Goal: Communication & Community: Answer question/provide support

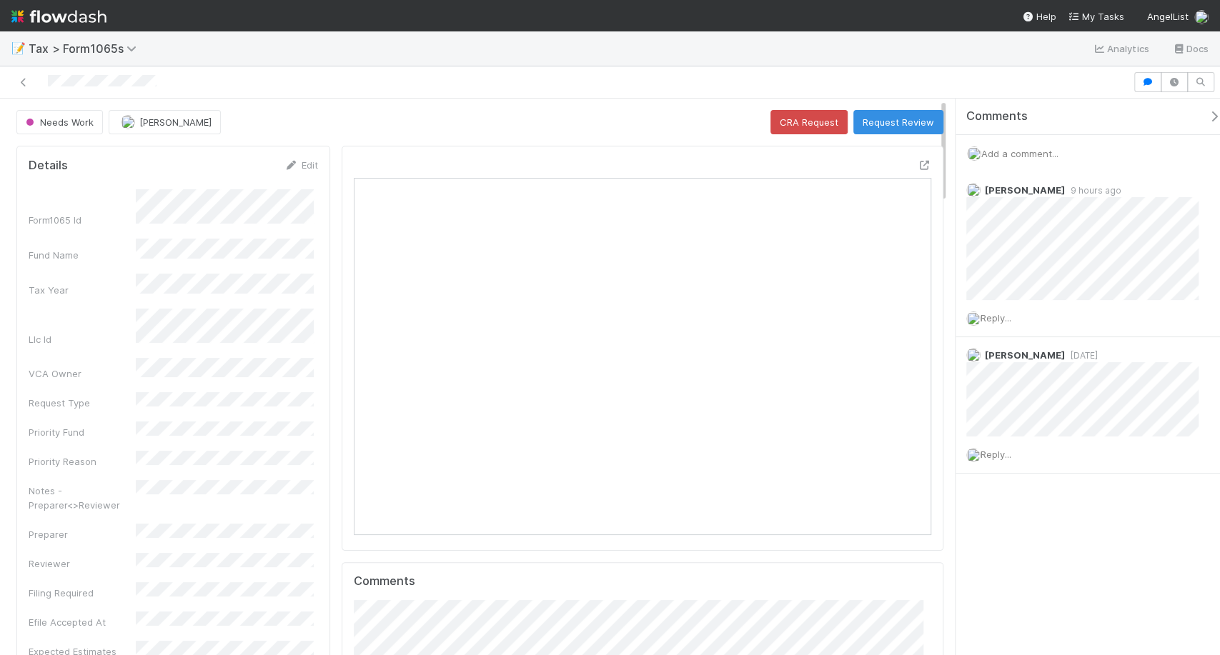
scroll to position [279, 557]
click at [1001, 154] on span "Add a comment..." at bounding box center [1019, 153] width 77 height 11
click at [1023, 156] on span "Add a comment..." at bounding box center [1019, 153] width 77 height 11
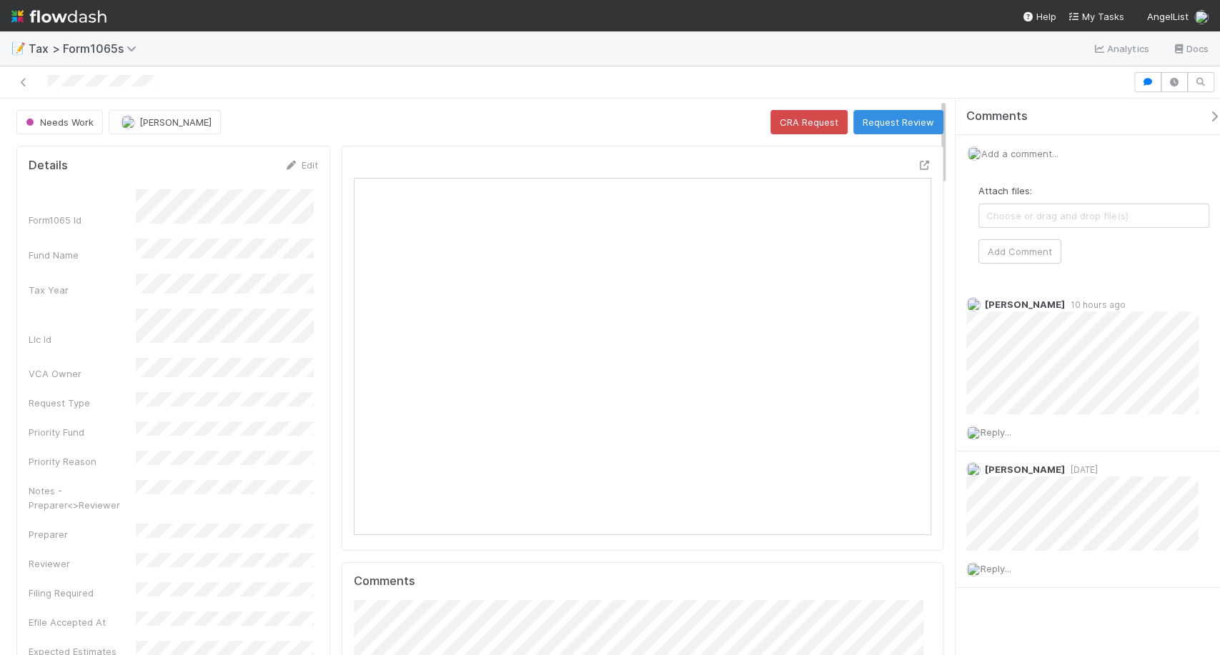
click at [1027, 155] on span "Add a comment..." at bounding box center [1019, 153] width 77 height 11
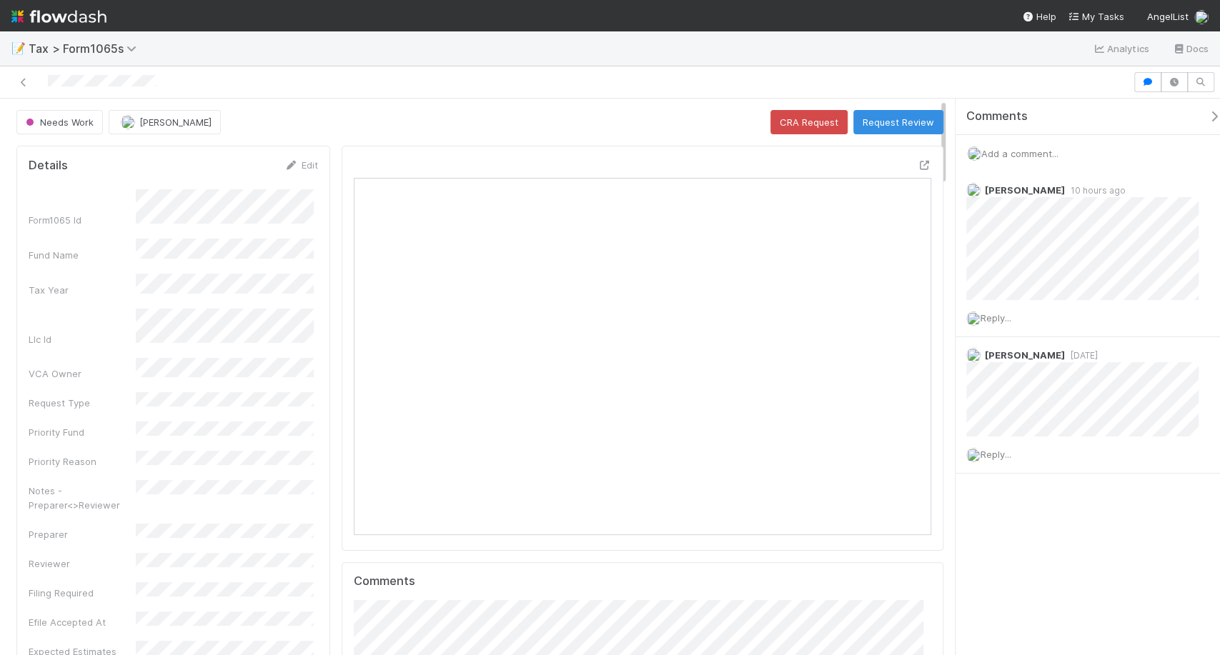
click at [1028, 156] on span "Add a comment..." at bounding box center [1019, 153] width 77 height 11
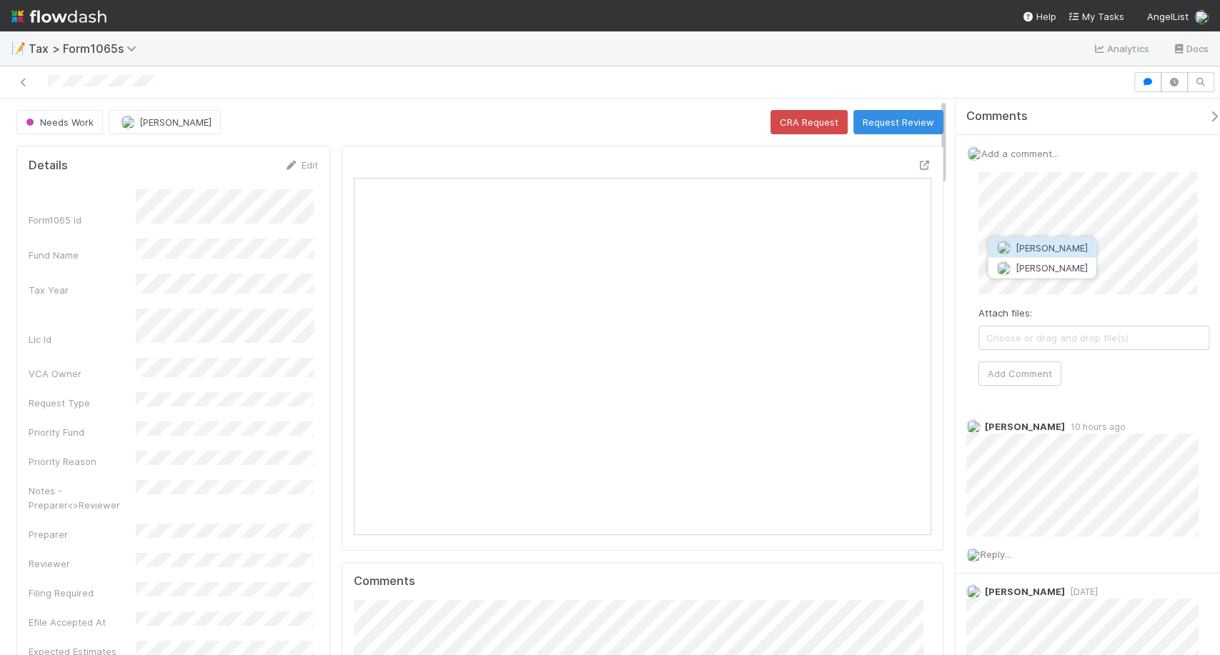
click at [1048, 244] on span "[PERSON_NAME]" at bounding box center [1051, 247] width 72 height 11
click at [1046, 373] on button "Add Comment" at bounding box center [1019, 374] width 83 height 24
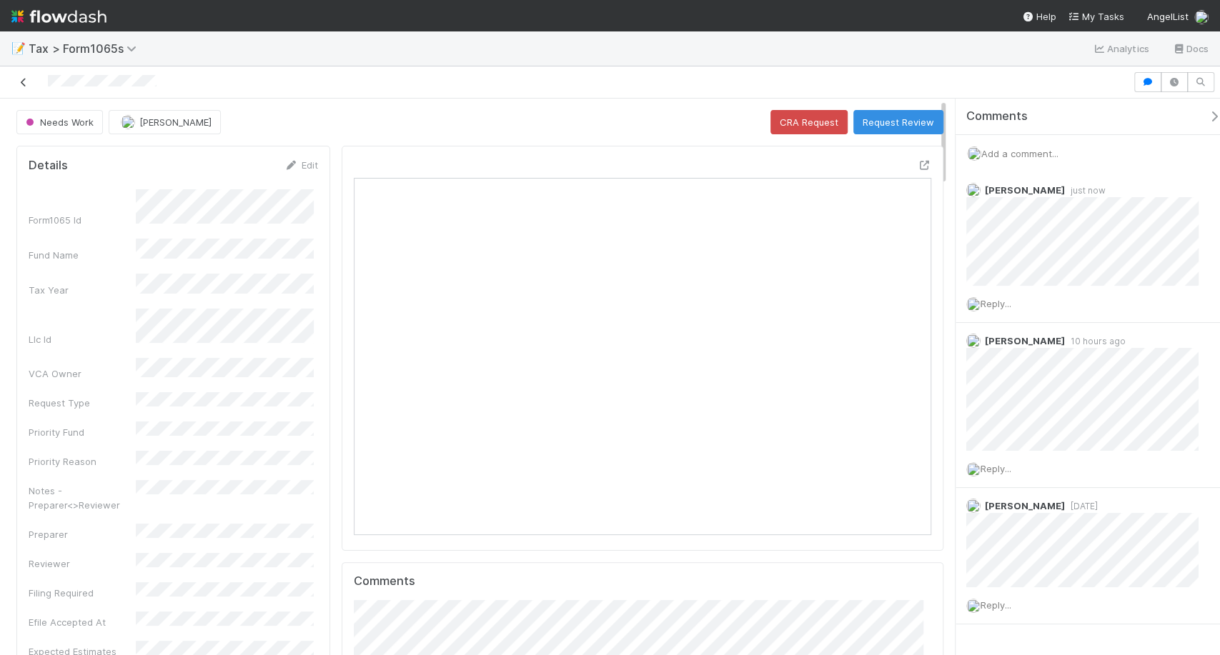
click at [21, 82] on icon at bounding box center [23, 82] width 14 height 9
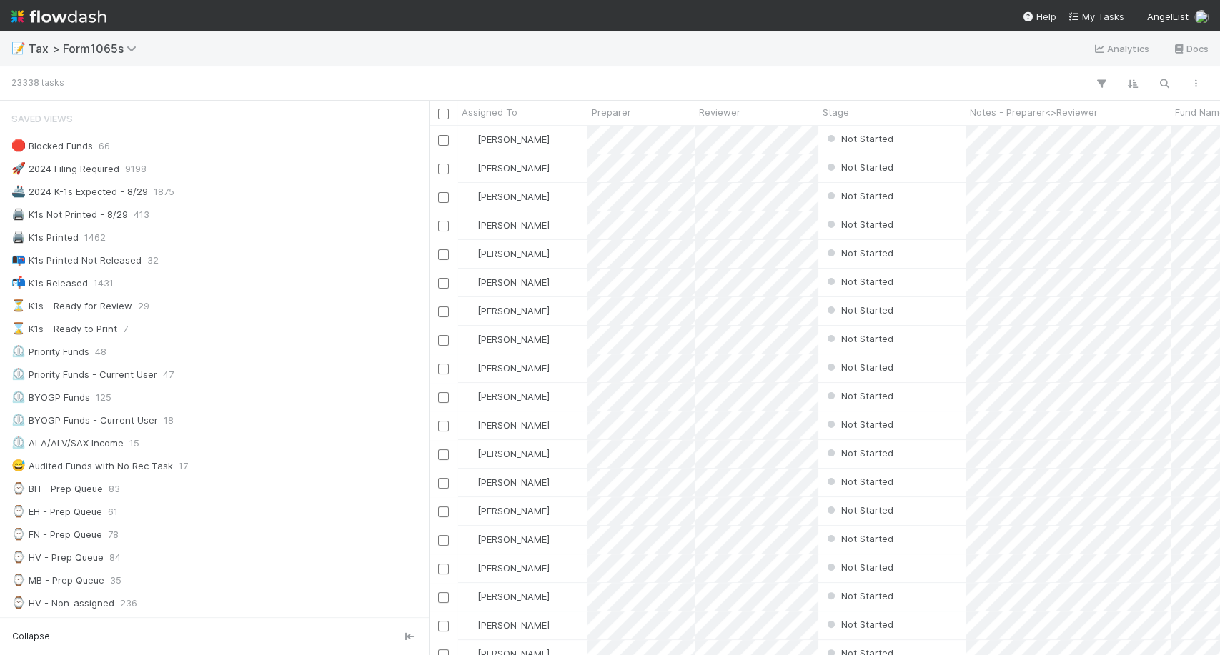
scroll to position [517, 778]
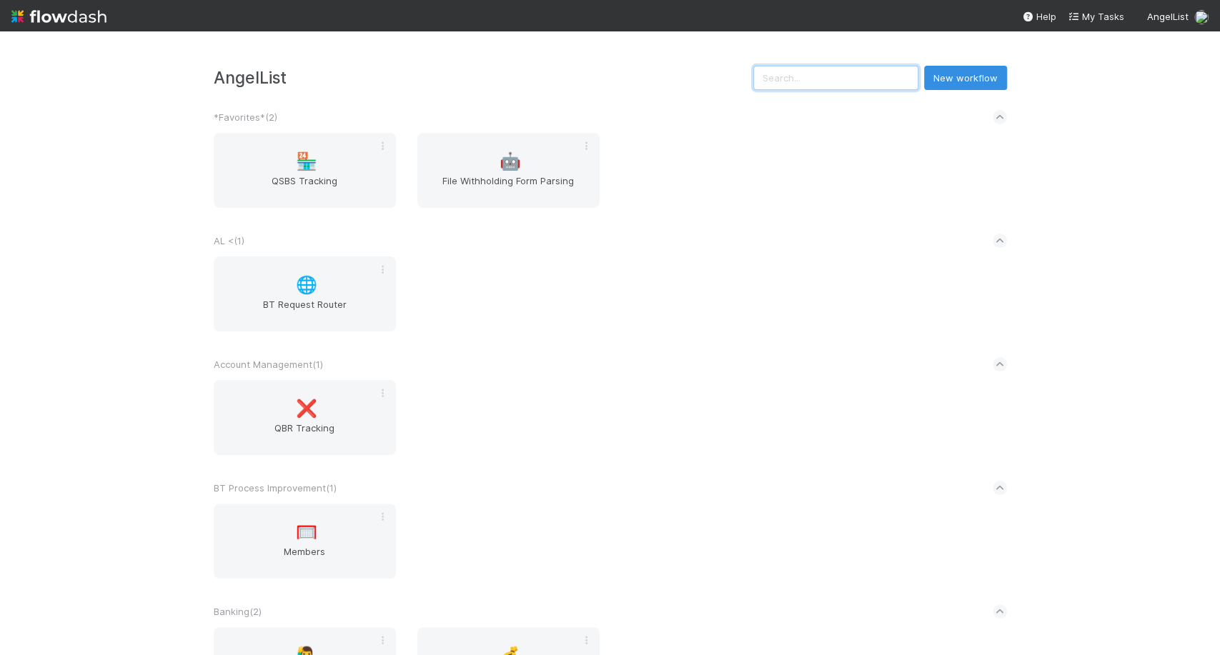
click at [800, 78] on input "text" at bounding box center [835, 78] width 165 height 24
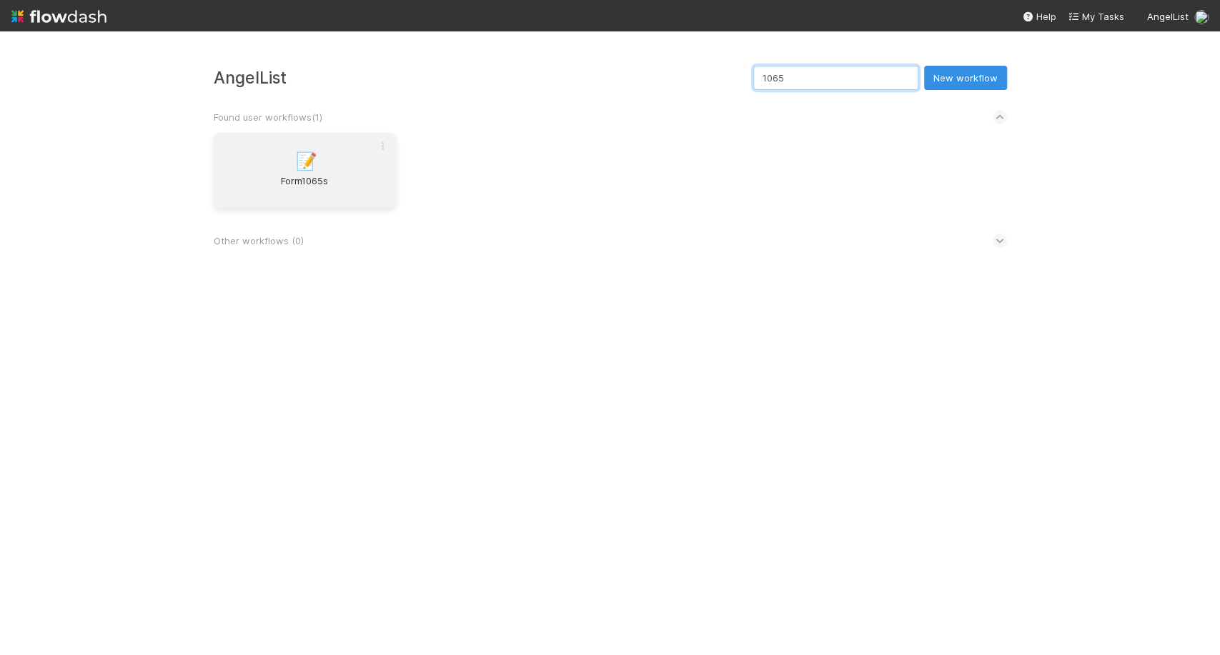
type input "1065"
click at [309, 150] on div "📝 Form1065s" at bounding box center [305, 170] width 182 height 75
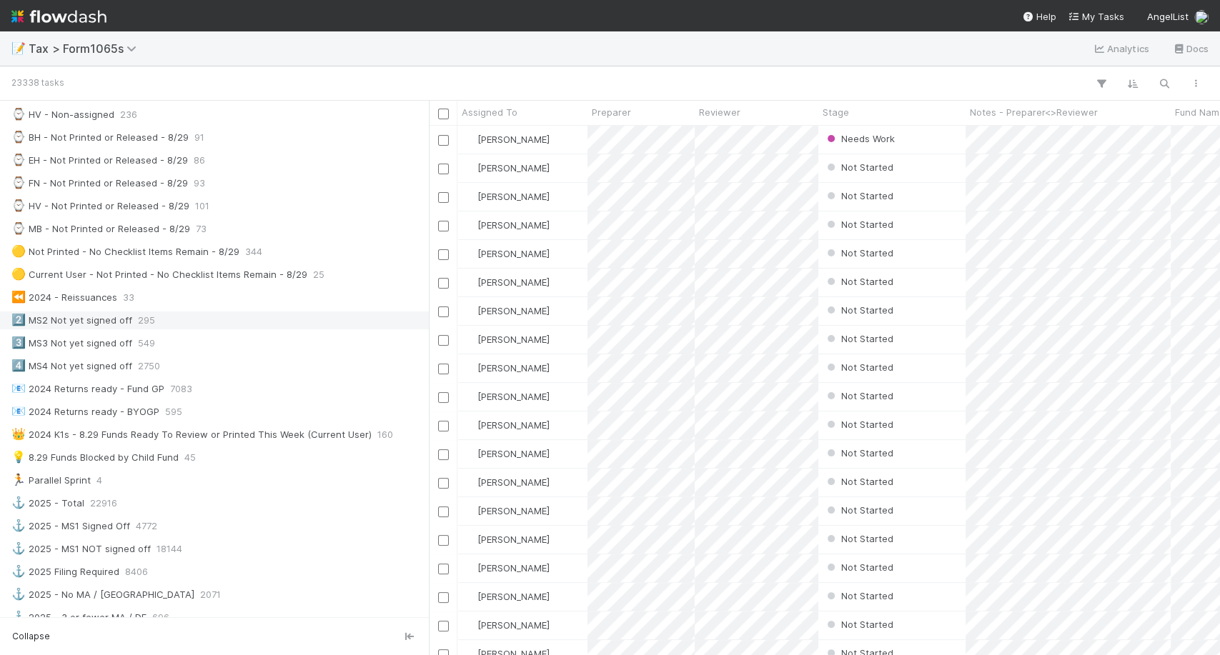
scroll to position [464, 0]
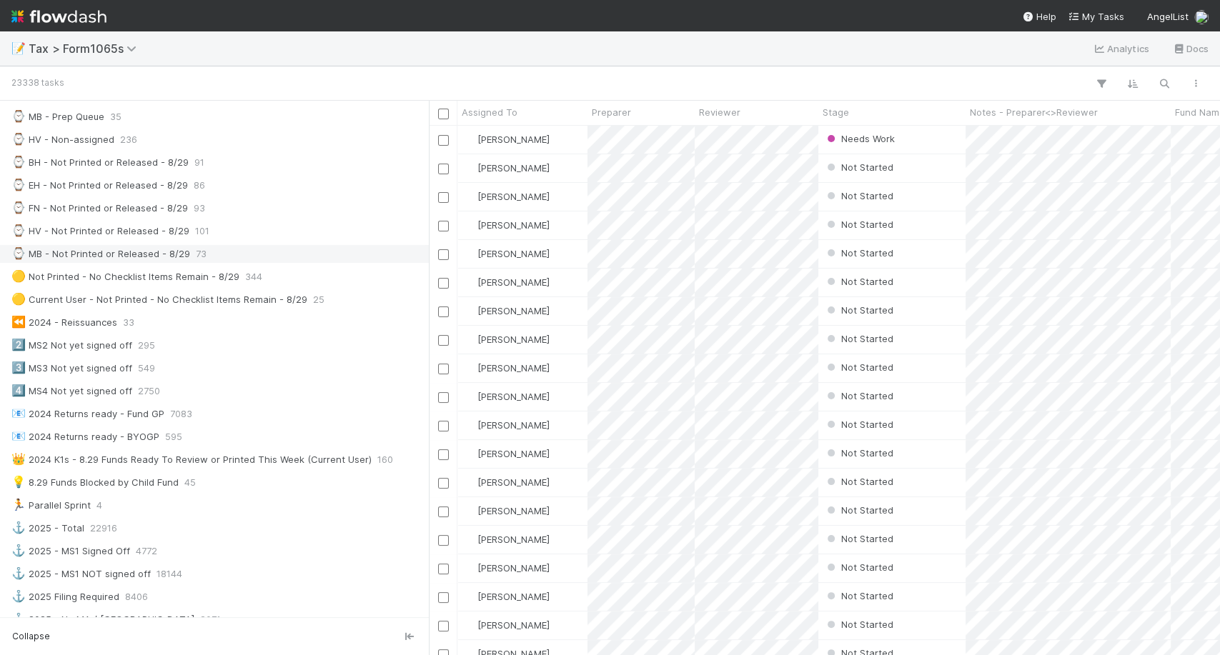
click at [167, 245] on div "⌚ MB - Not Printed or Released - 8/29" at bounding box center [100, 254] width 179 height 18
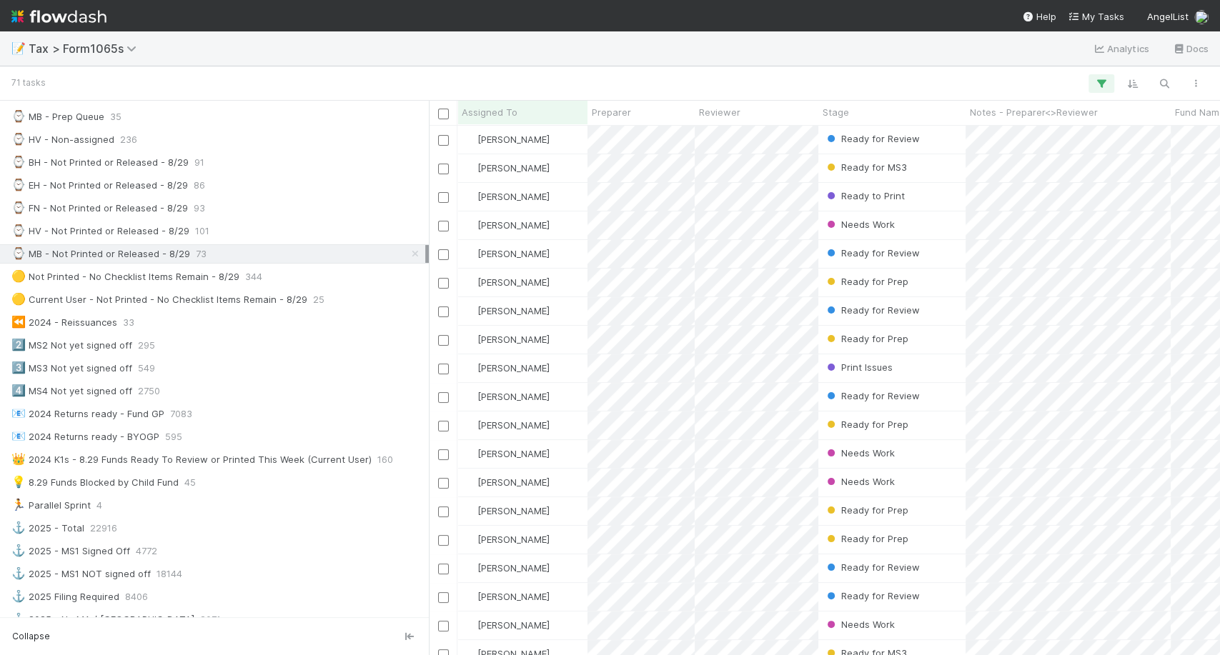
scroll to position [517, 778]
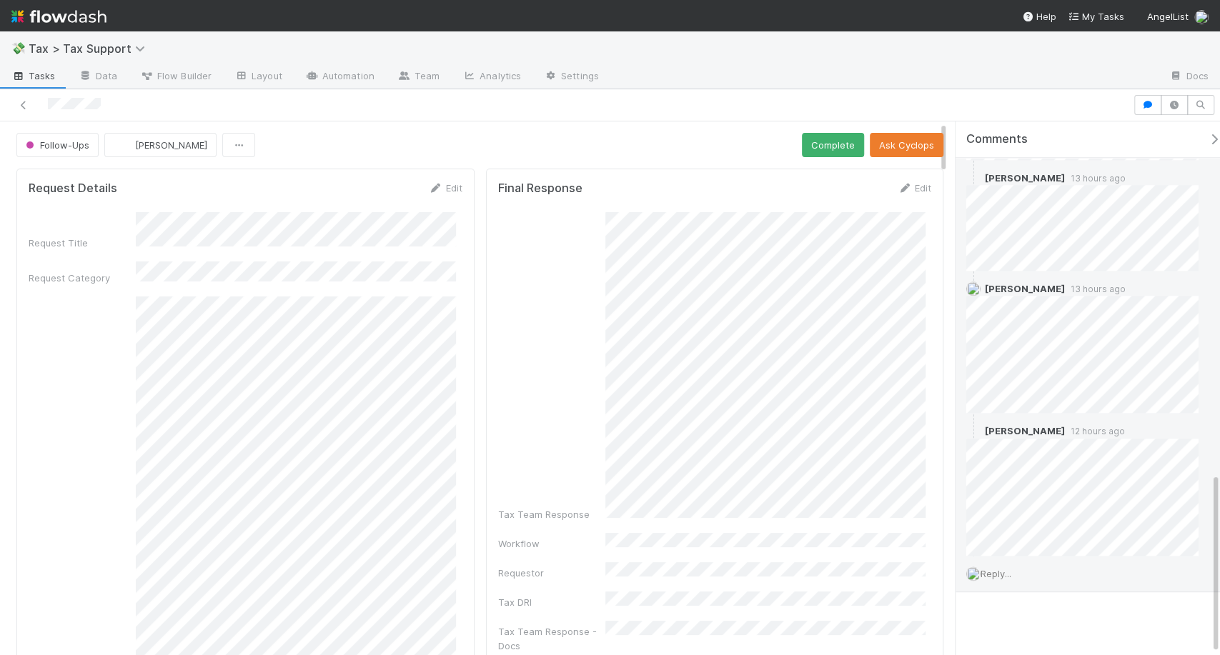
scroll to position [1036, 0]
click at [1011, 569] on span "Reply..." at bounding box center [996, 574] width 31 height 11
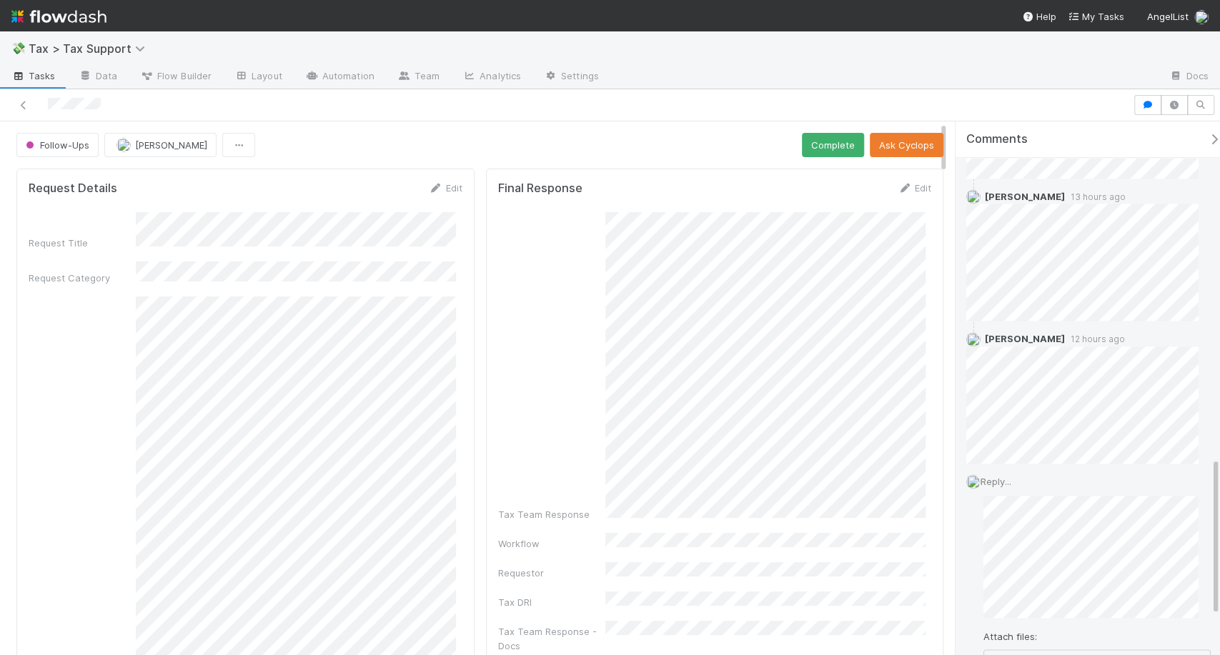
scroll to position [1130, 0]
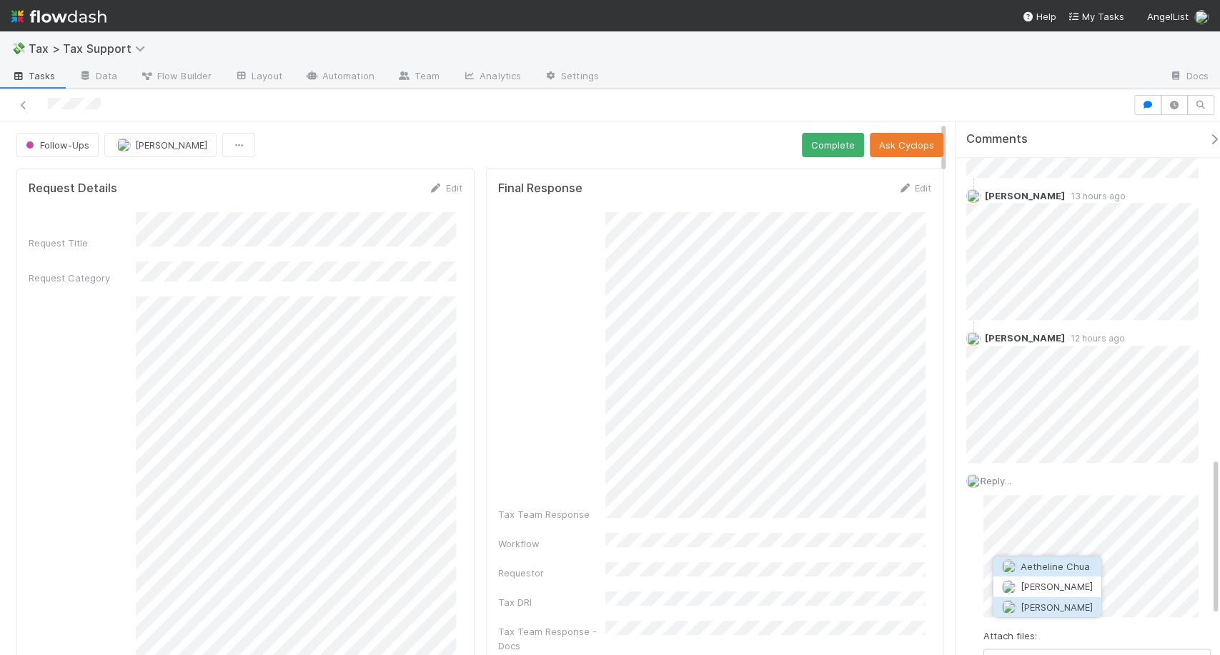
click at [1051, 607] on span "Ethan Braren" at bounding box center [1056, 607] width 72 height 11
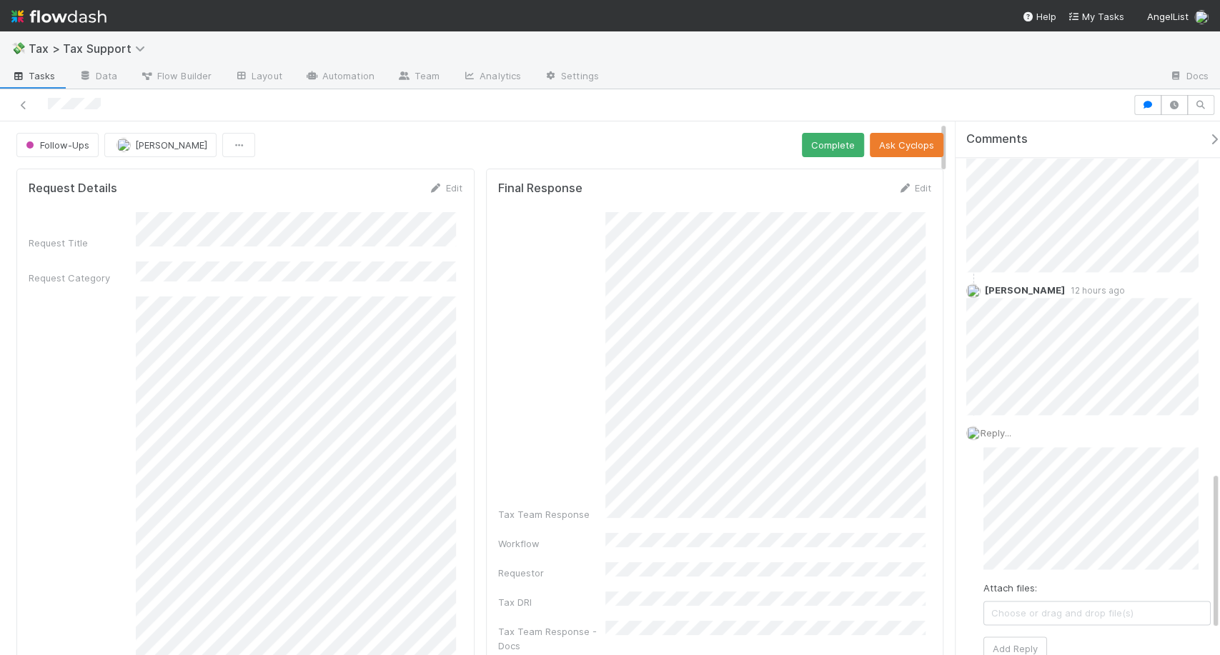
scroll to position [1179, 0]
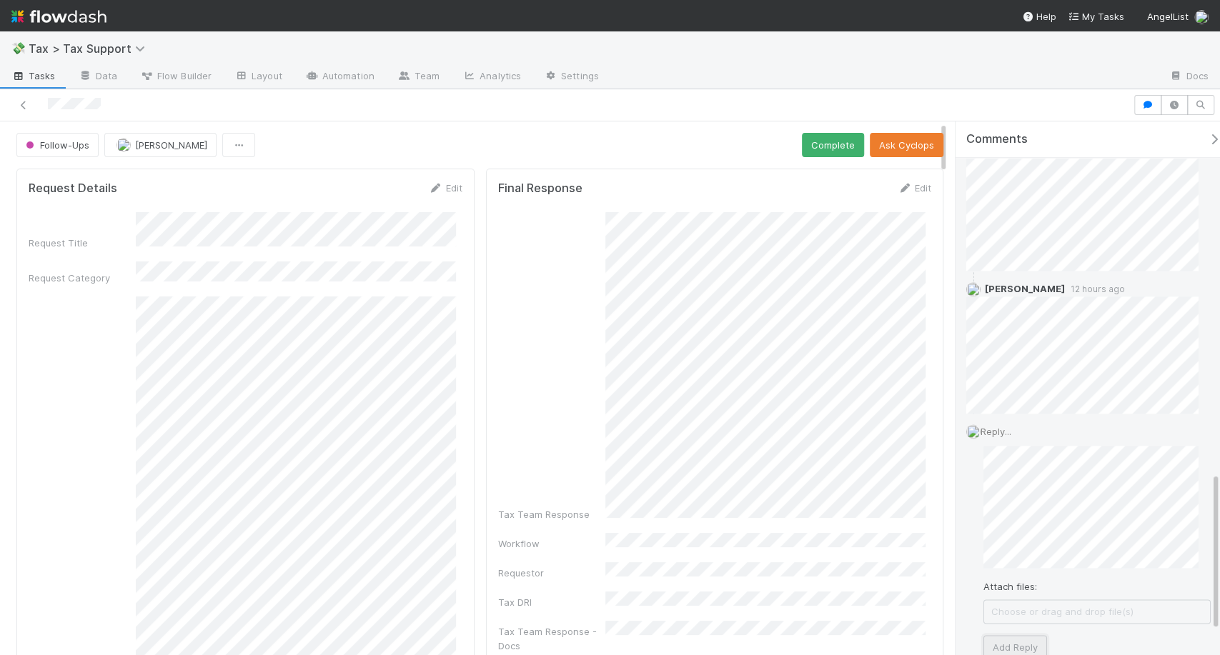
click at [1029, 635] on button "Add Reply" at bounding box center [1015, 647] width 64 height 24
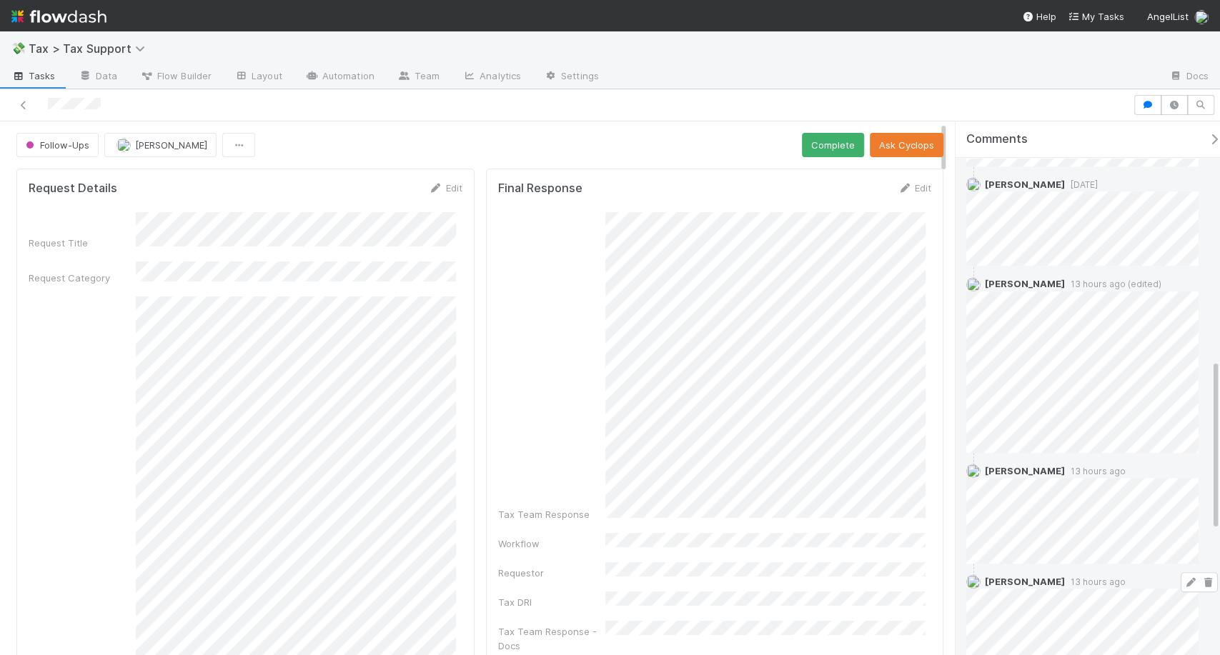
scroll to position [740, 0]
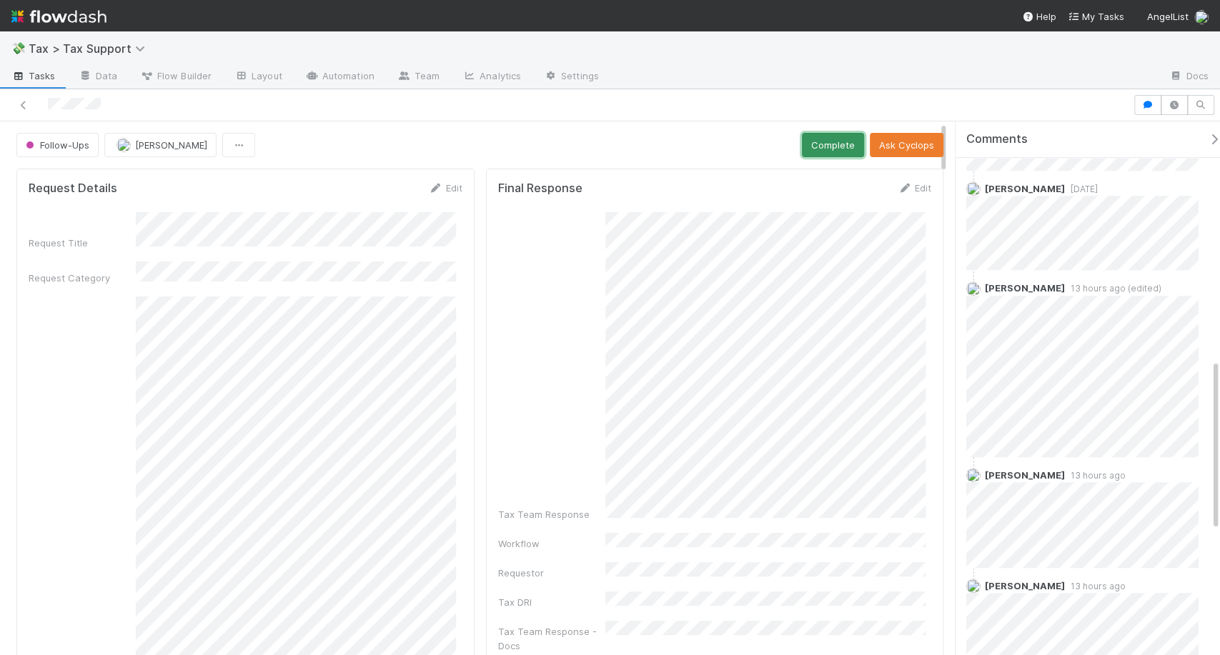
click at [828, 145] on button "Complete" at bounding box center [833, 145] width 62 height 24
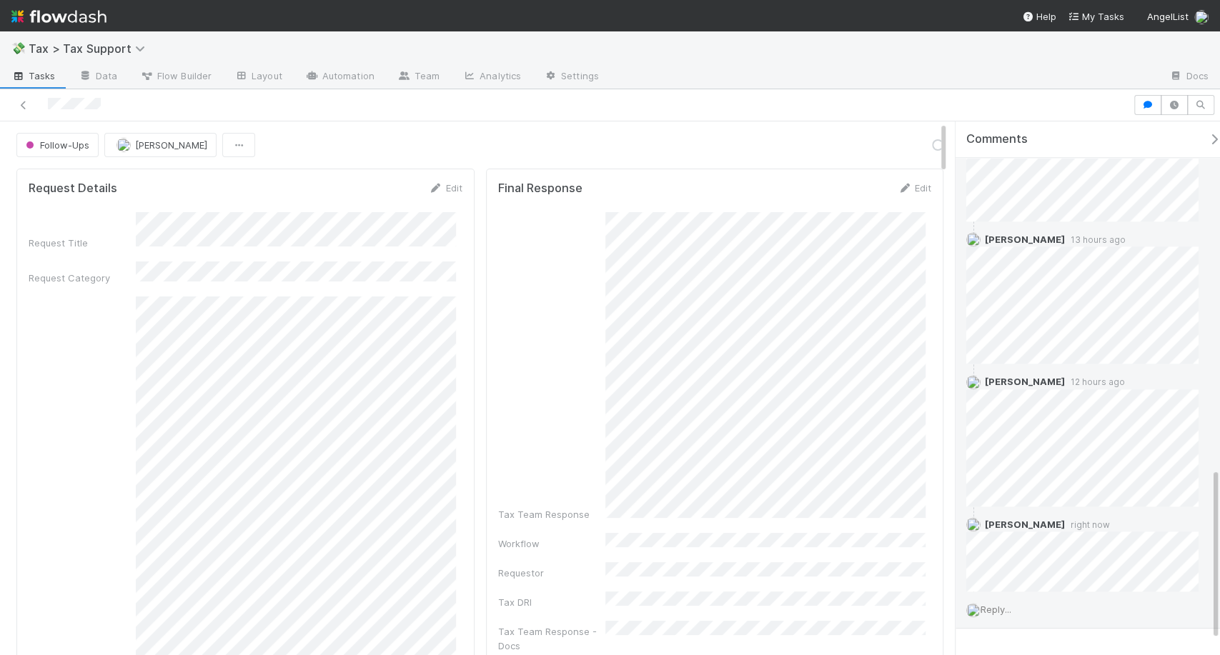
scroll to position [1126, 0]
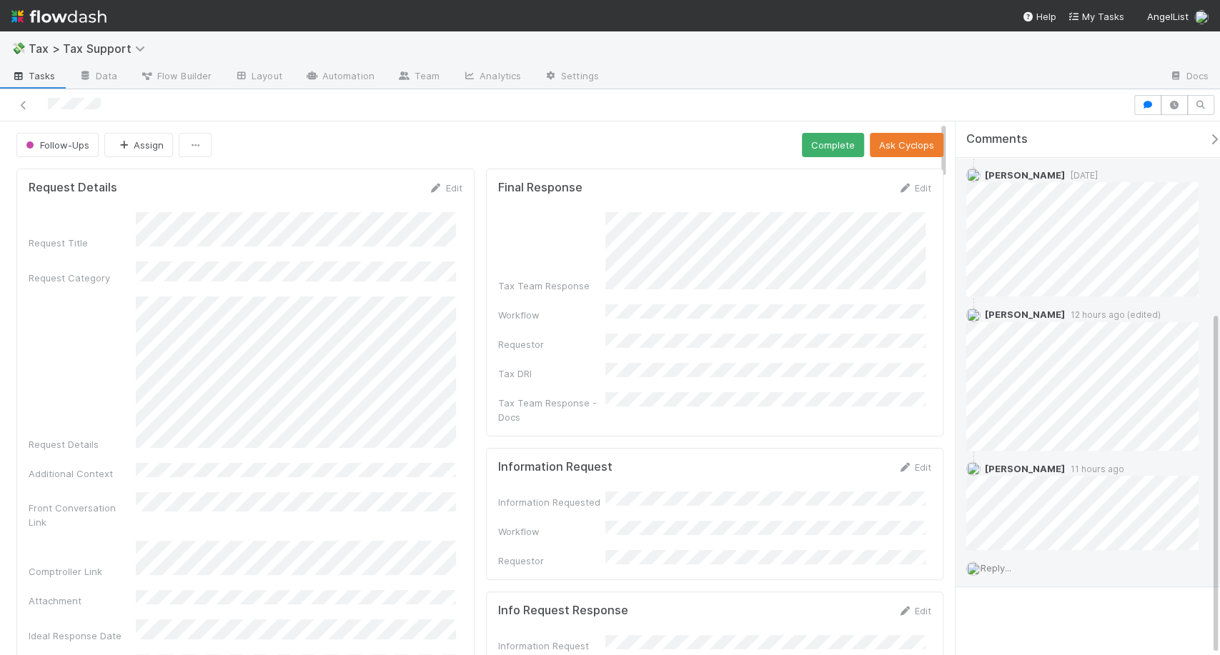
scroll to position [294, 0]
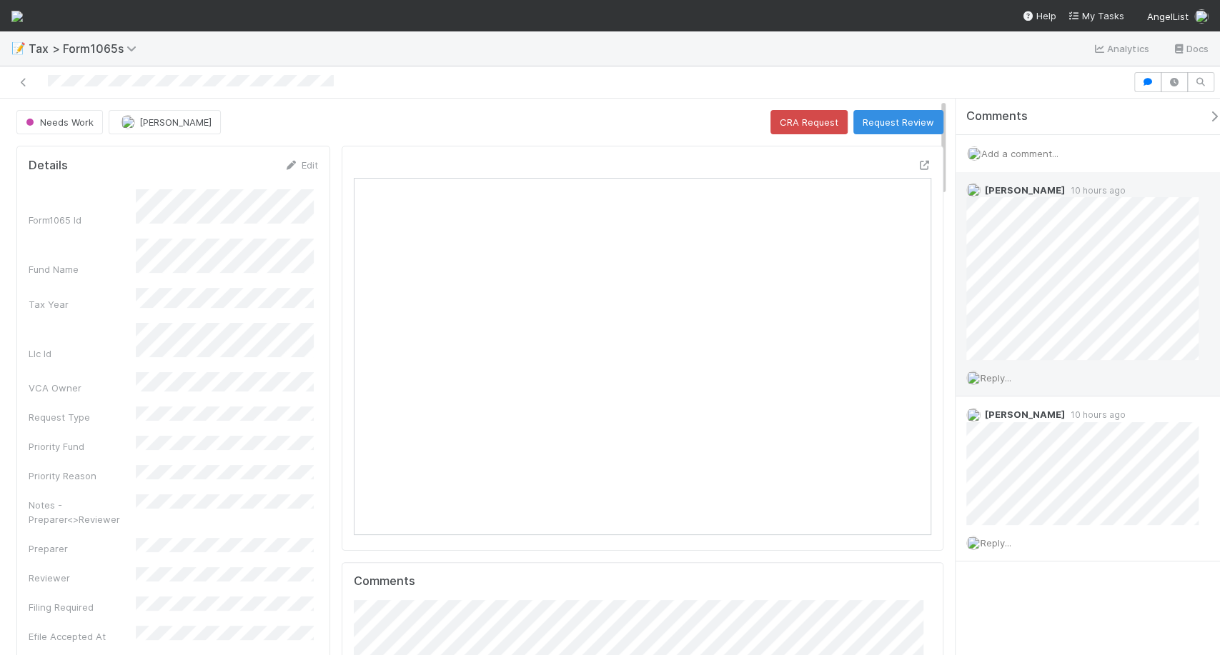
scroll to position [279, 557]
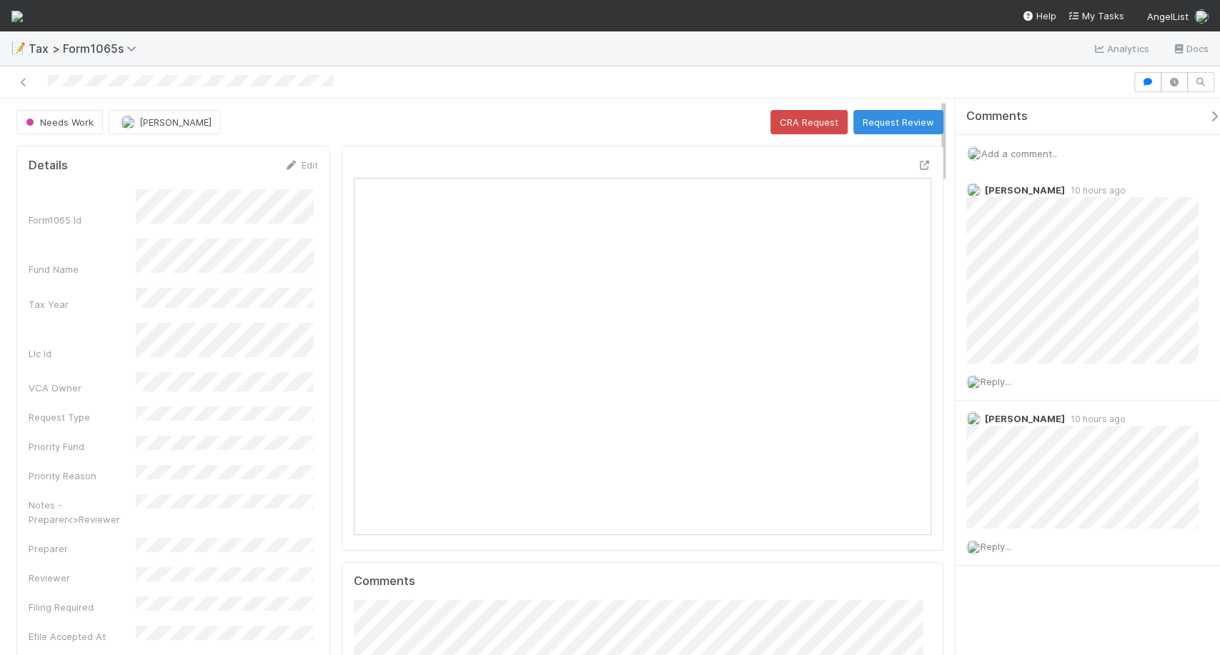
click at [1042, 155] on span "Add a comment..." at bounding box center [1019, 153] width 77 height 11
click at [1024, 152] on span "Add a comment..." at bounding box center [1019, 153] width 77 height 11
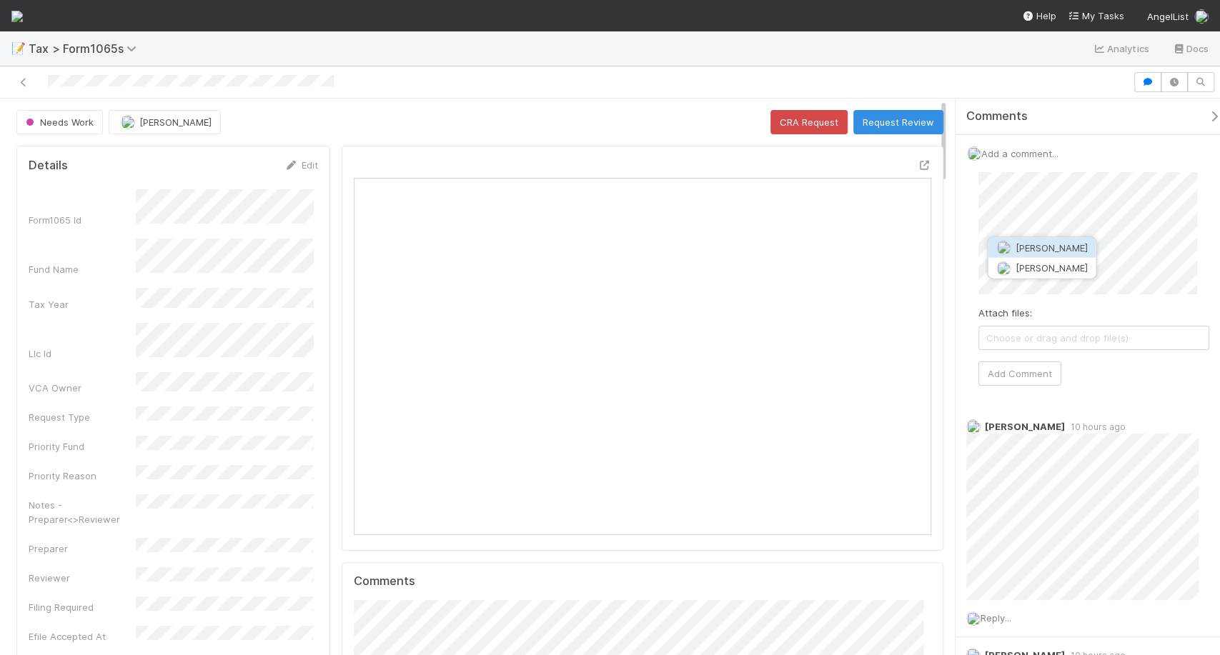
click at [1055, 248] on span "[PERSON_NAME]" at bounding box center [1051, 247] width 72 height 11
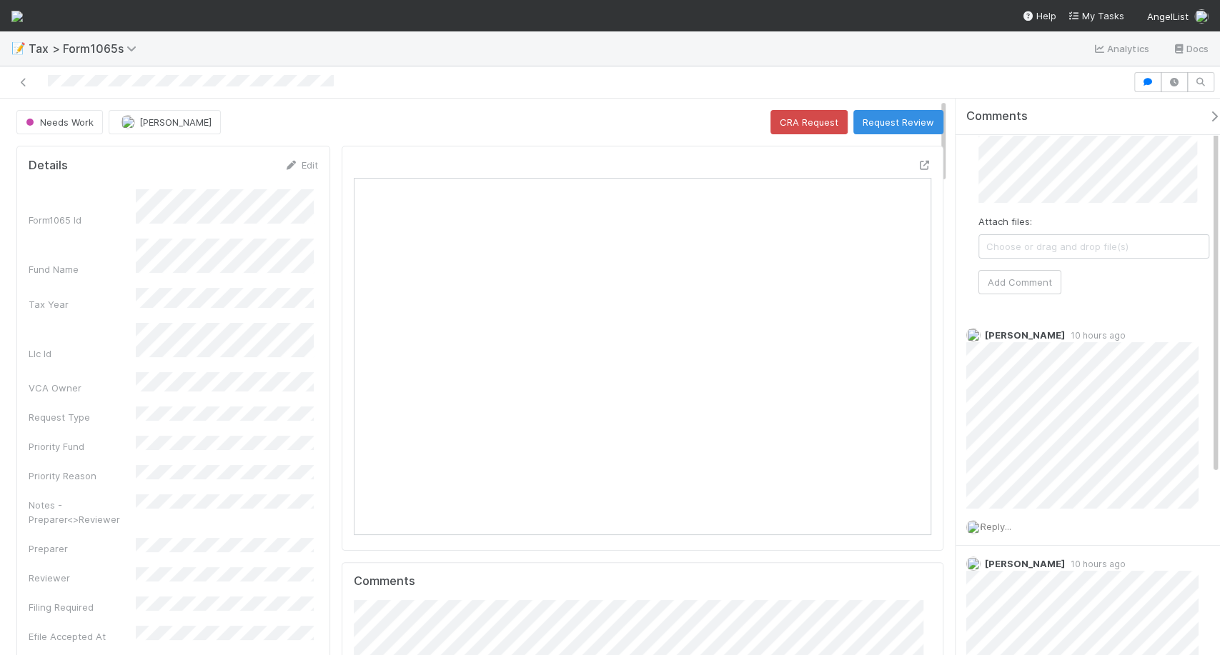
scroll to position [0, 0]
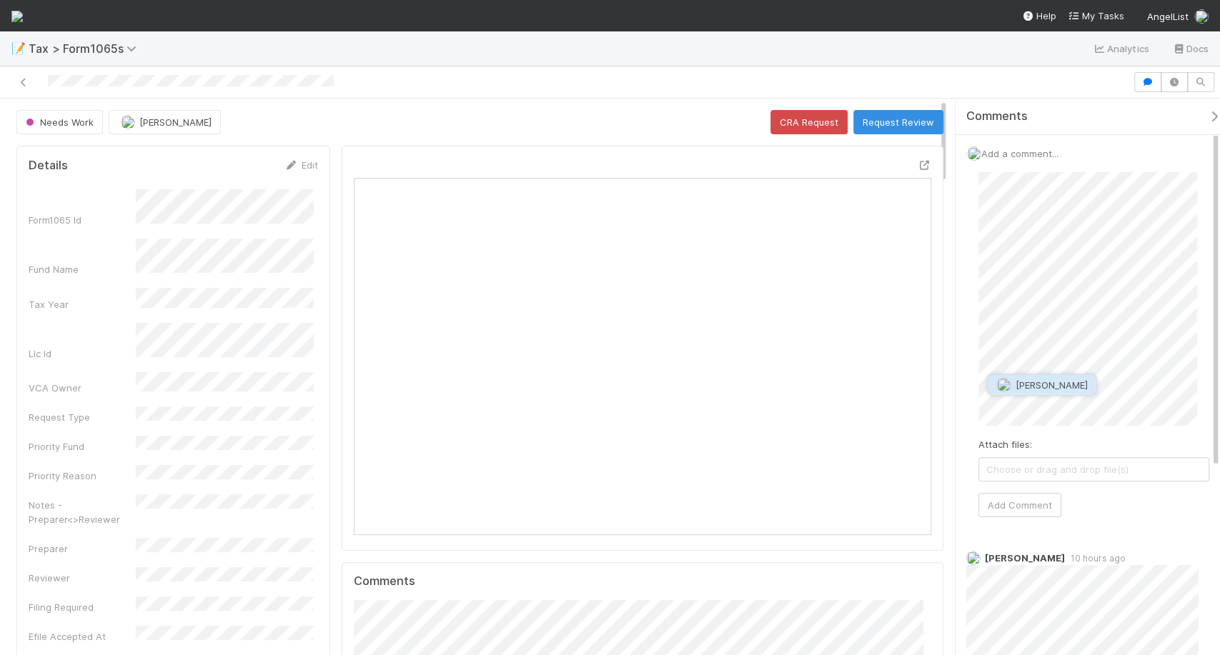
click at [1023, 390] on span "Helen Vo" at bounding box center [1051, 385] width 72 height 11
click at [1039, 523] on button "Add Comment" at bounding box center [1019, 517] width 83 height 24
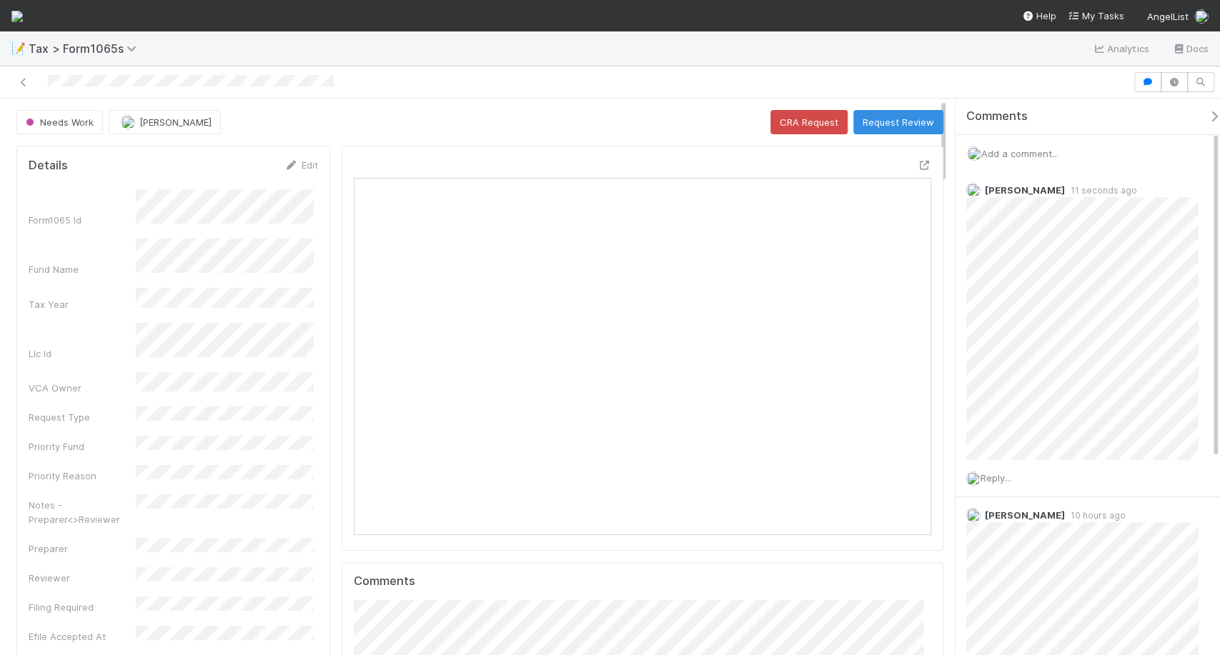
click at [23, 21] on img at bounding box center [16, 16] width 11 height 11
click at [23, 14] on img at bounding box center [16, 16] width 11 height 11
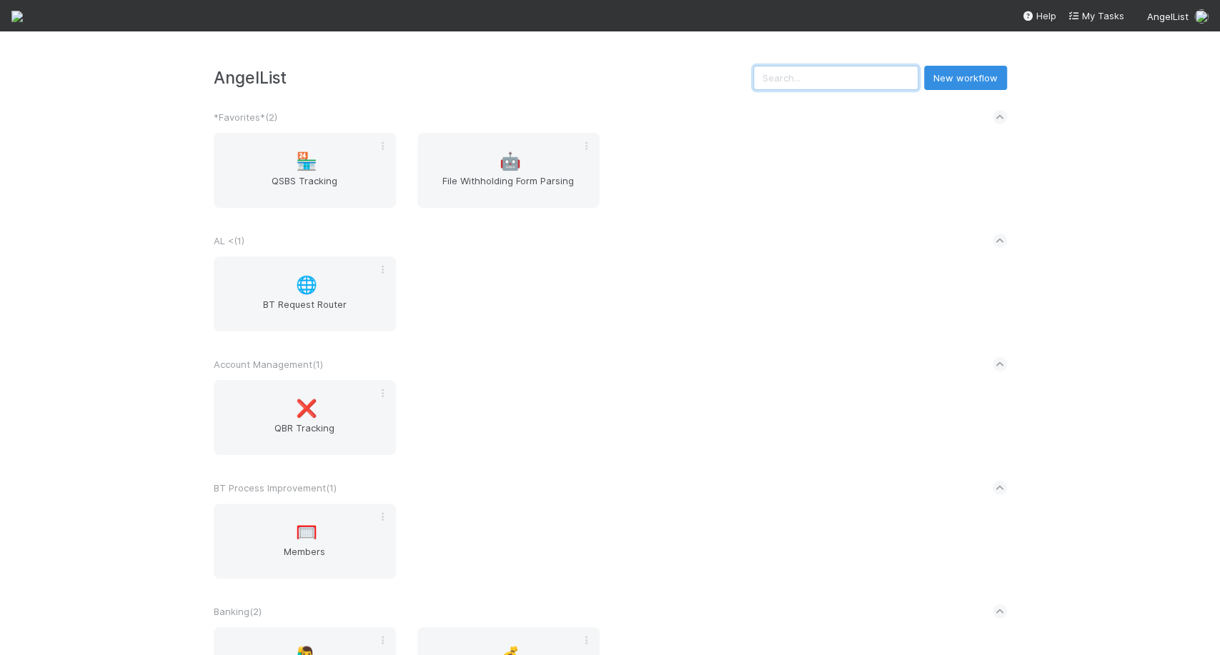
click at [836, 69] on input "text" at bounding box center [835, 78] width 165 height 24
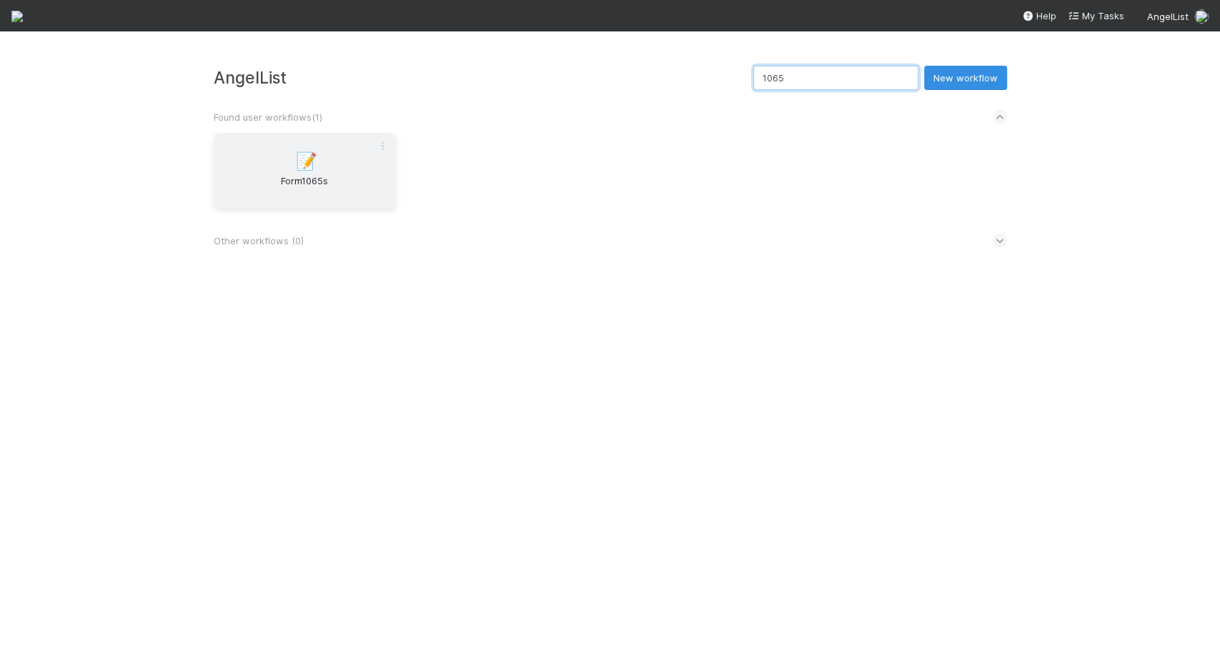
type input "1065"
click at [292, 139] on div "📝 Form1065s" at bounding box center [305, 170] width 182 height 75
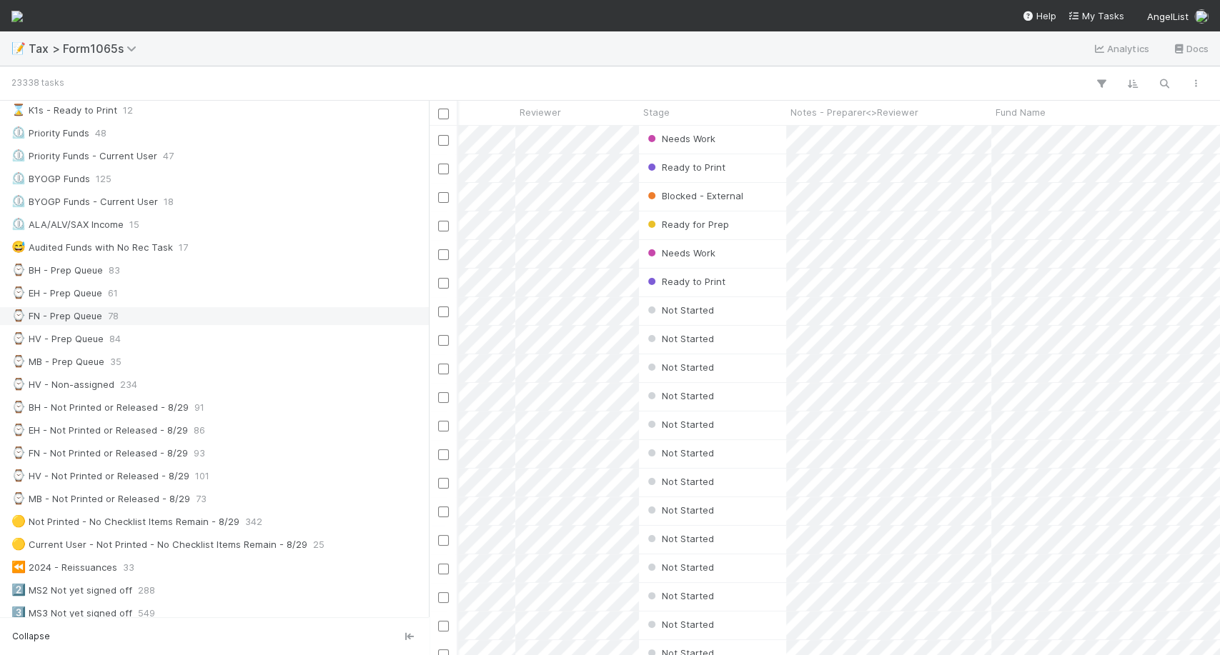
scroll to position [219, 0]
click at [214, 353] on div "⌚ MB - Prep Queue 35" at bounding box center [218, 362] width 414 height 18
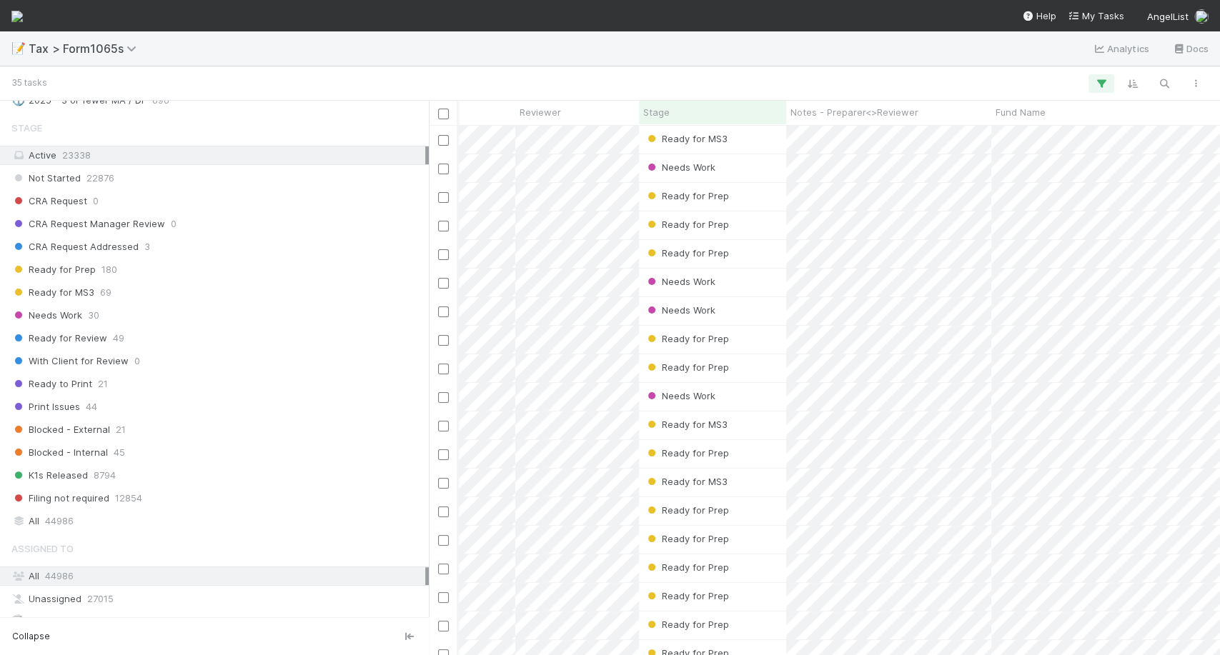
scroll to position [1127, 0]
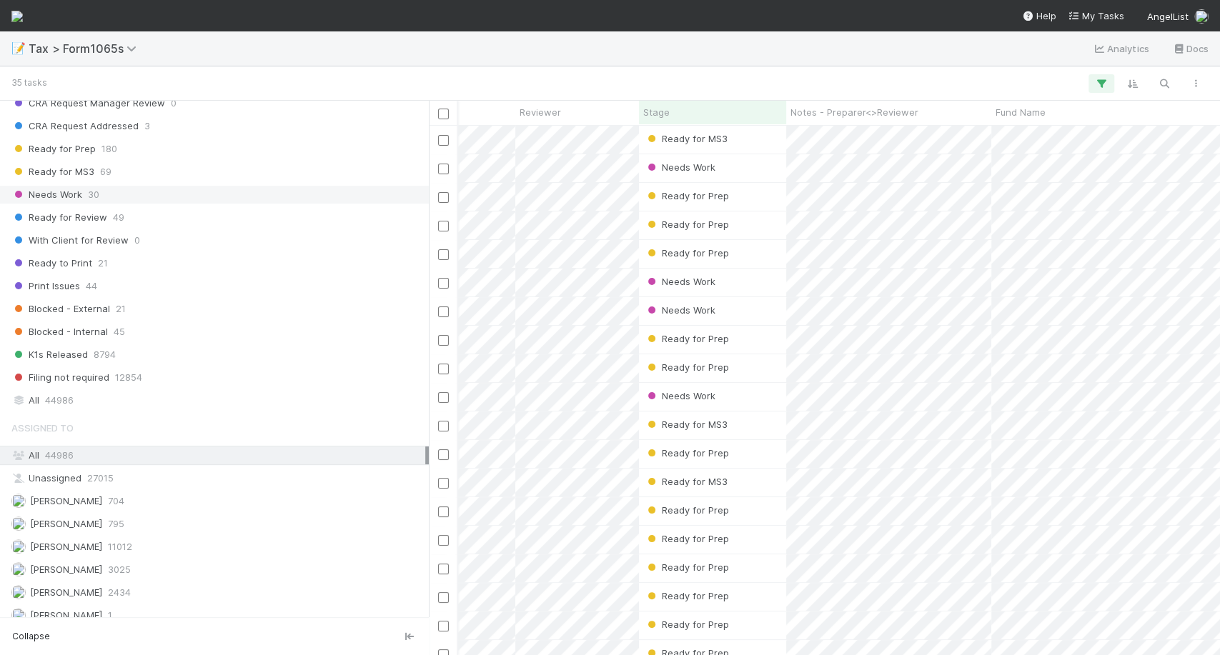
click at [80, 190] on span "Needs Work" at bounding box center [46, 195] width 71 height 18
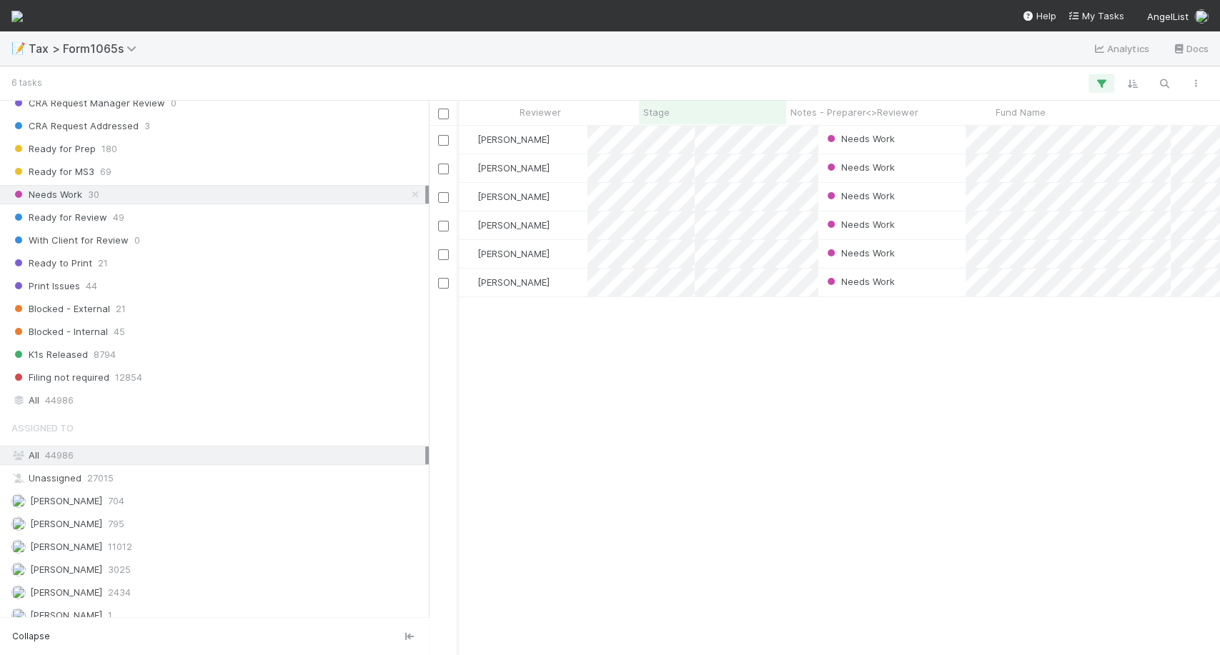
scroll to position [0, 179]
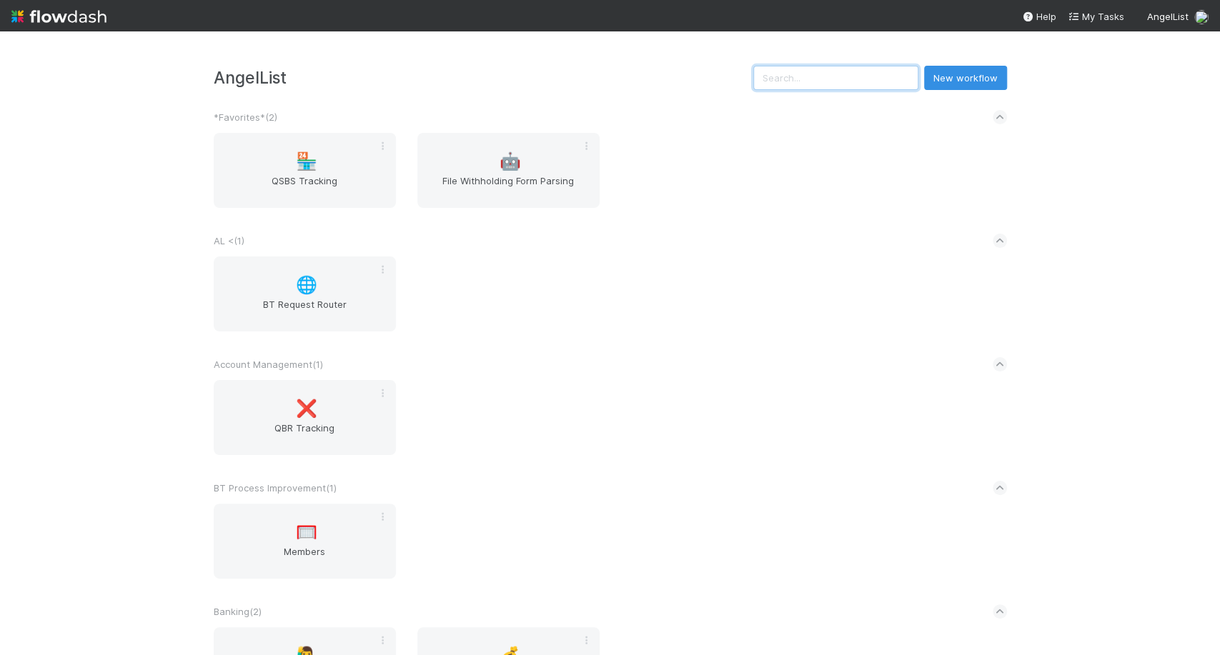
click at [851, 87] on input "text" at bounding box center [835, 78] width 165 height 24
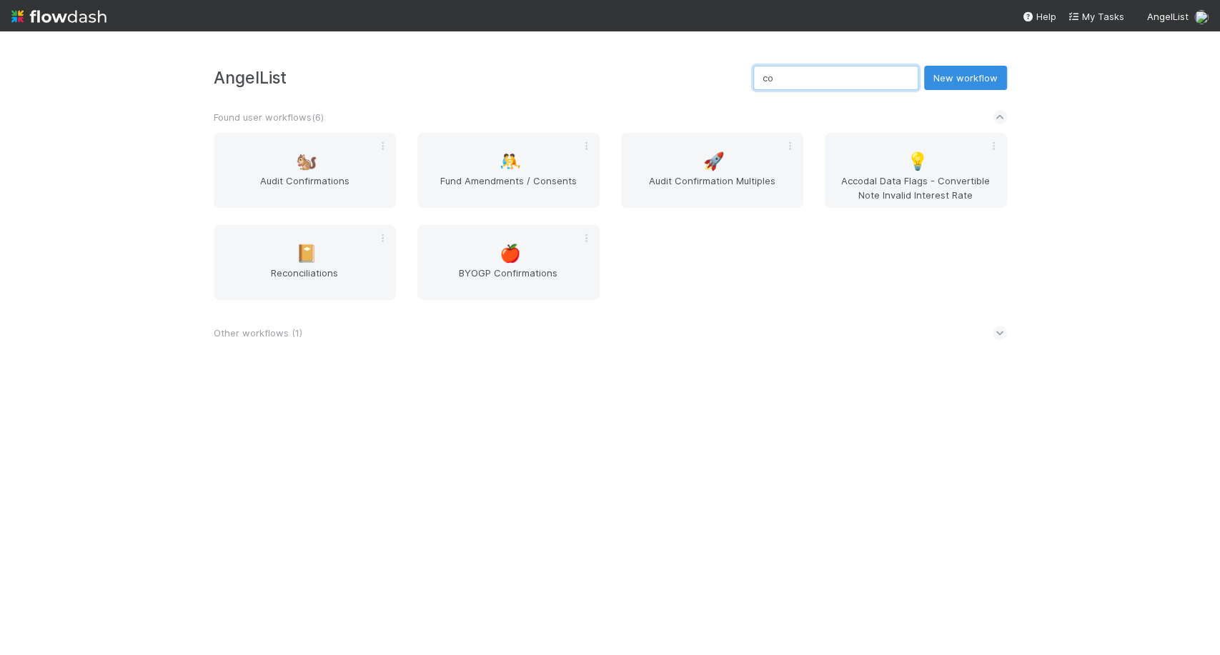
type input "c"
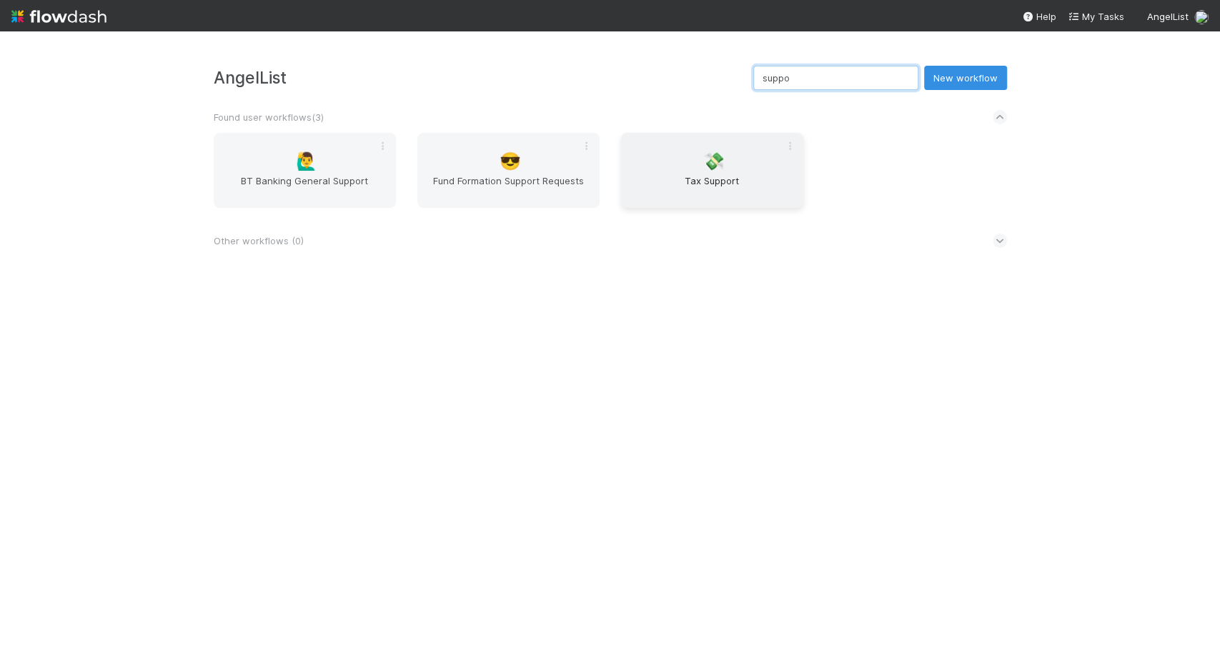
type input "suppo"
click at [749, 144] on div "💸 Tax Support" at bounding box center [712, 170] width 182 height 75
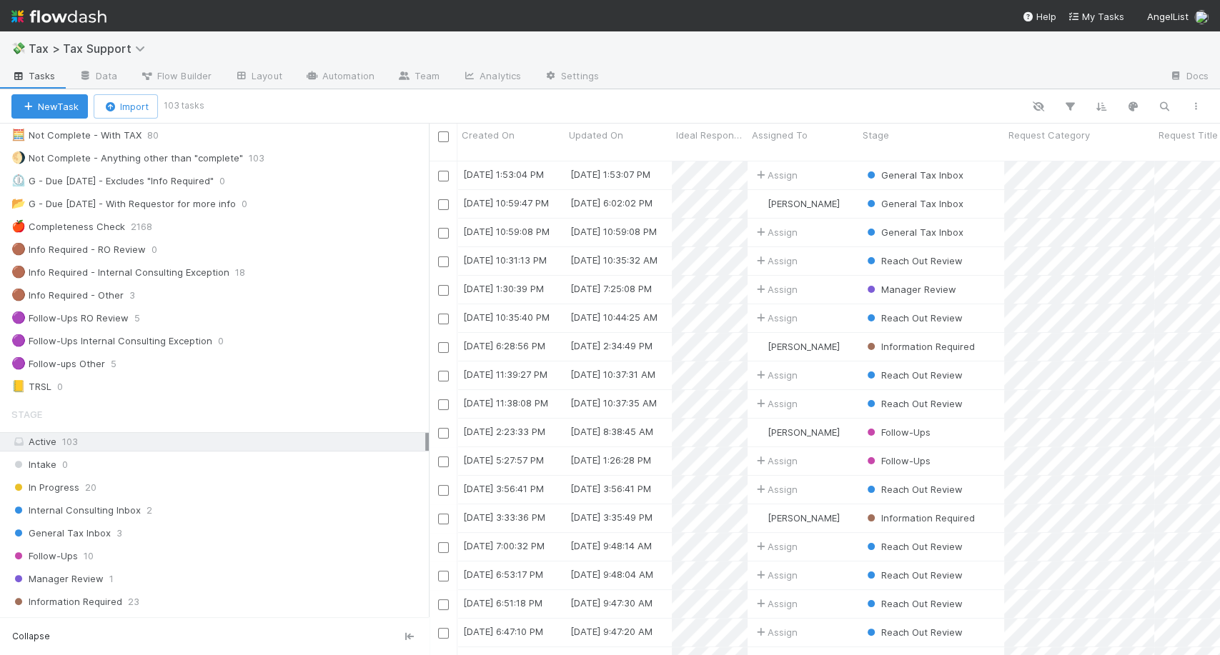
scroll to position [57, 0]
click at [100, 550] on div "Follow-Ups 10" at bounding box center [219, 556] width 417 height 18
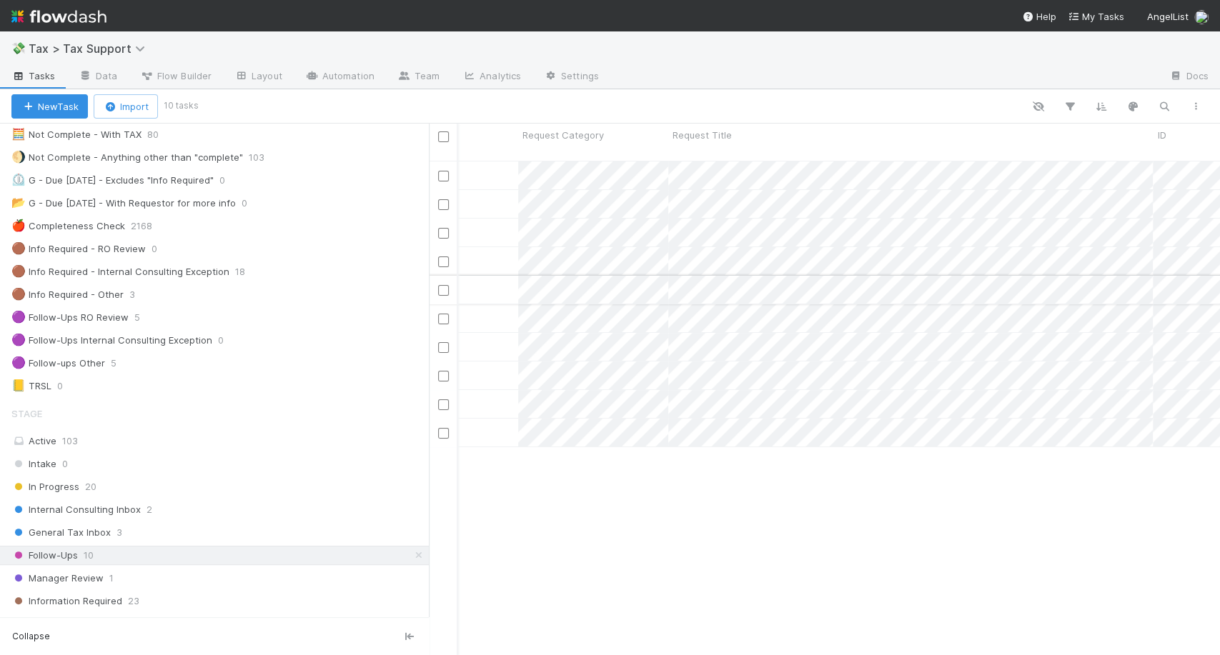
scroll to position [0, 486]
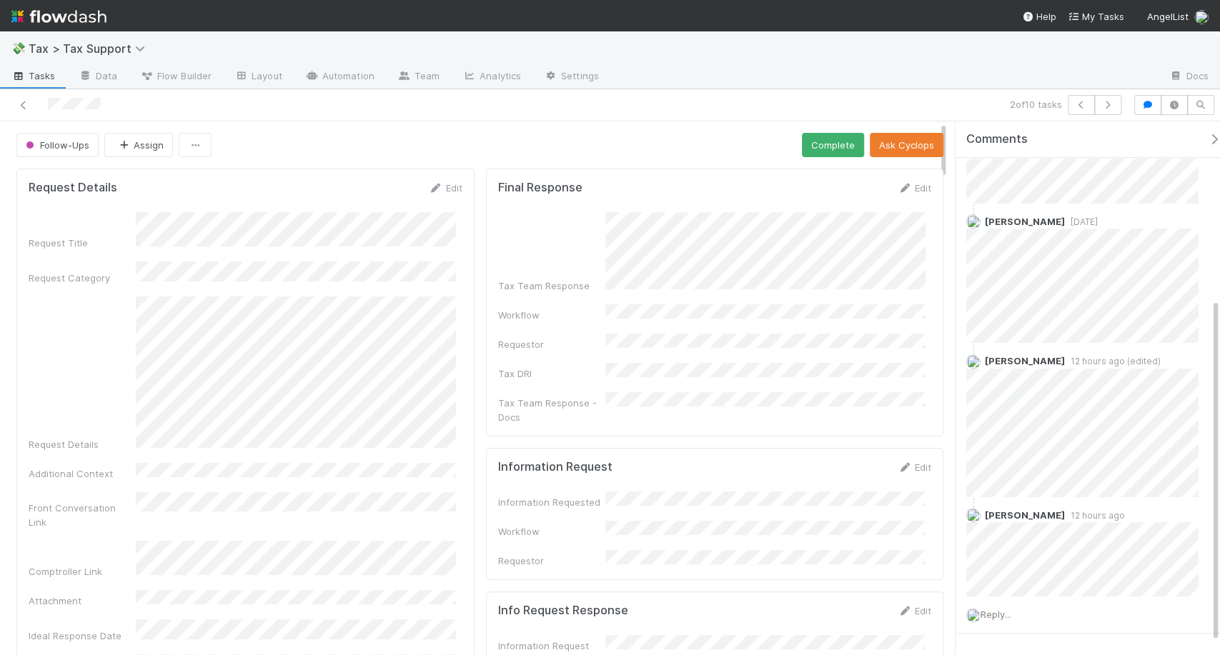
scroll to position [294, 0]
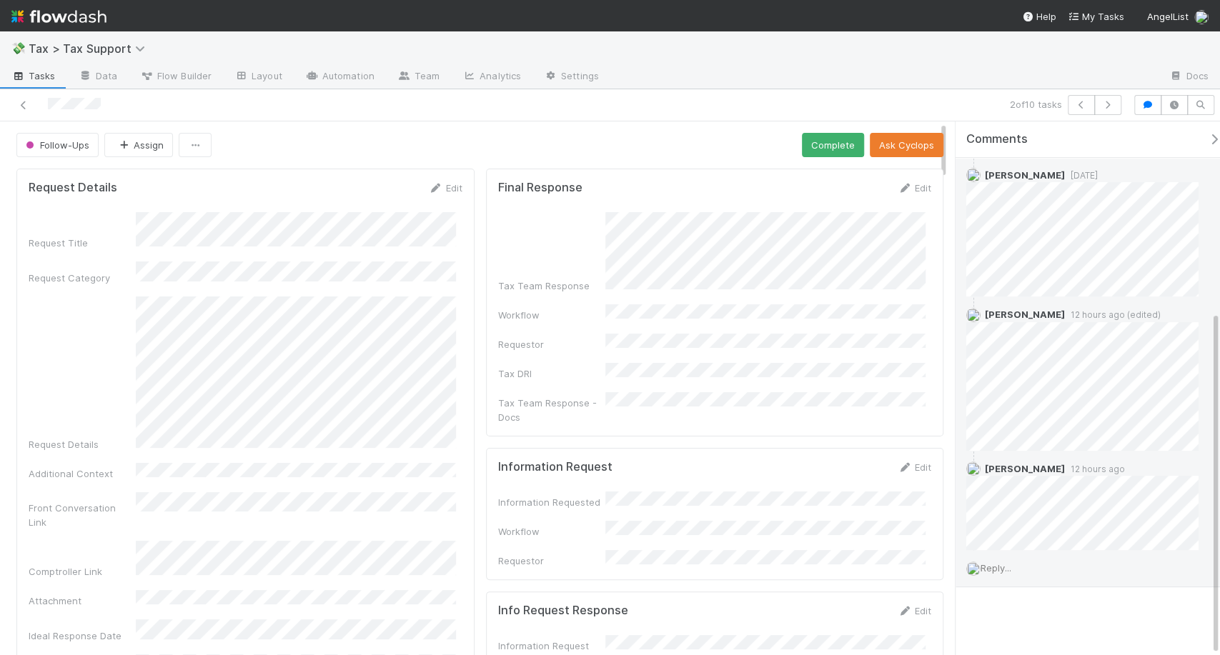
click at [993, 562] on span "Reply..." at bounding box center [996, 567] width 31 height 11
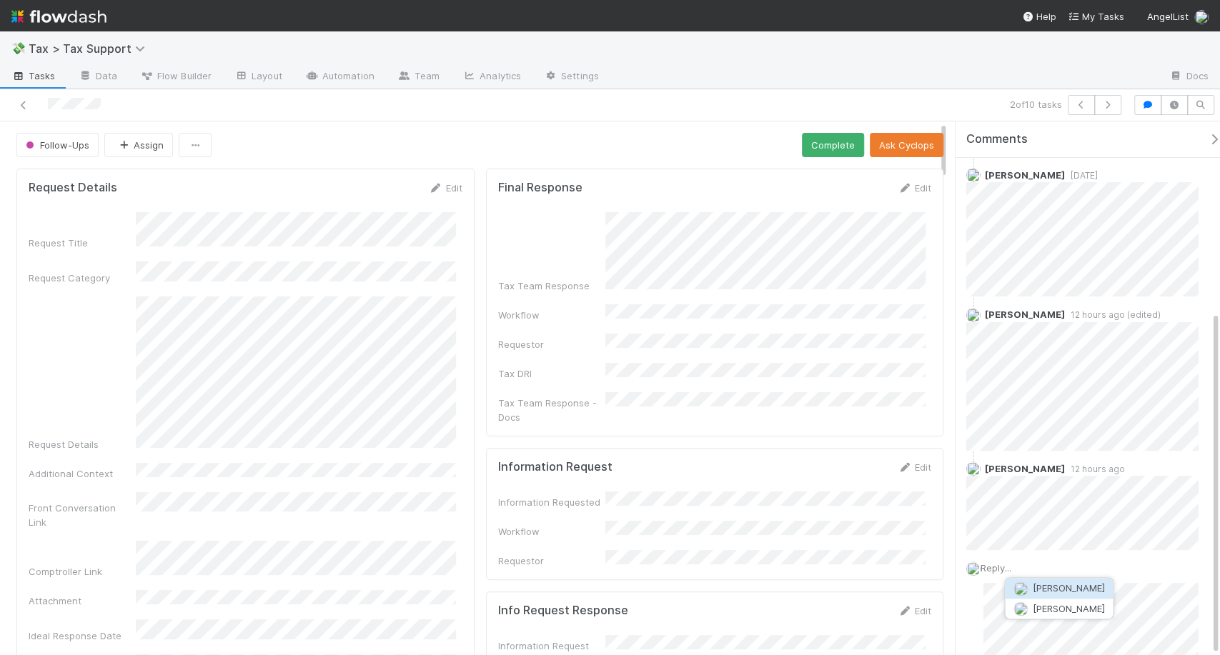
click at [1047, 592] on span "Jeremy Navarro" at bounding box center [1068, 587] width 72 height 11
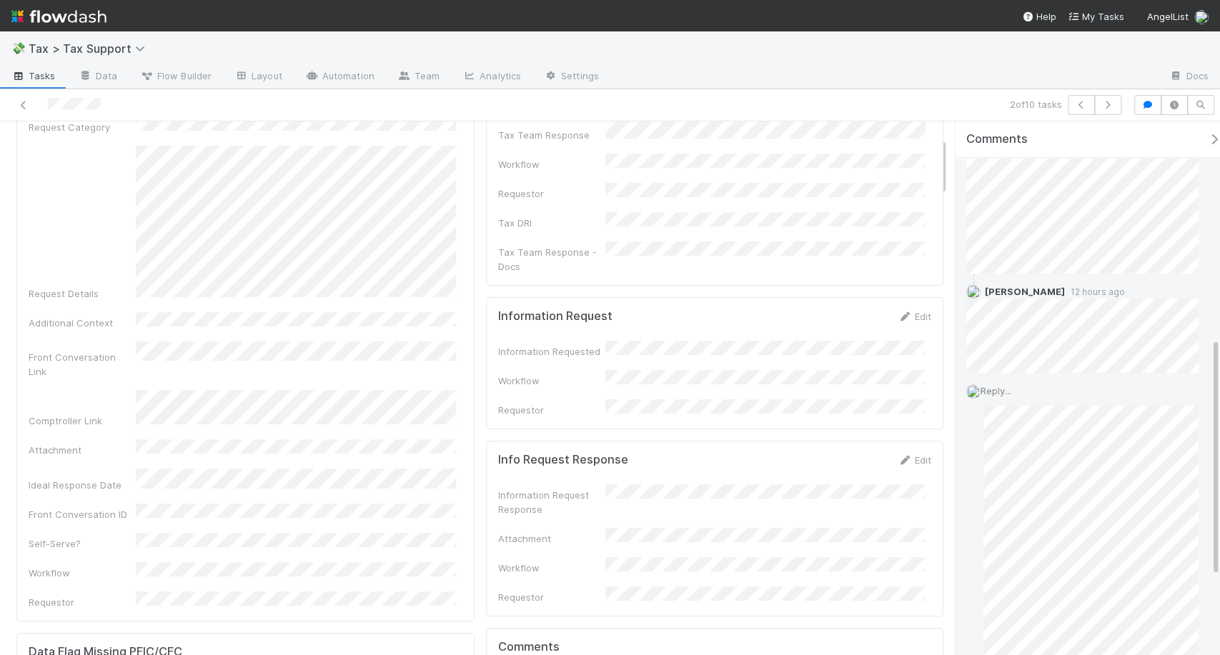
scroll to position [483, 0]
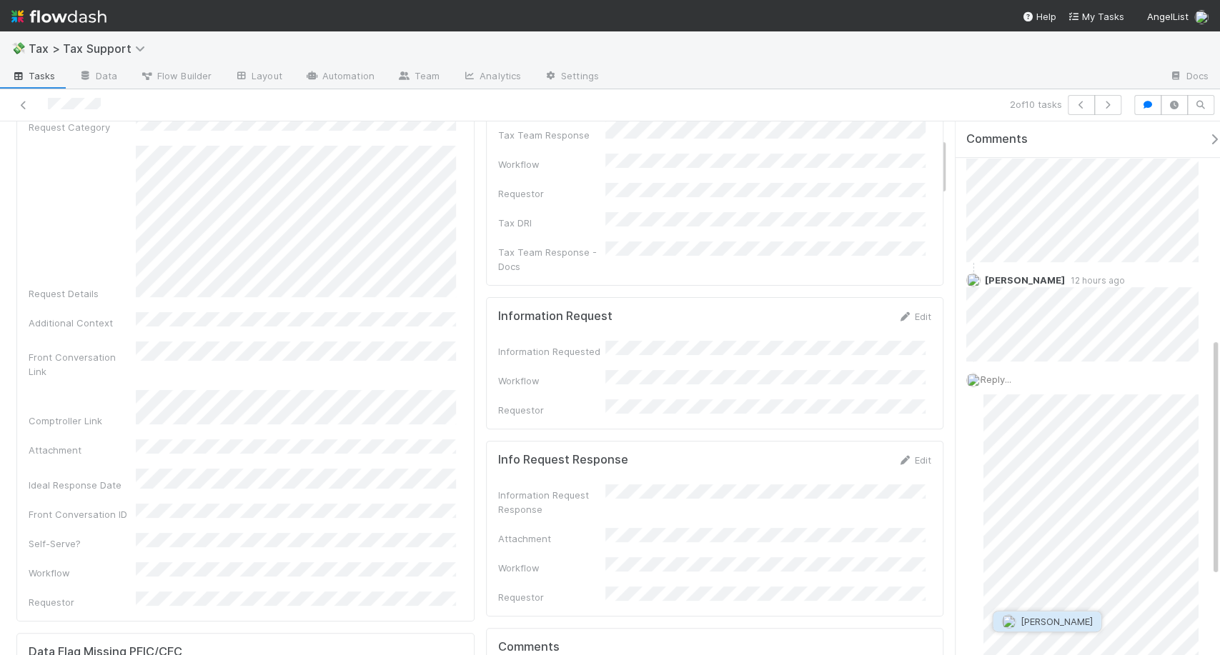
click at [1045, 625] on span "[PERSON_NAME]" at bounding box center [1056, 621] width 72 height 11
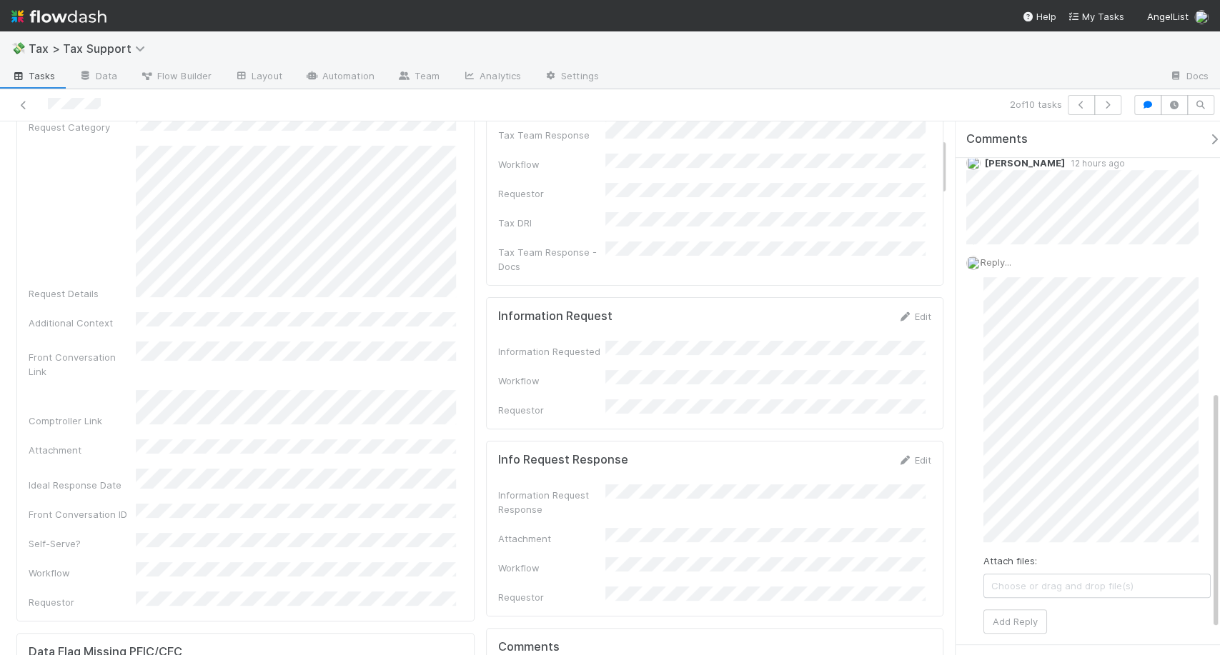
scroll to position [601, 0]
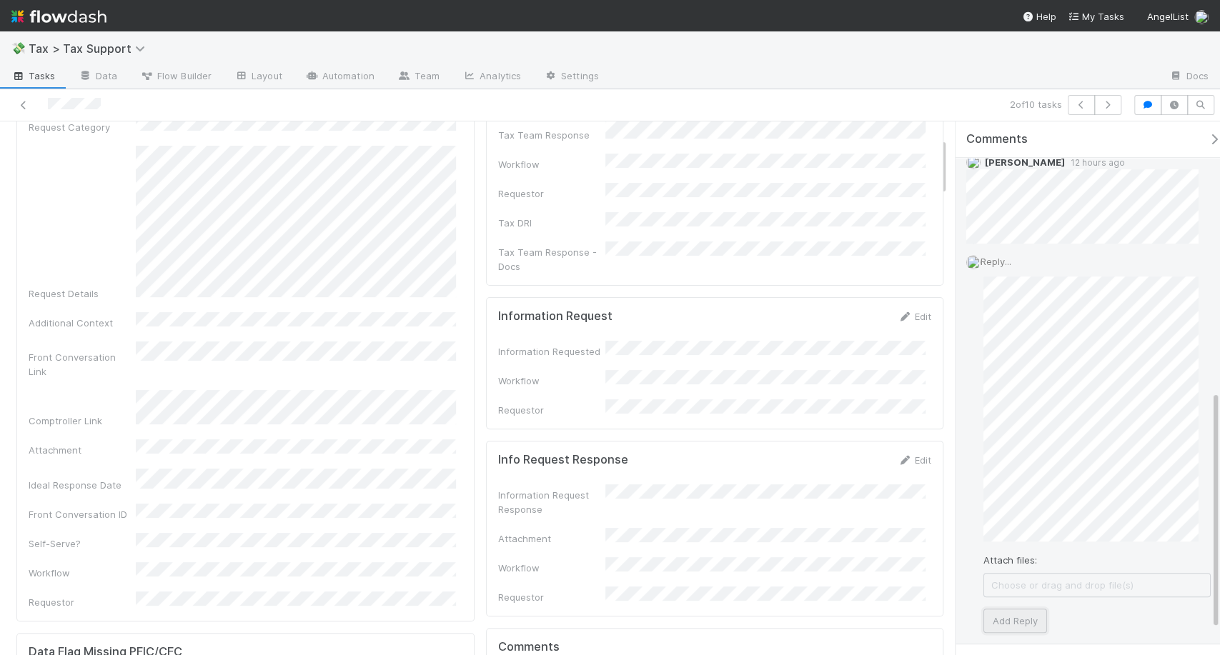
click at [1028, 615] on button "Add Reply" at bounding box center [1015, 621] width 64 height 24
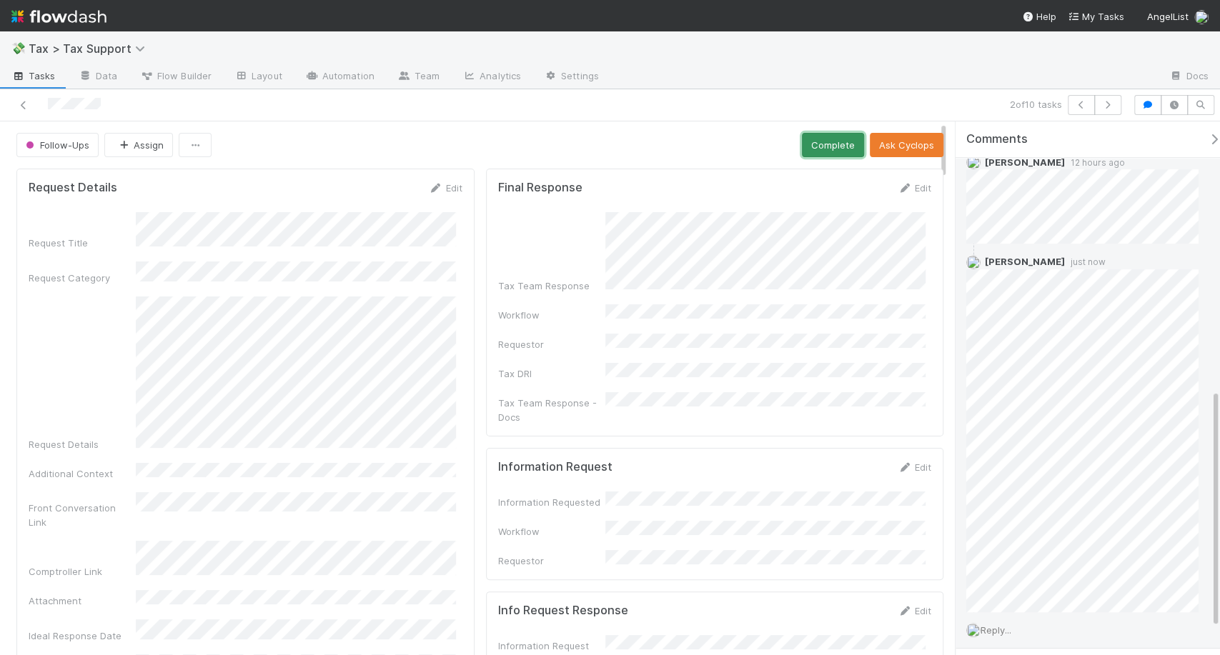
click at [811, 156] on button "Complete" at bounding box center [833, 145] width 62 height 24
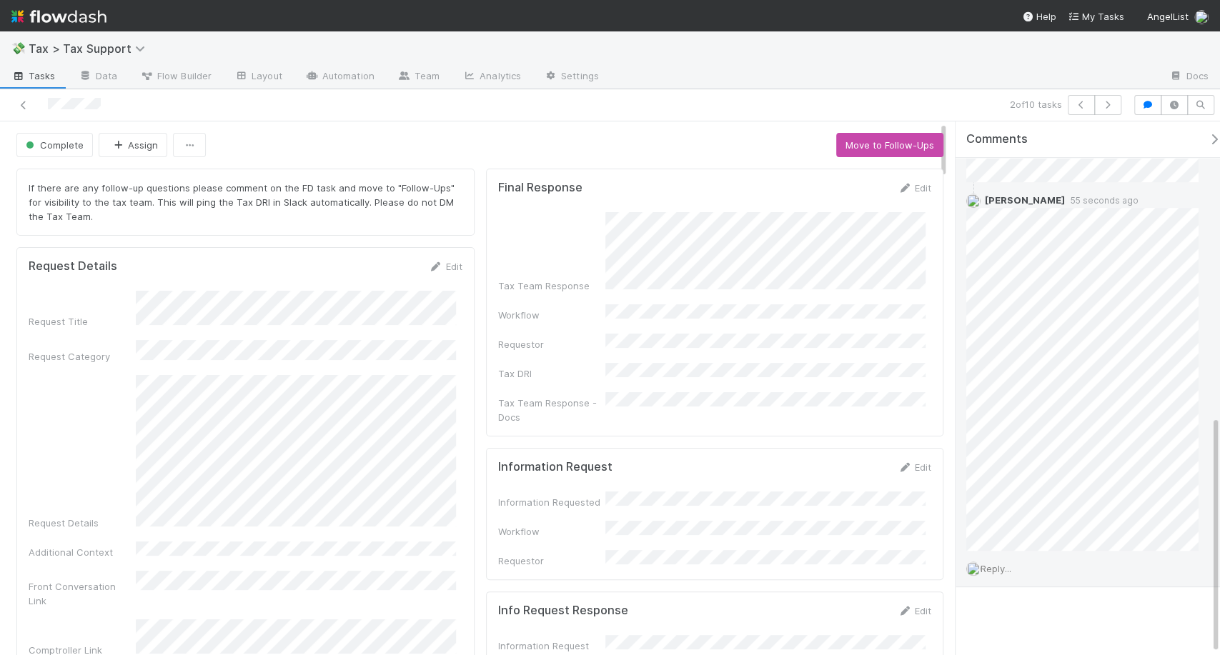
scroll to position [660, 0]
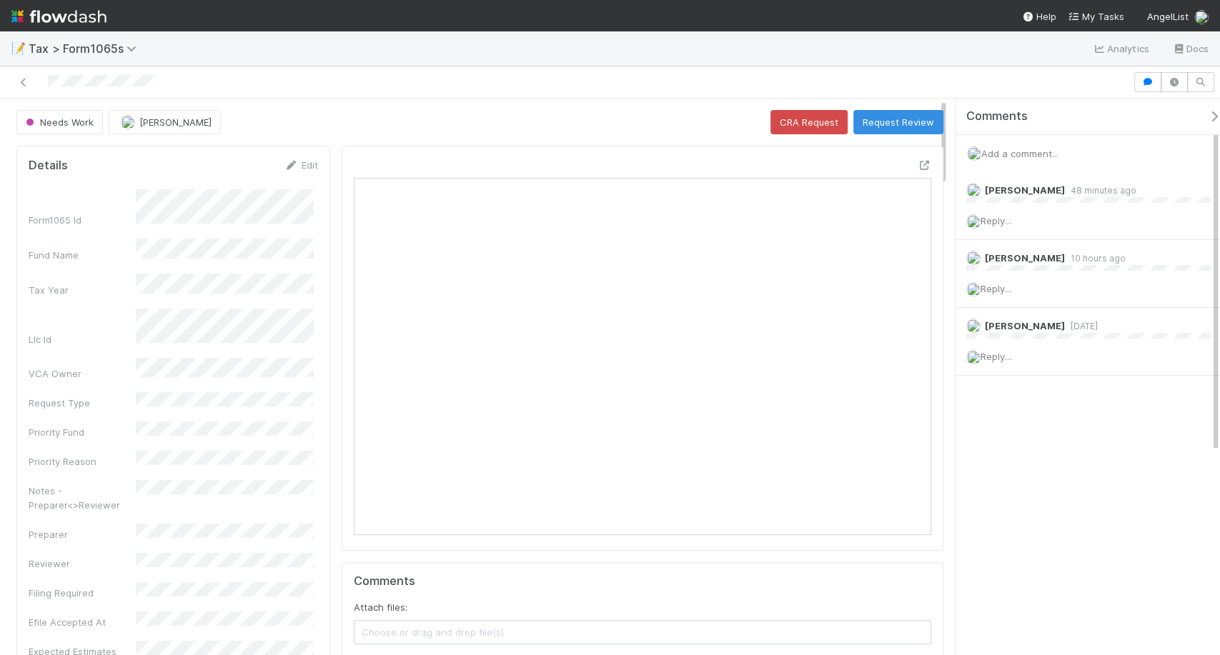
click at [1025, 154] on span "Add a comment..." at bounding box center [1019, 153] width 77 height 11
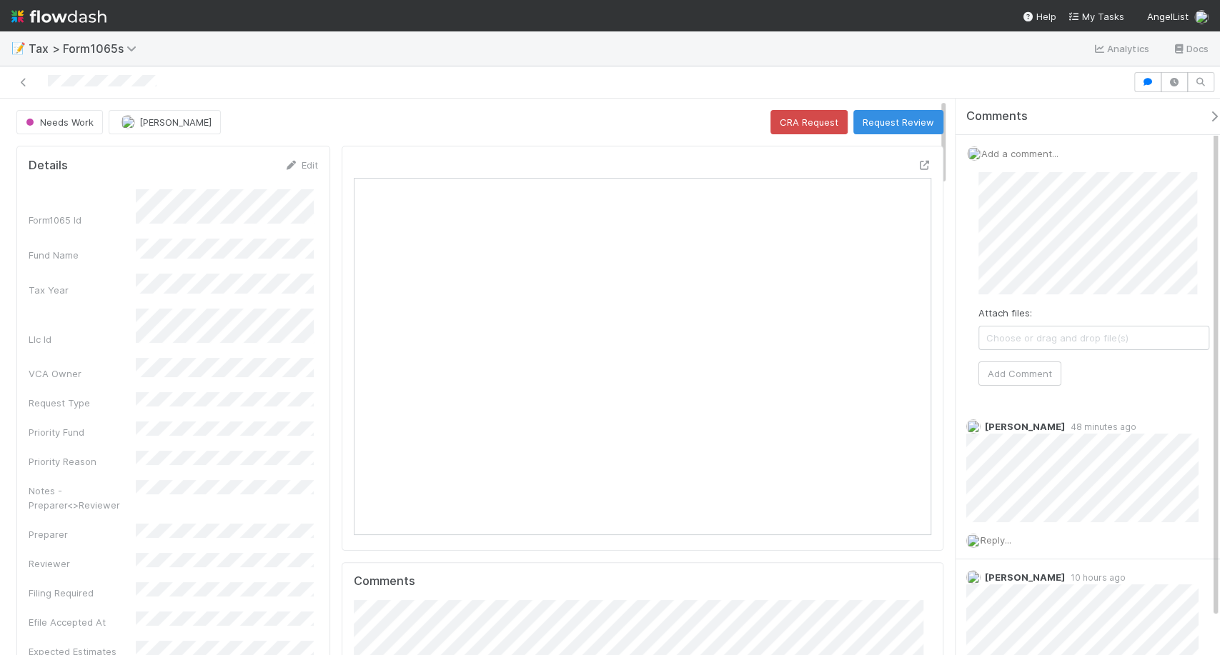
scroll to position [279, 557]
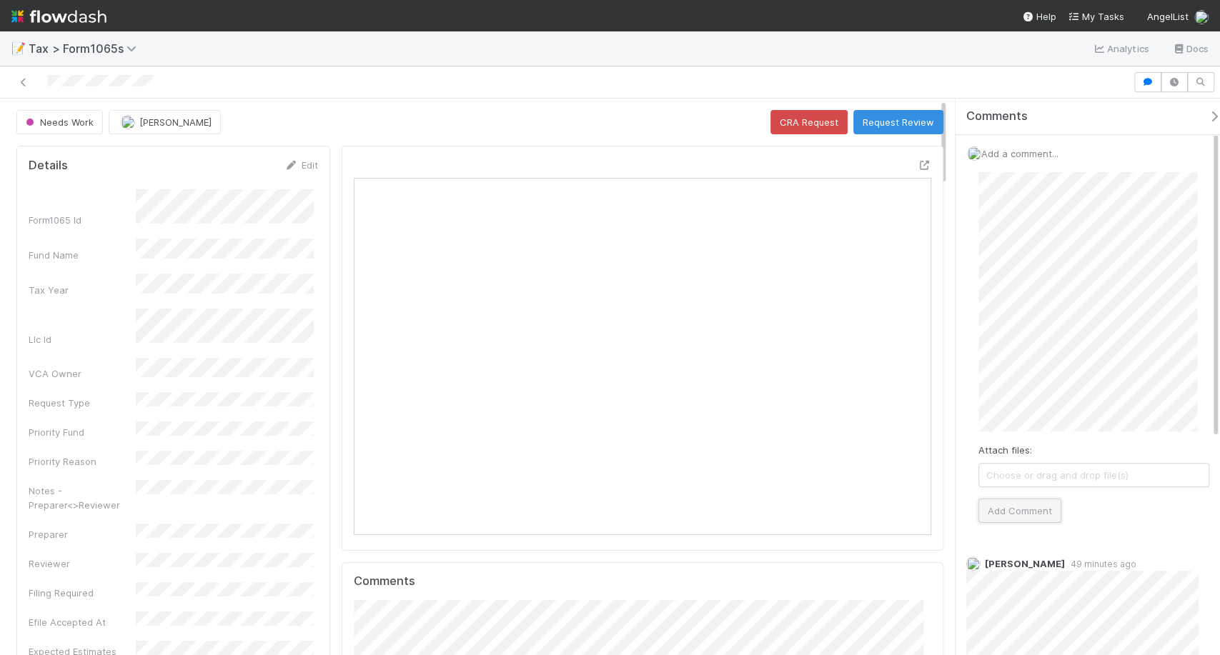
click at [1010, 510] on button "Add Comment" at bounding box center [1019, 511] width 83 height 24
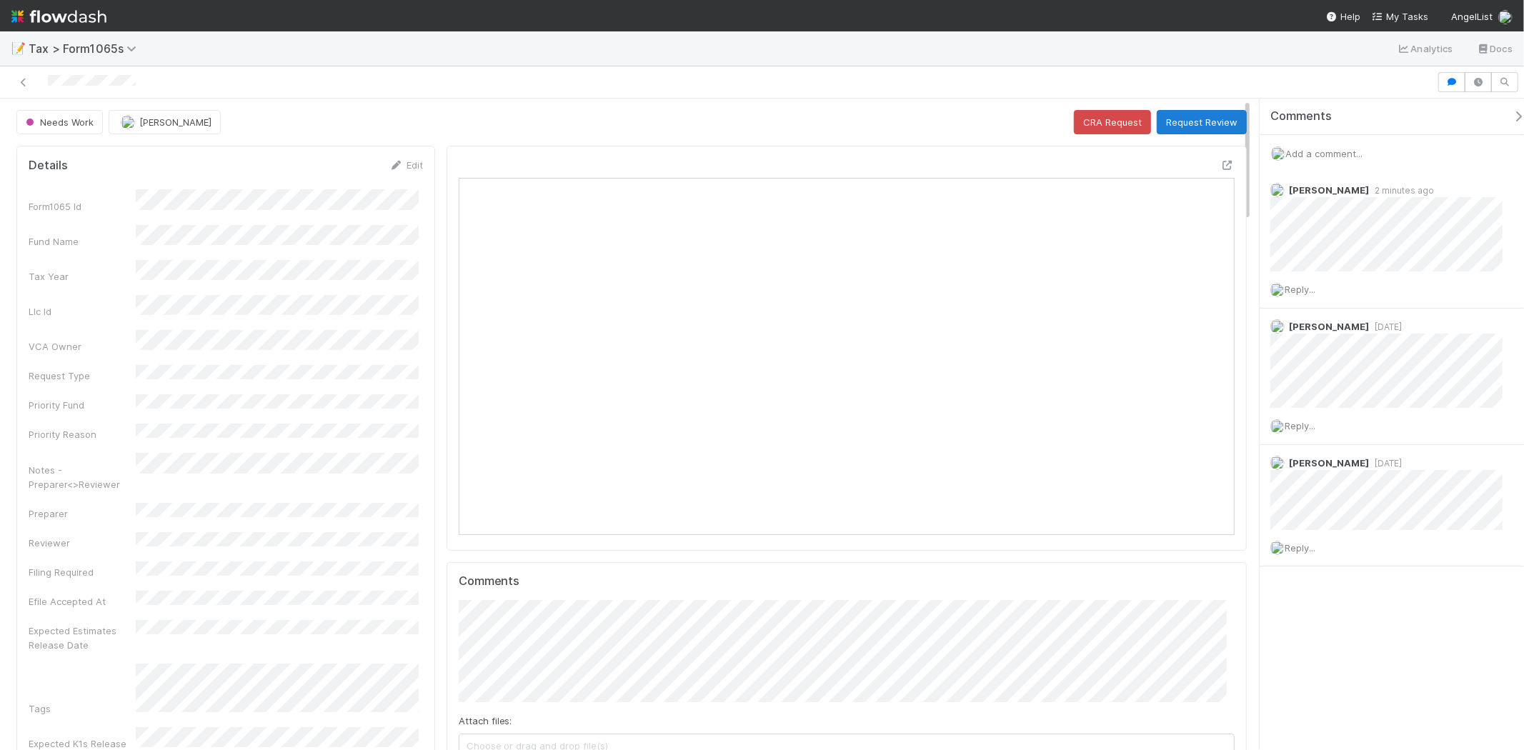
scroll to position [279, 756]
click at [1208, 118] on button "Request Review" at bounding box center [1202, 122] width 90 height 24
click at [1301, 153] on span "Add a comment..." at bounding box center [1324, 153] width 77 height 11
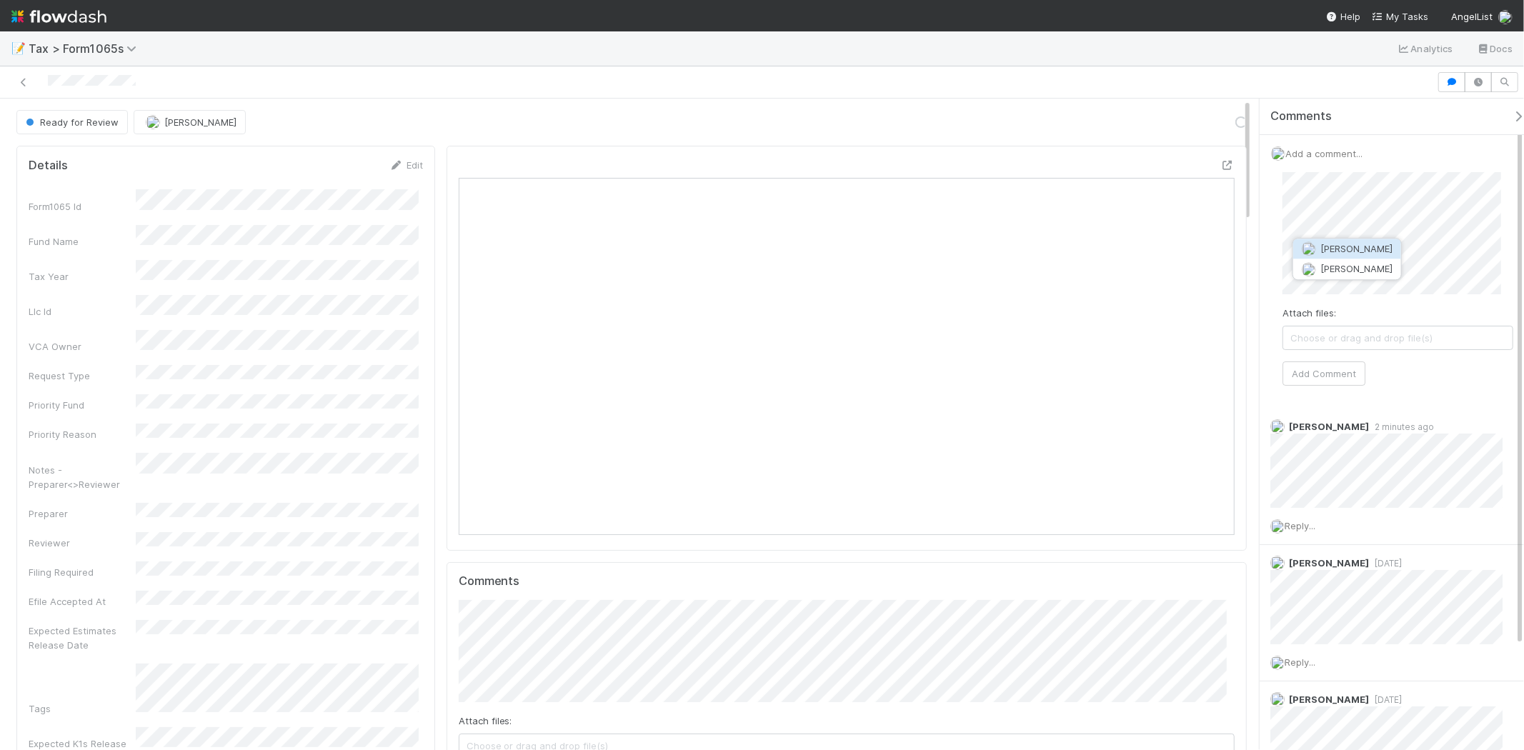
click at [1367, 249] on span "Amy Gregorius" at bounding box center [1357, 248] width 72 height 11
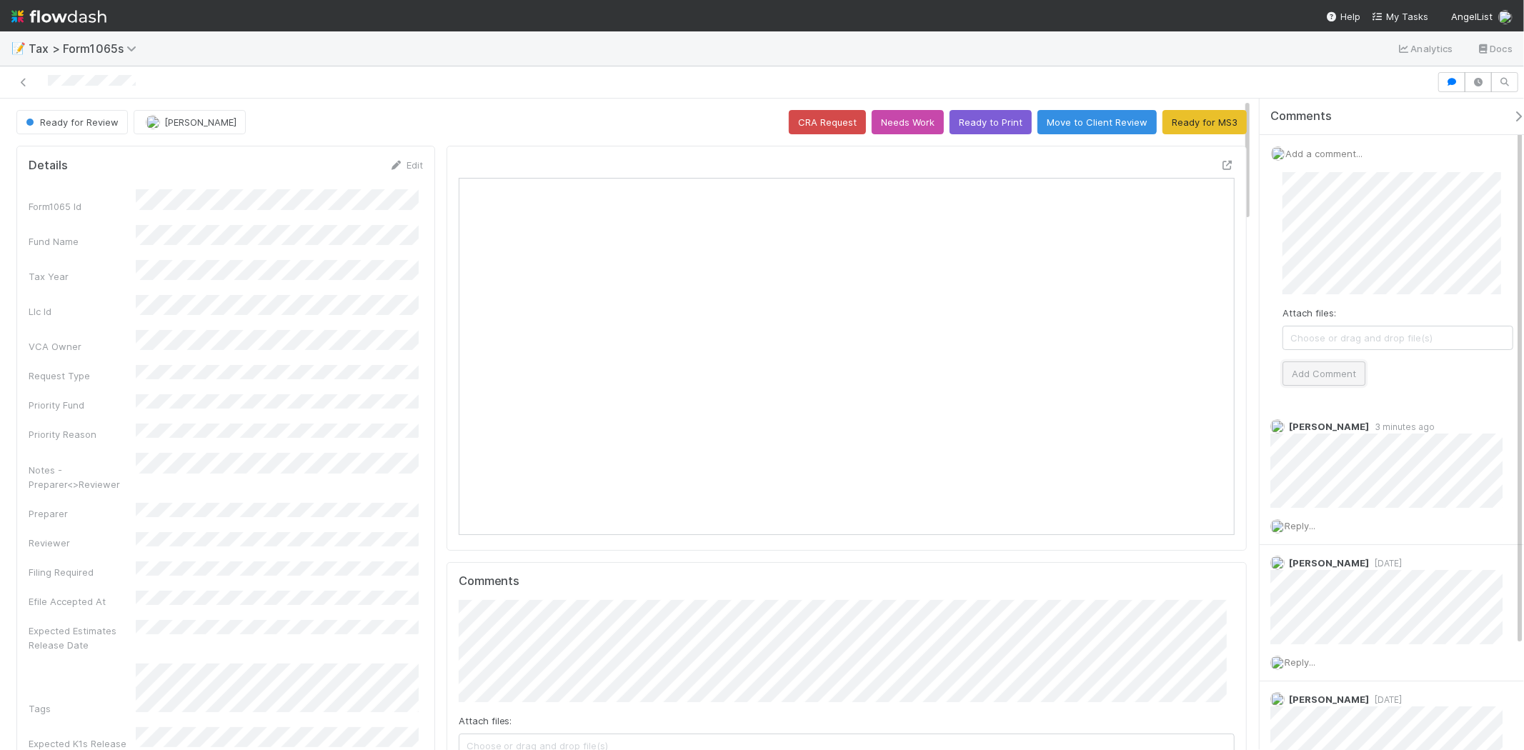
click at [1328, 379] on button "Add Comment" at bounding box center [1324, 374] width 83 height 24
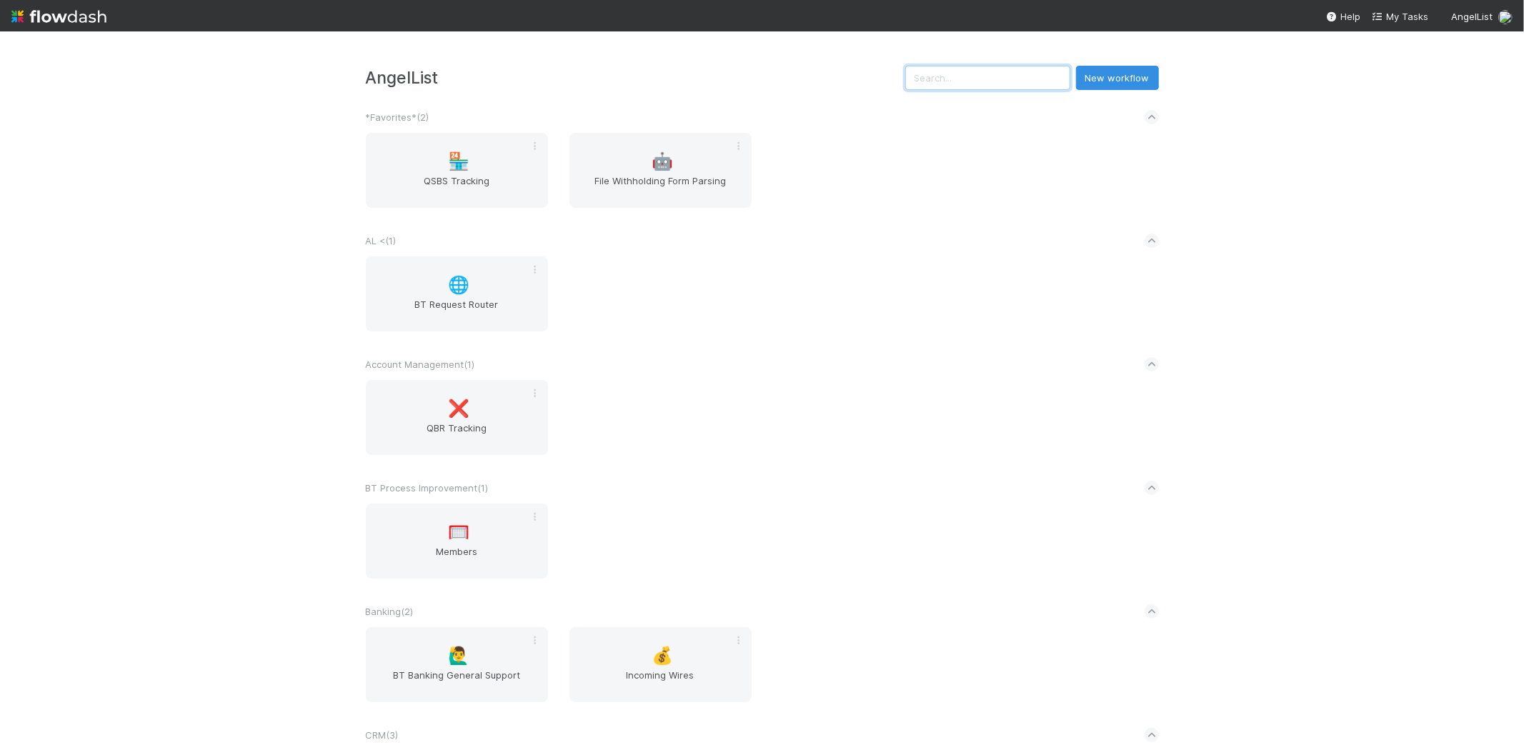
click at [983, 84] on input "text" at bounding box center [988, 78] width 165 height 24
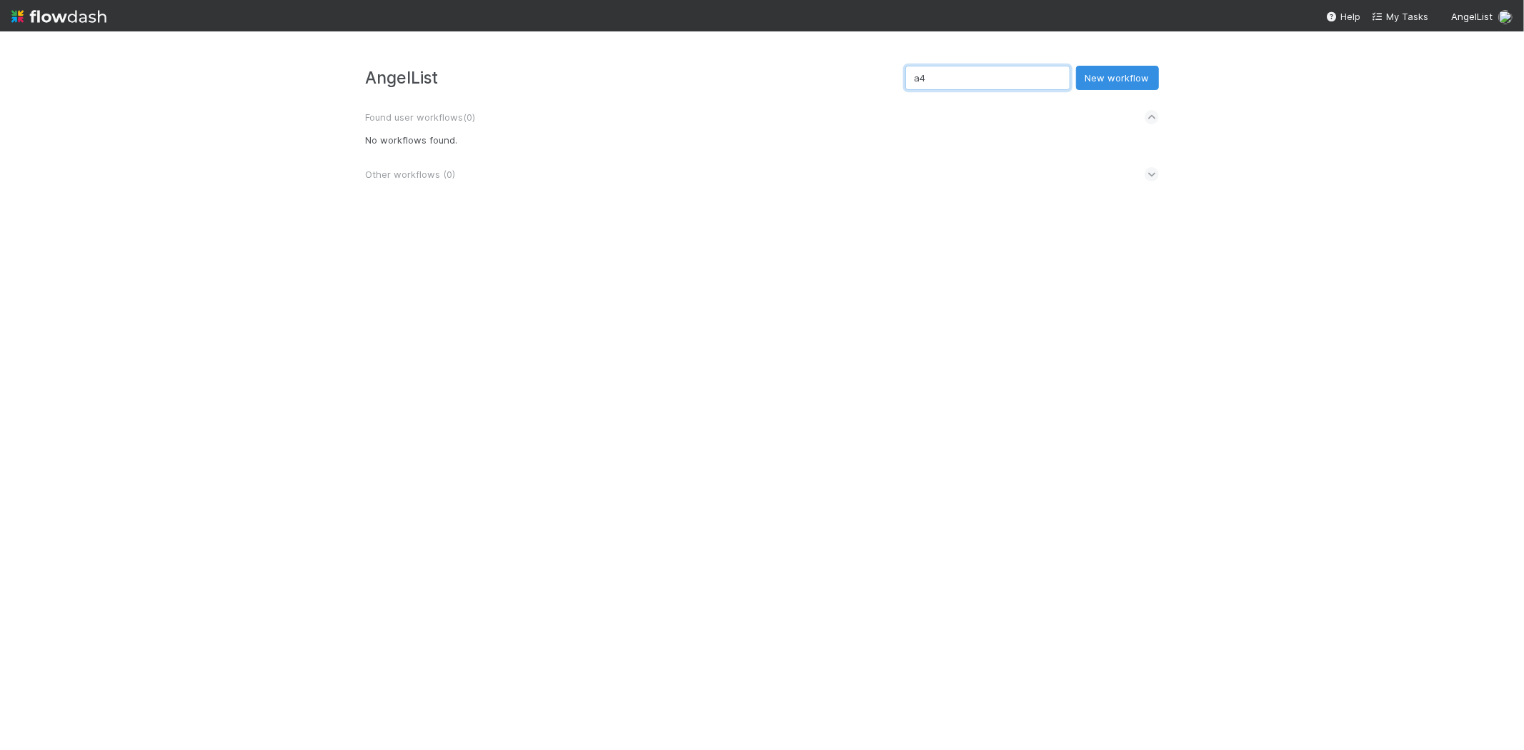
type input "a"
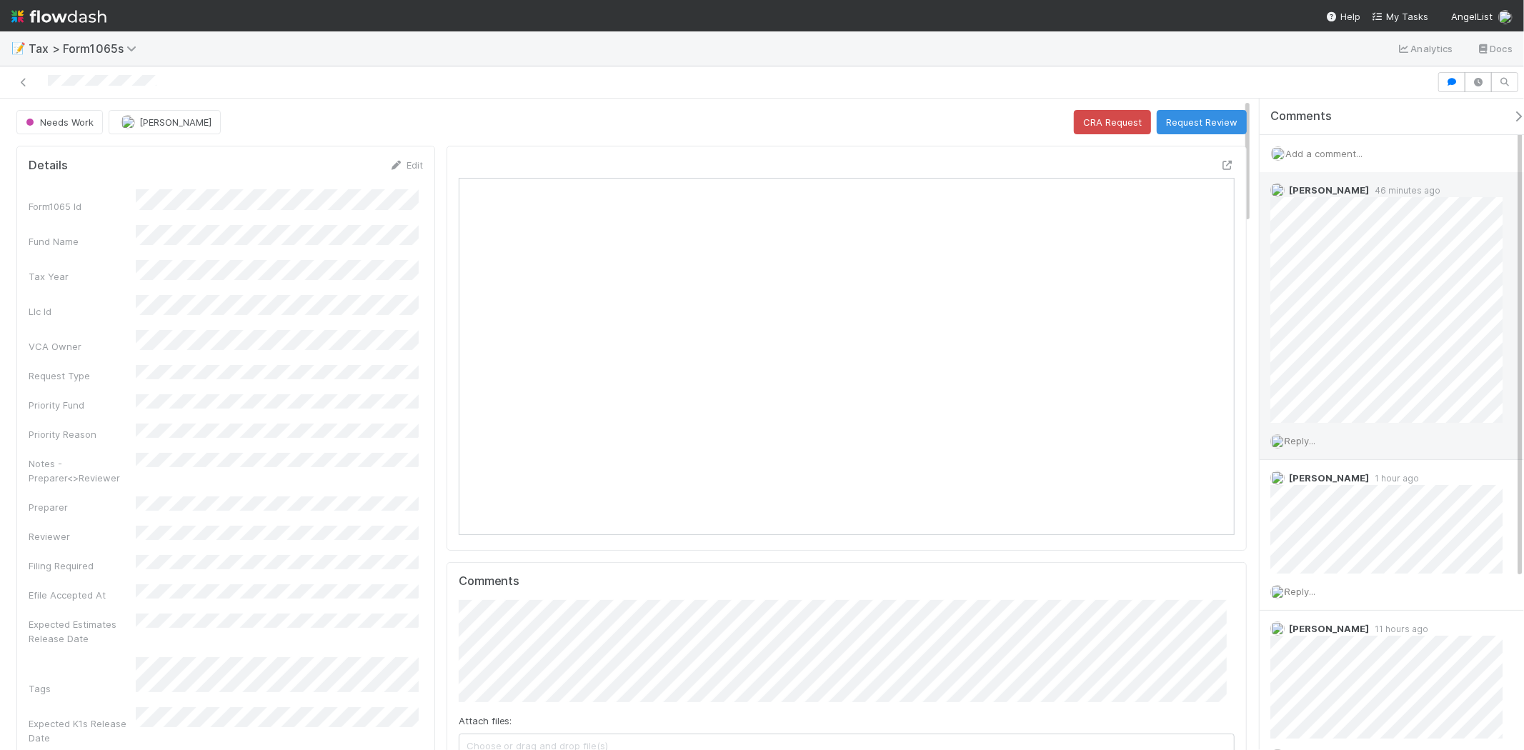
scroll to position [11, 12]
click at [1184, 124] on button "Request Review" at bounding box center [1202, 122] width 90 height 24
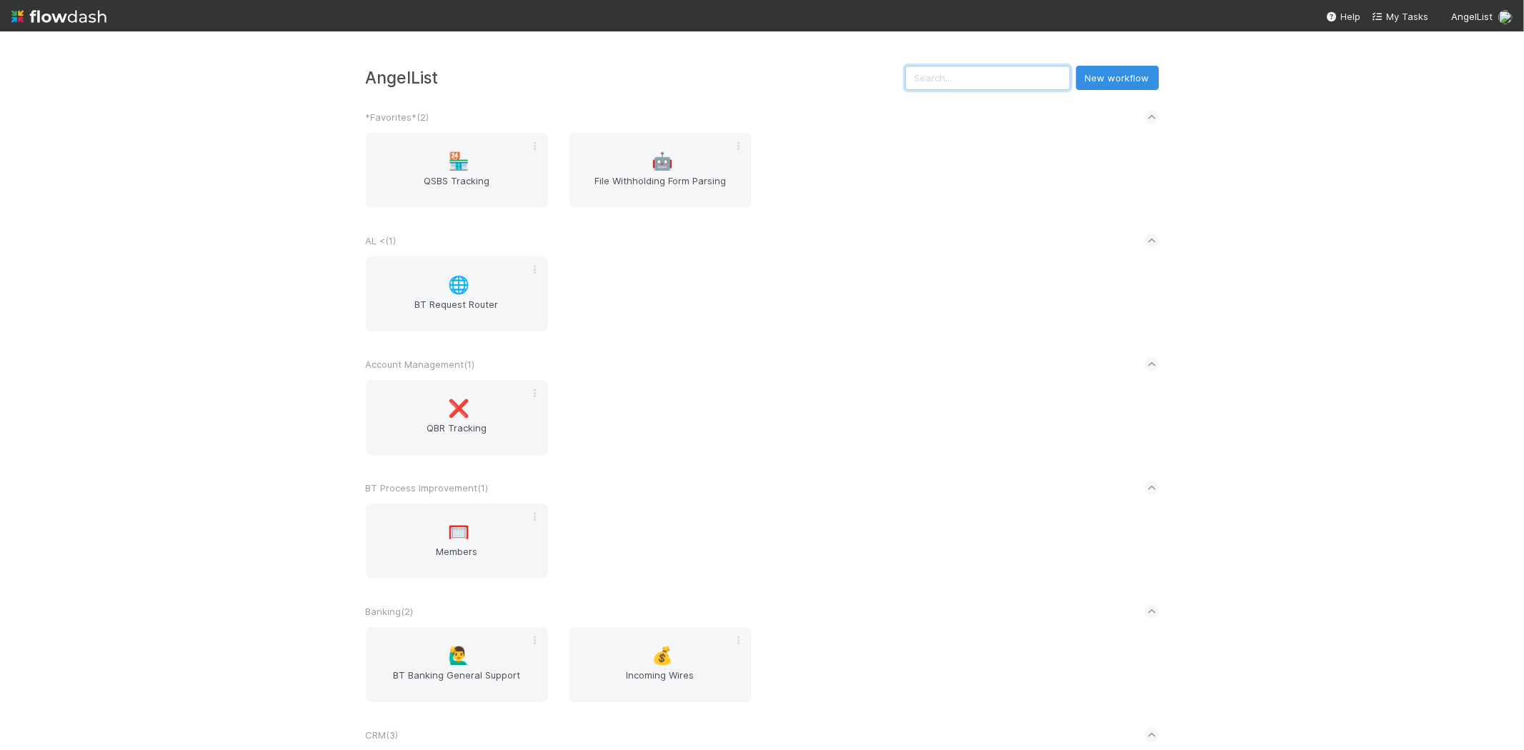
click at [962, 79] on input "text" at bounding box center [988, 78] width 165 height 24
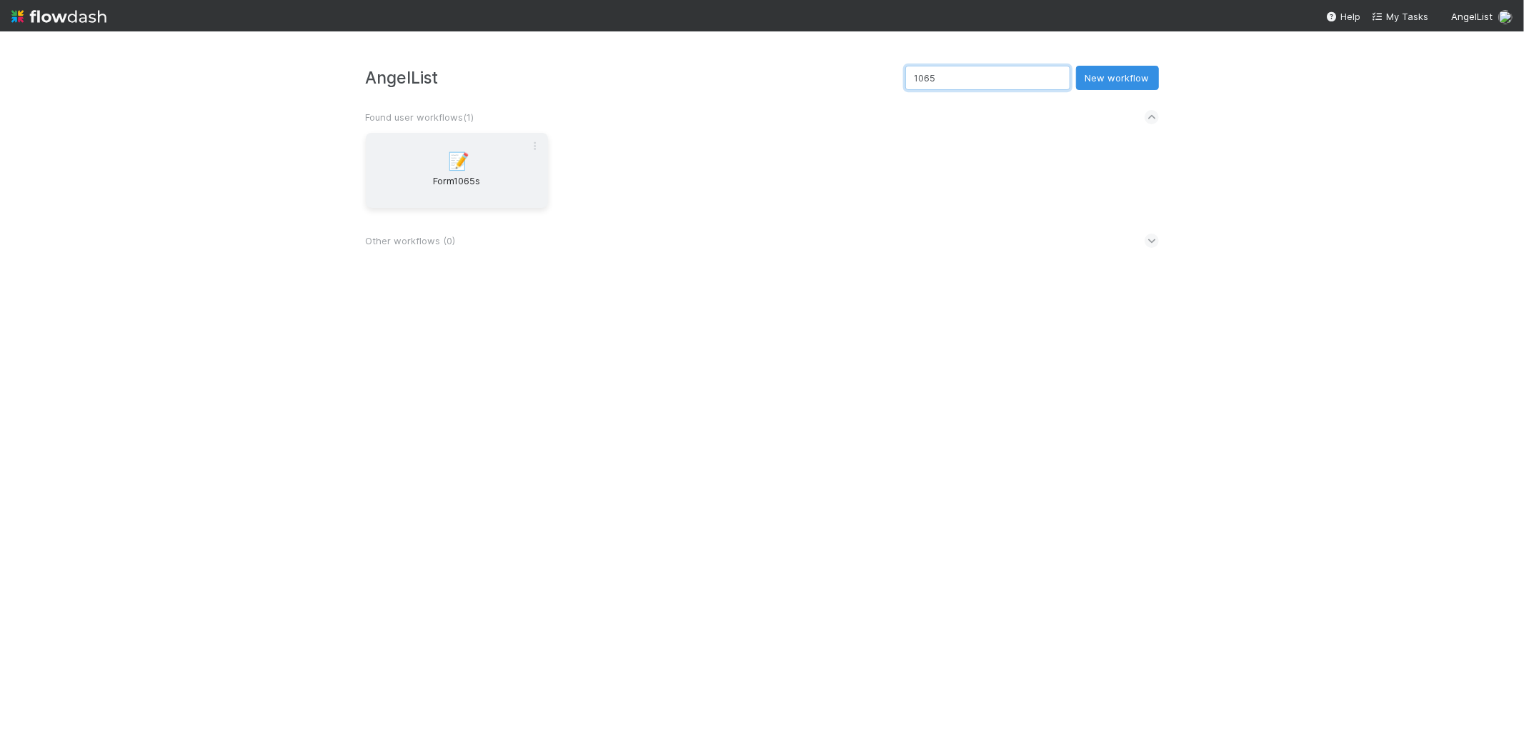
type input "1065"
click at [477, 179] on span "Form1065s" at bounding box center [457, 188] width 171 height 29
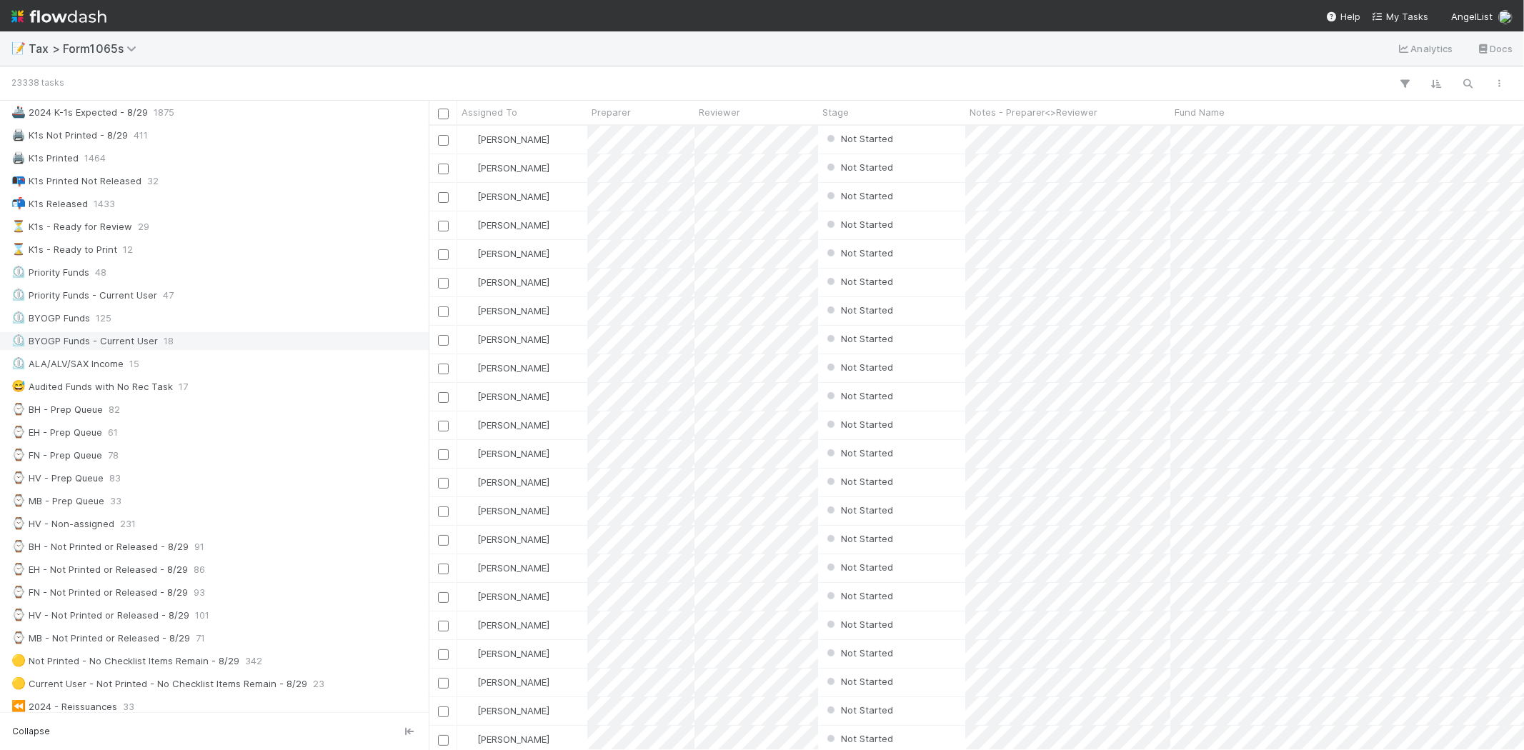
scroll to position [159, 0]
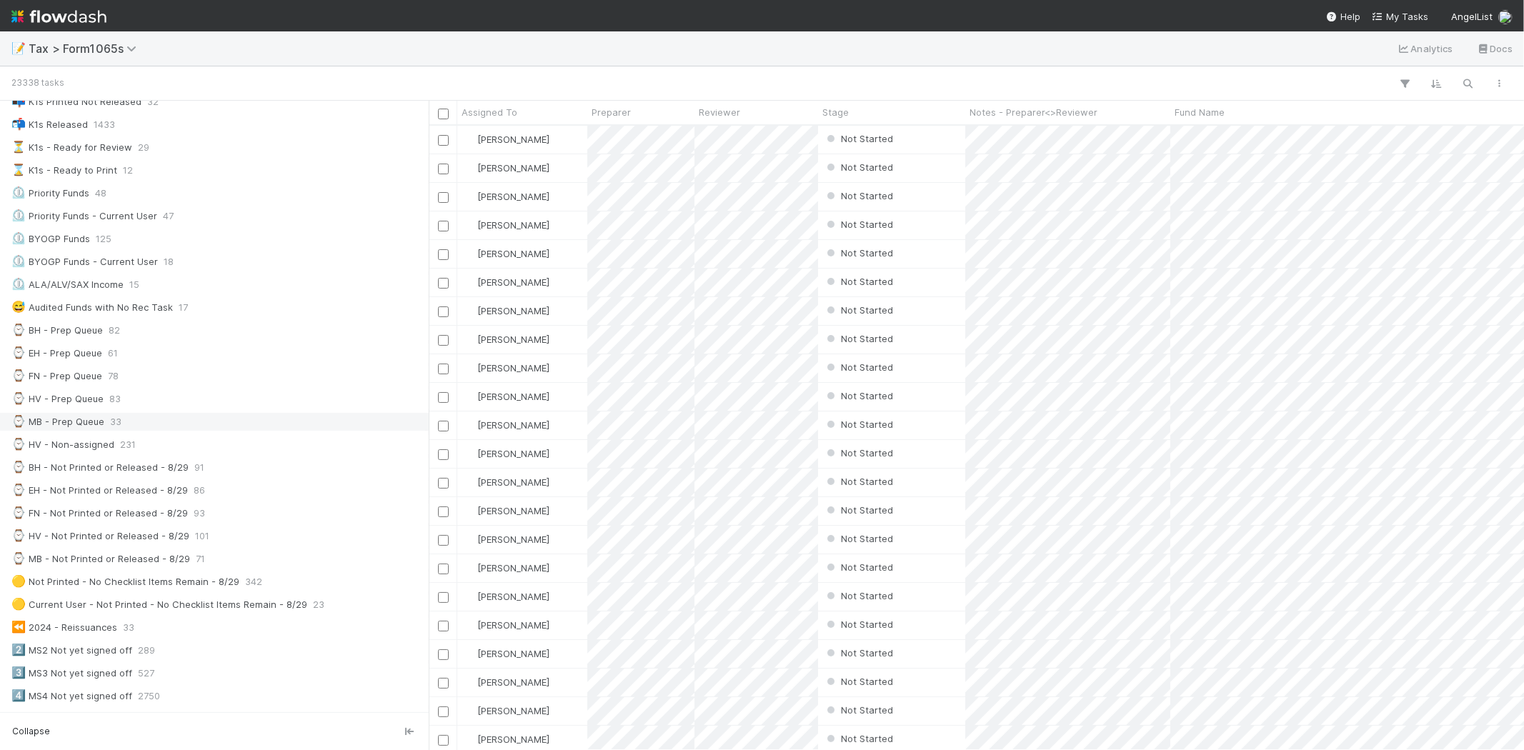
click at [188, 430] on div "⌚ MB - Prep Queue 33" at bounding box center [218, 422] width 414 height 18
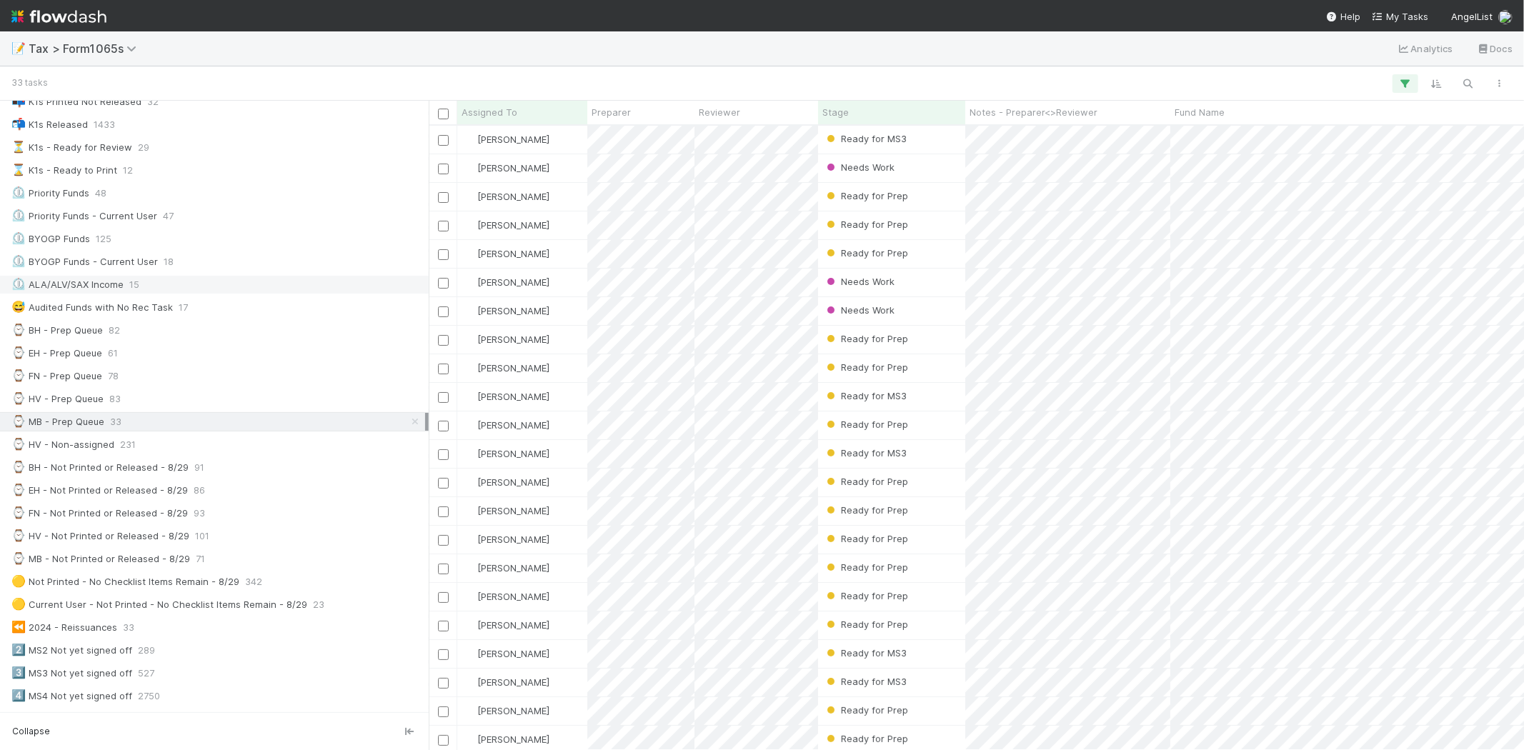
scroll to position [613, 1083]
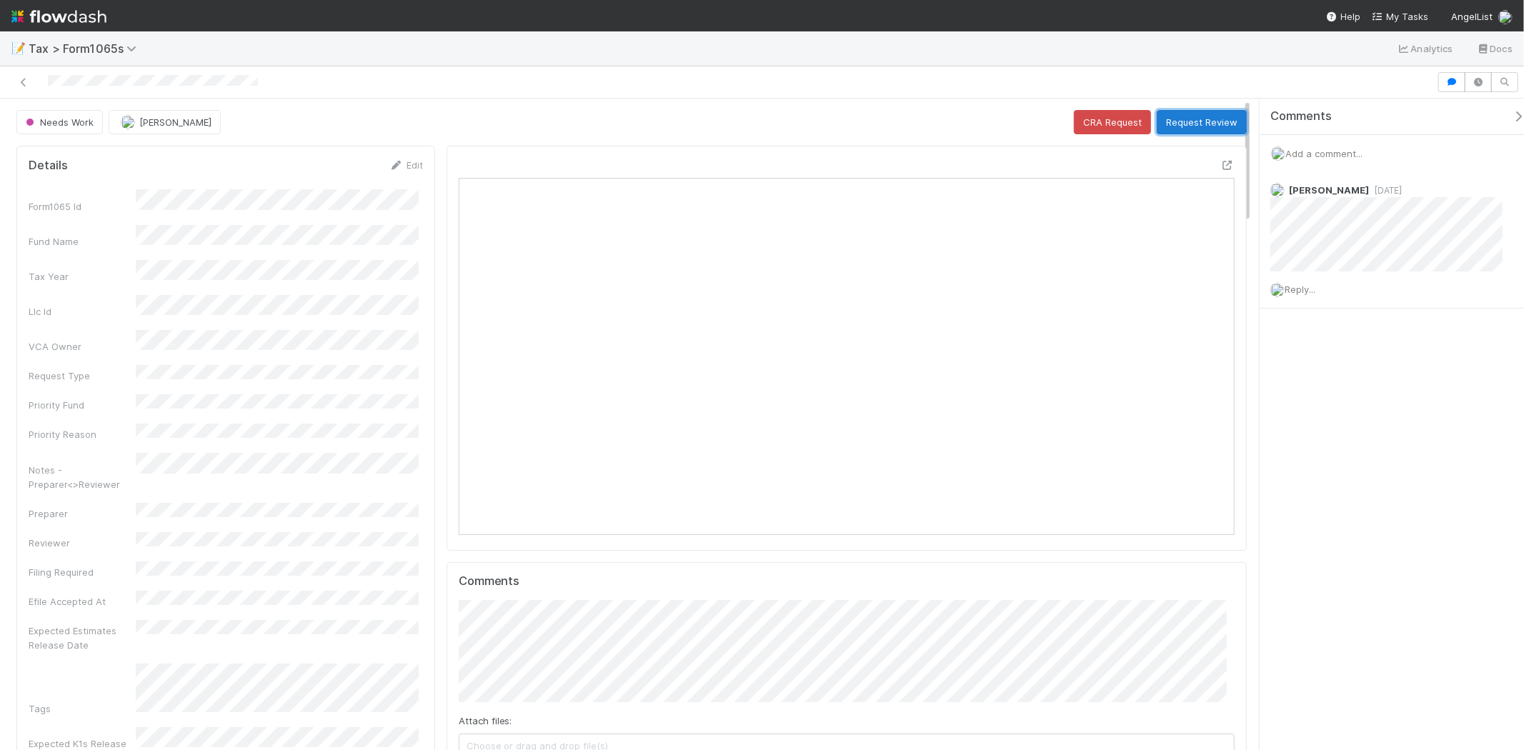
click at [1181, 124] on button "Request Review" at bounding box center [1202, 122] width 90 height 24
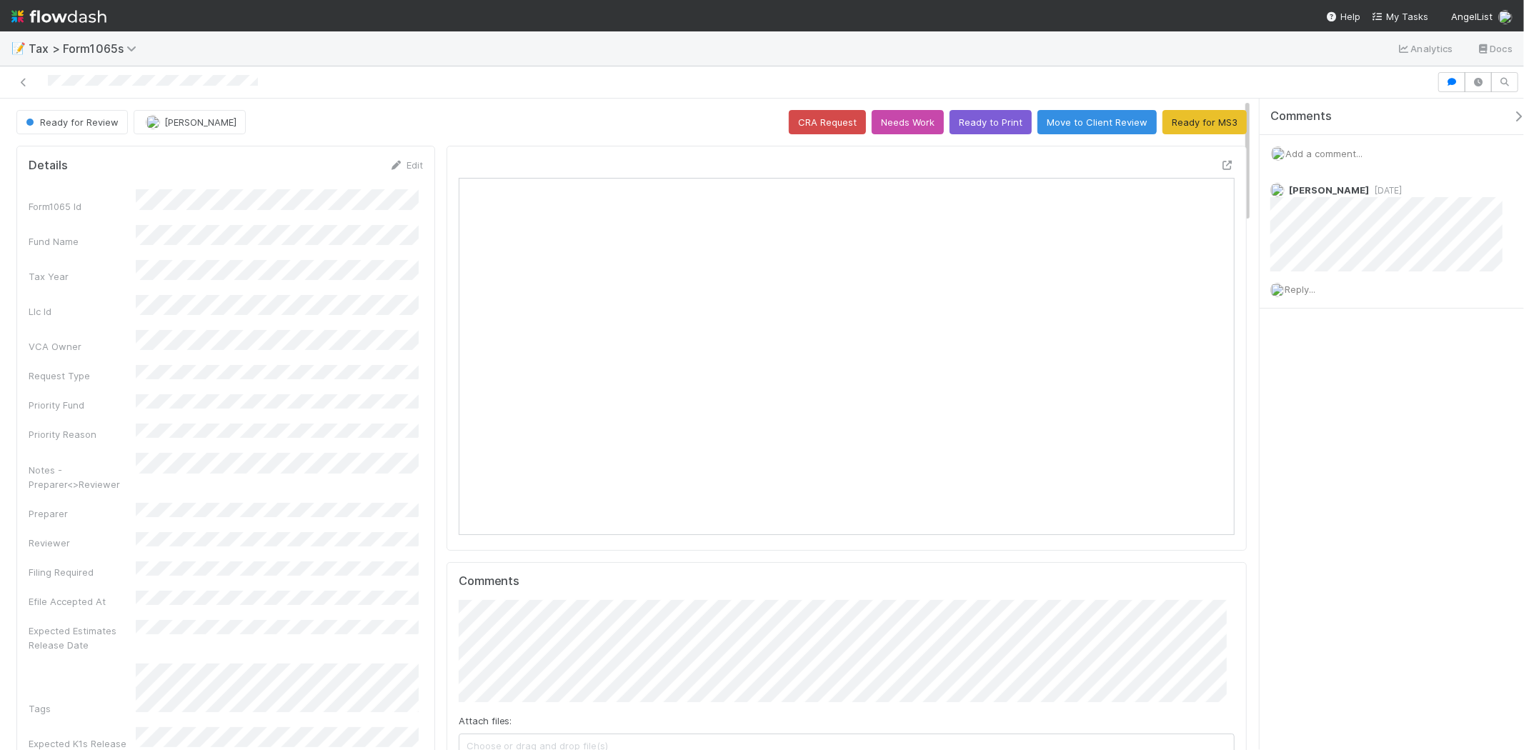
click at [80, 12] on img at bounding box center [58, 16] width 95 height 24
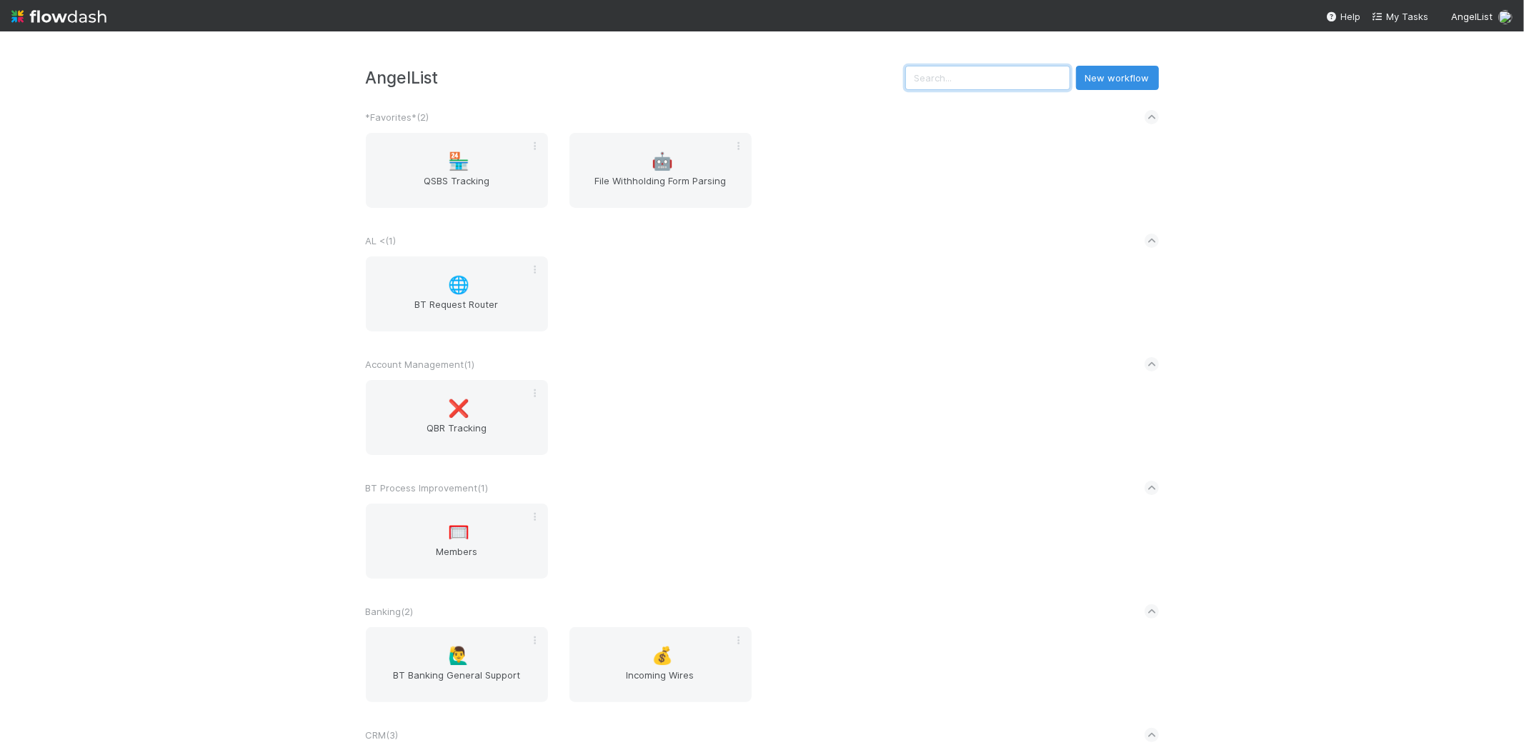
click at [960, 69] on input "text" at bounding box center [988, 78] width 165 height 24
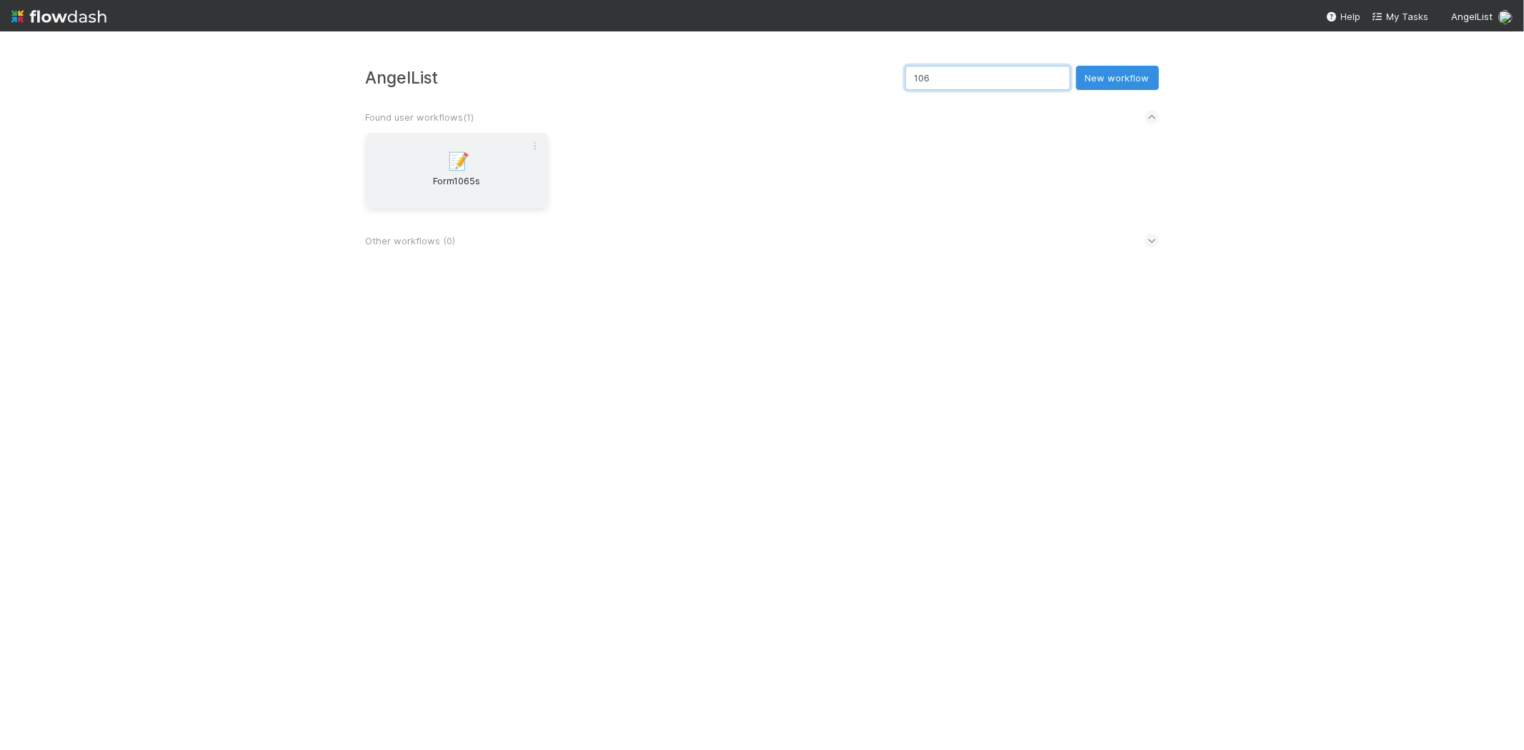
type input "106"
click at [503, 187] on span "Form1065s" at bounding box center [457, 188] width 171 height 29
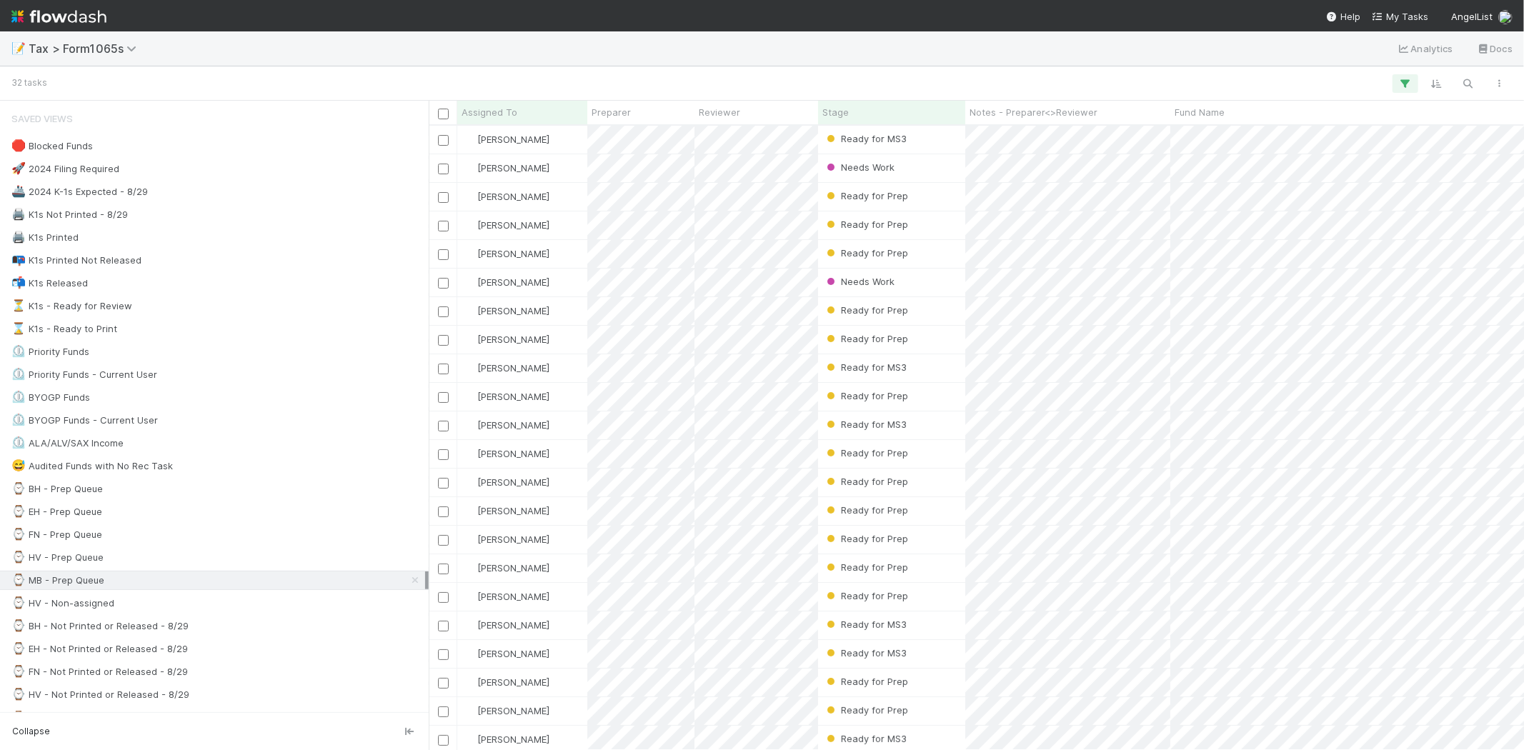
scroll to position [613, 1083]
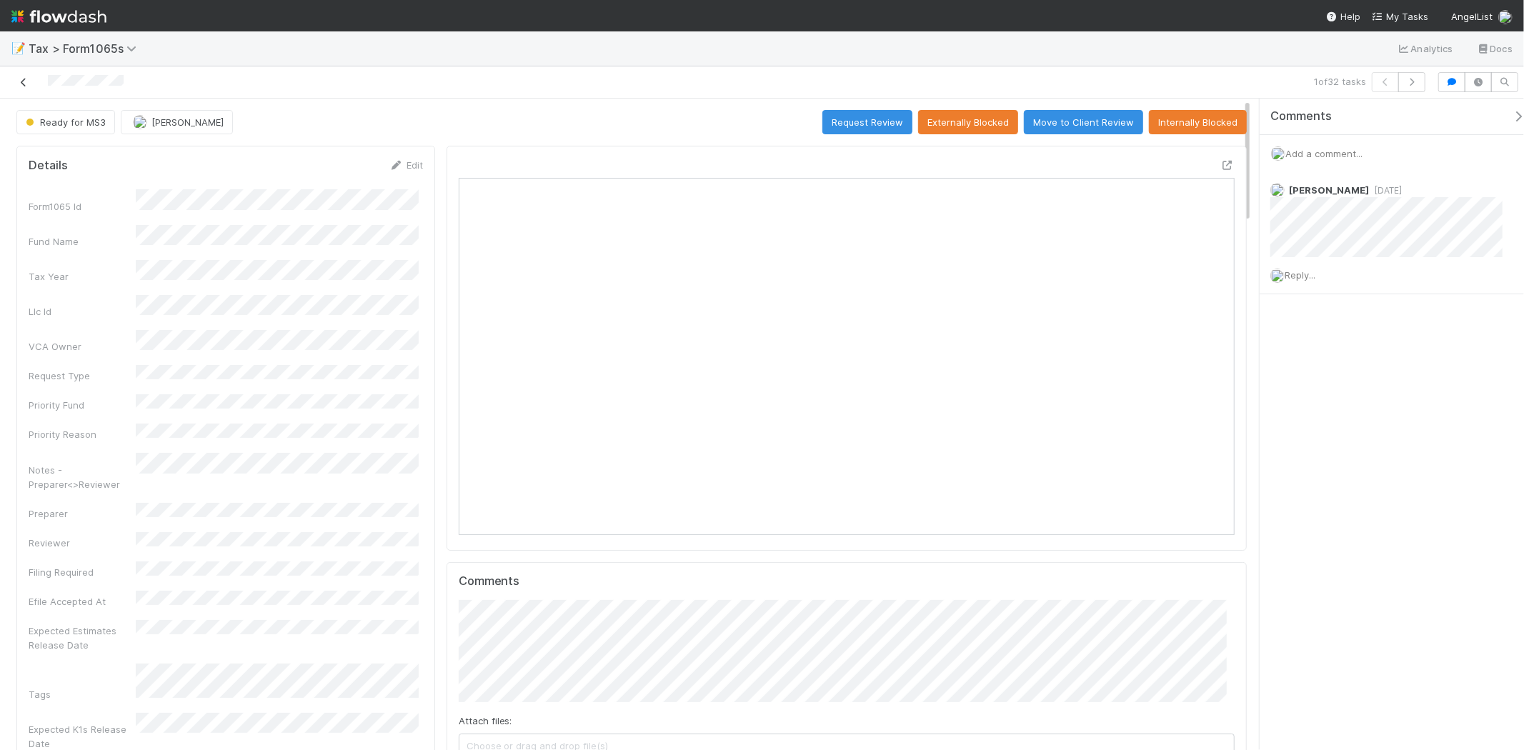
click at [26, 82] on icon at bounding box center [23, 82] width 14 height 9
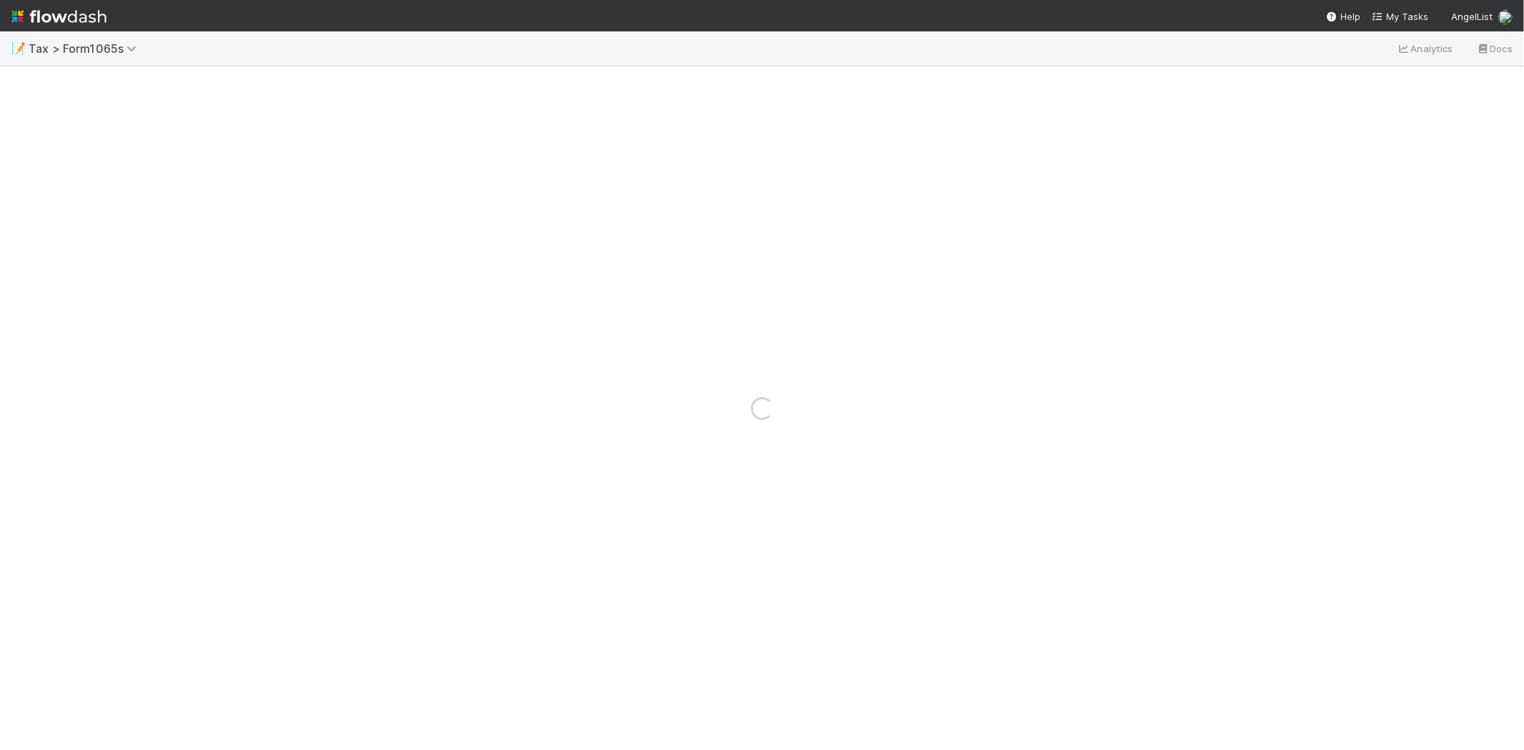
click at [21, 81] on div "Loading..." at bounding box center [762, 408] width 1524 height 684
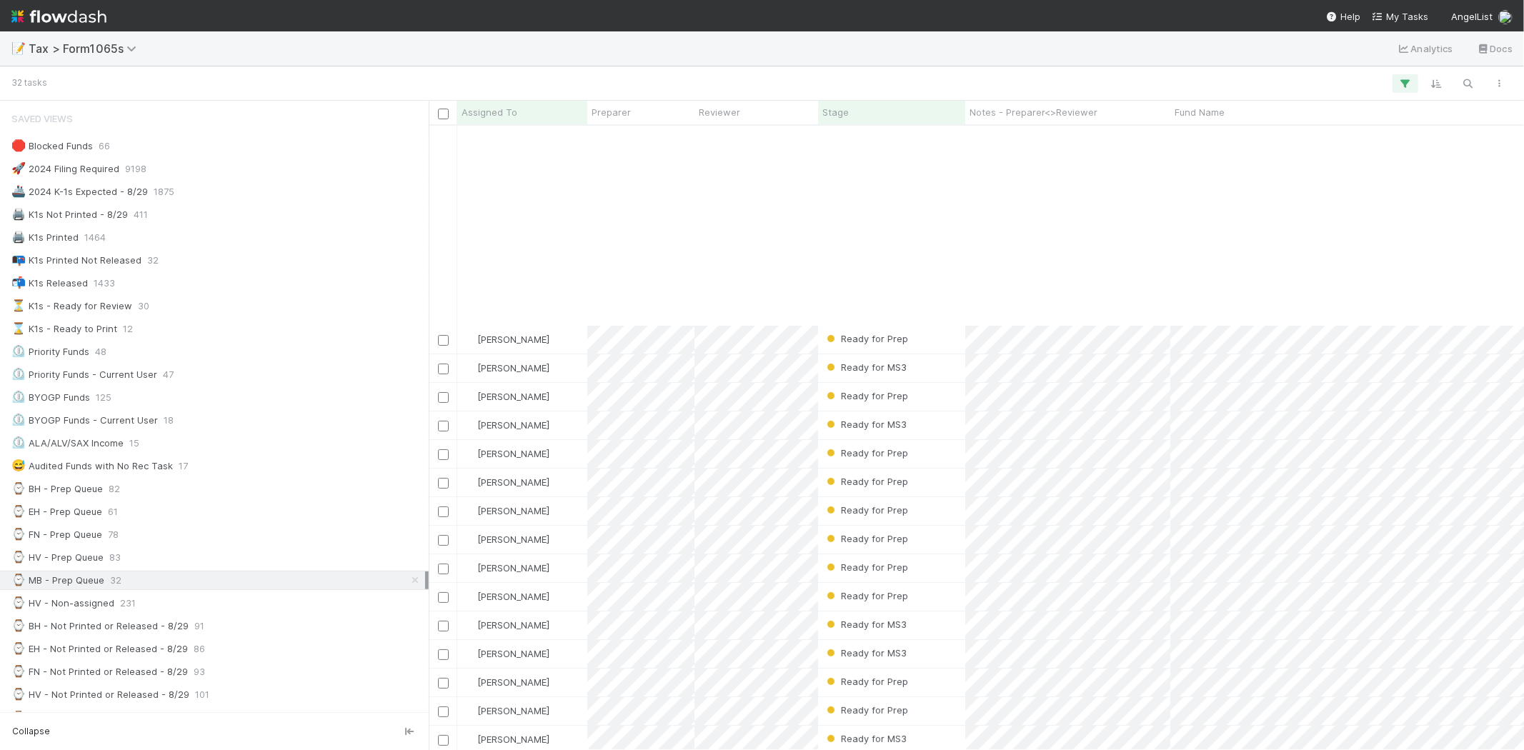
scroll to position [302, 0]
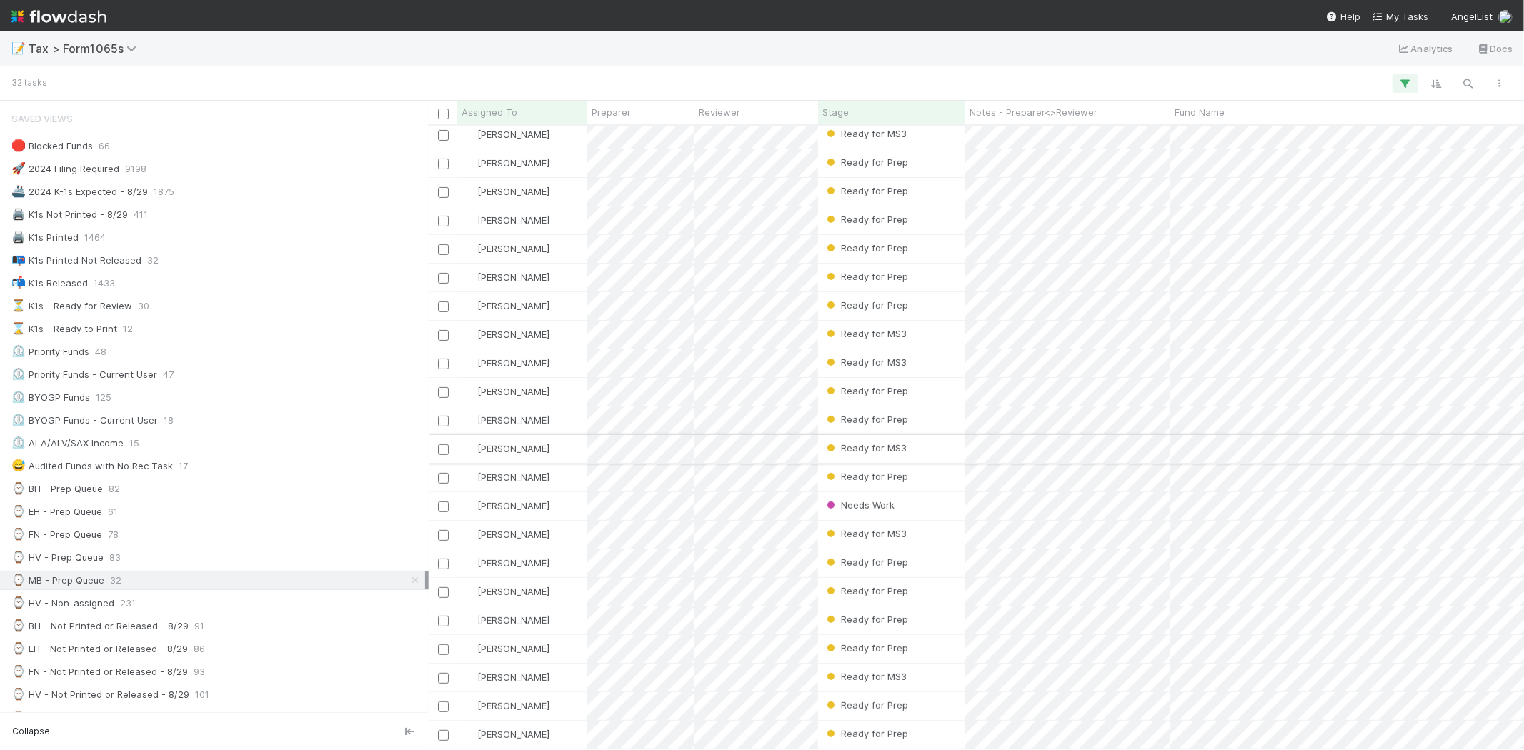
click at [548, 435] on div "[PERSON_NAME]" at bounding box center [522, 449] width 130 height 28
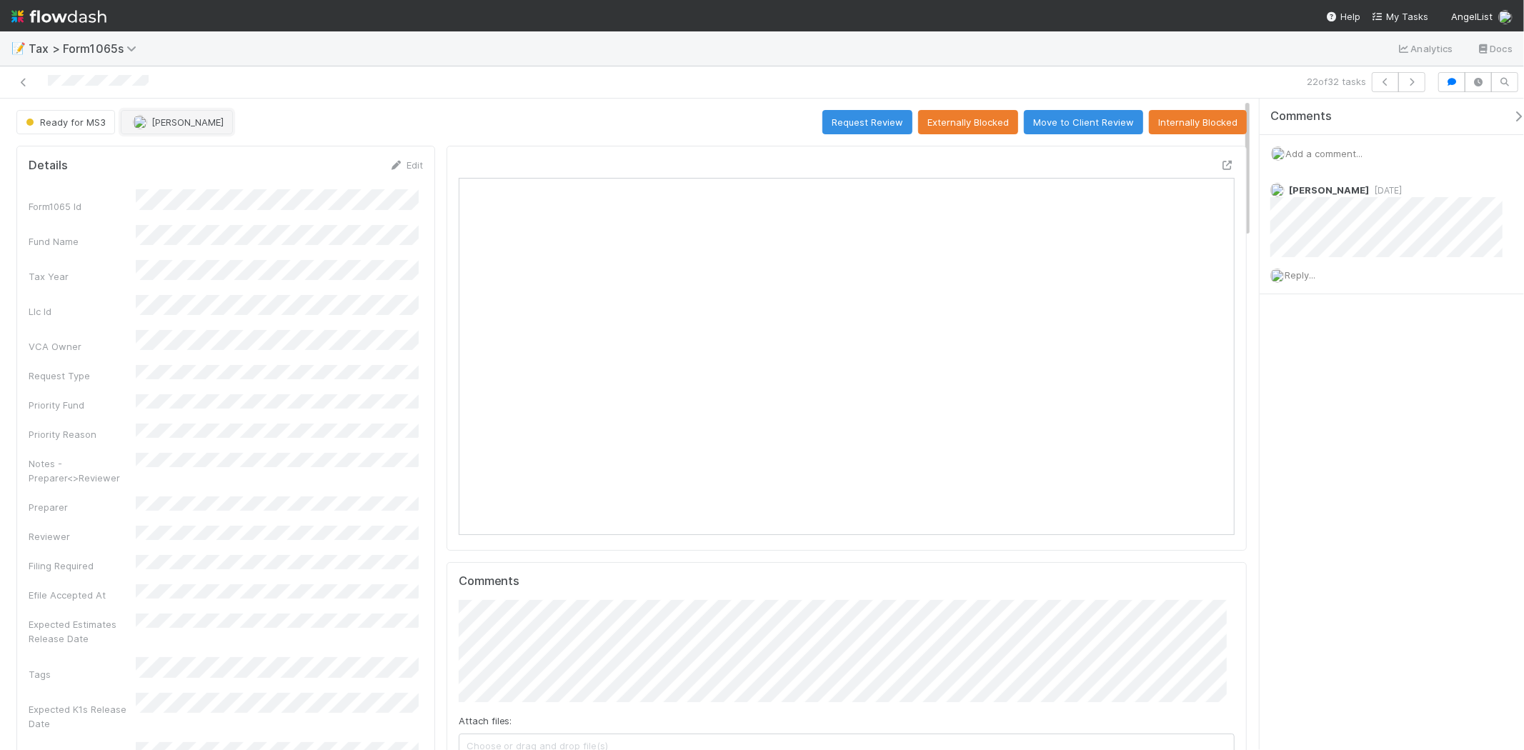
click at [199, 122] on span "[PERSON_NAME]" at bounding box center [188, 121] width 72 height 11
click at [204, 175] on div "Fareeha Naim" at bounding box center [216, 185] width 202 height 26
click at [25, 82] on icon at bounding box center [23, 82] width 14 height 9
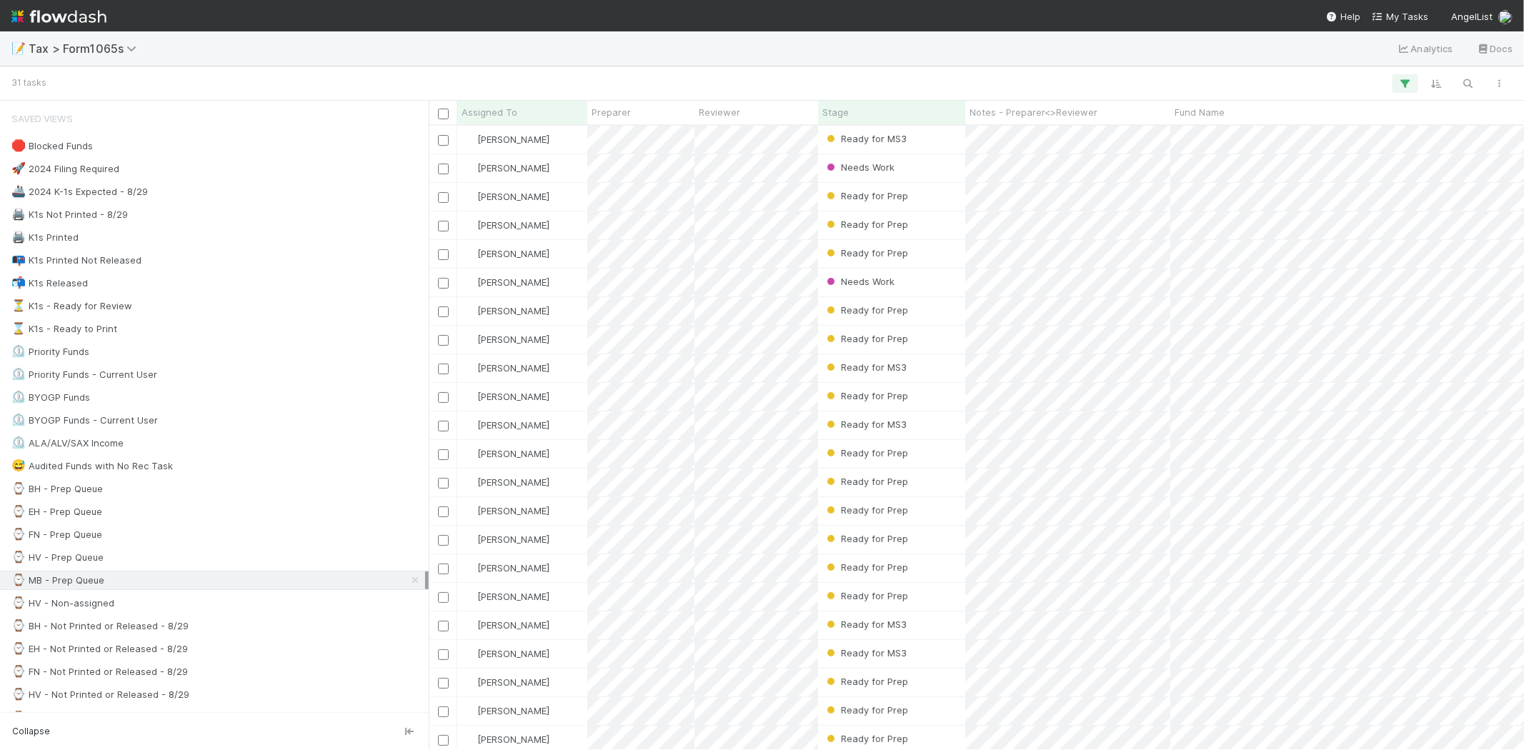
scroll to position [613, 1083]
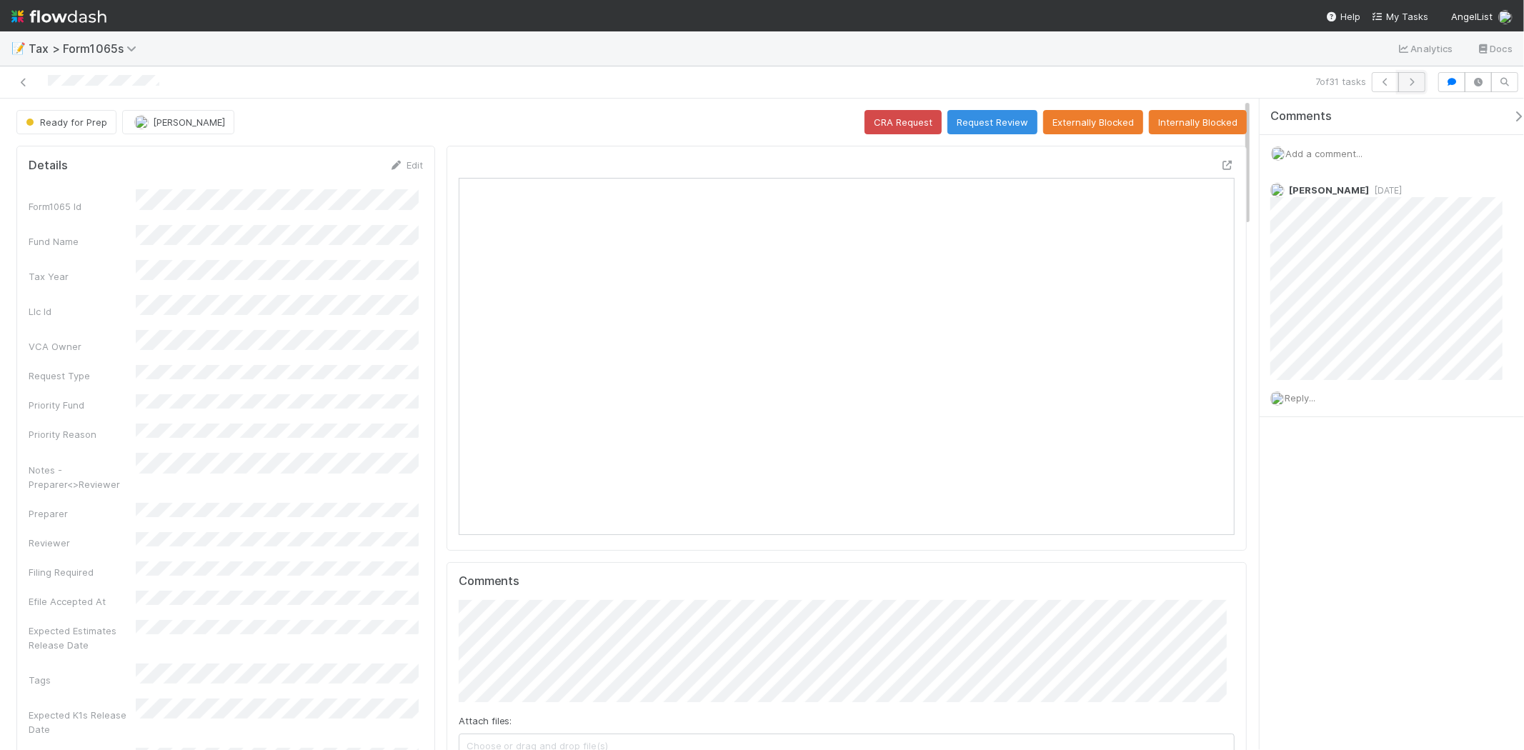
click at [1408, 87] on button "button" at bounding box center [1412, 82] width 27 height 20
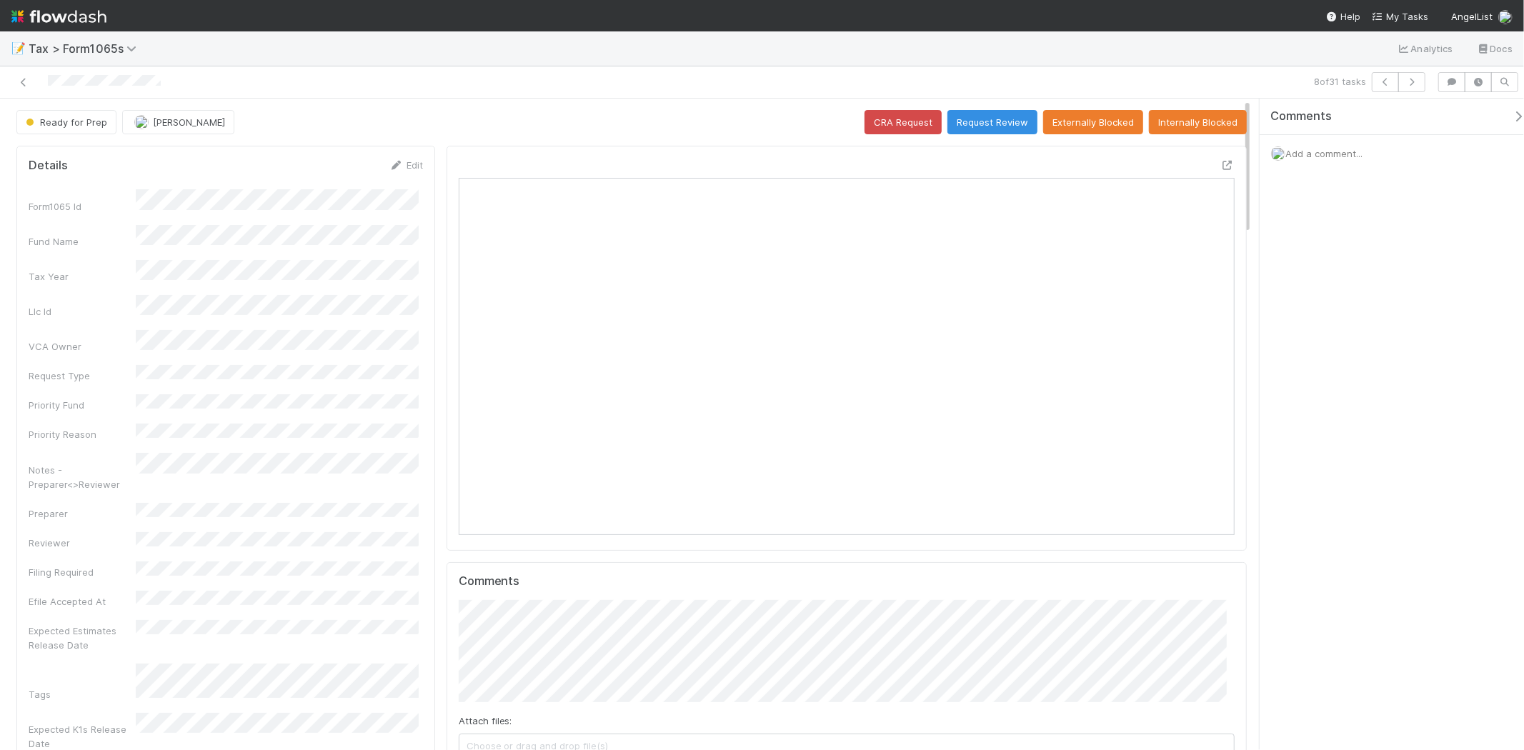
scroll to position [279, 756]
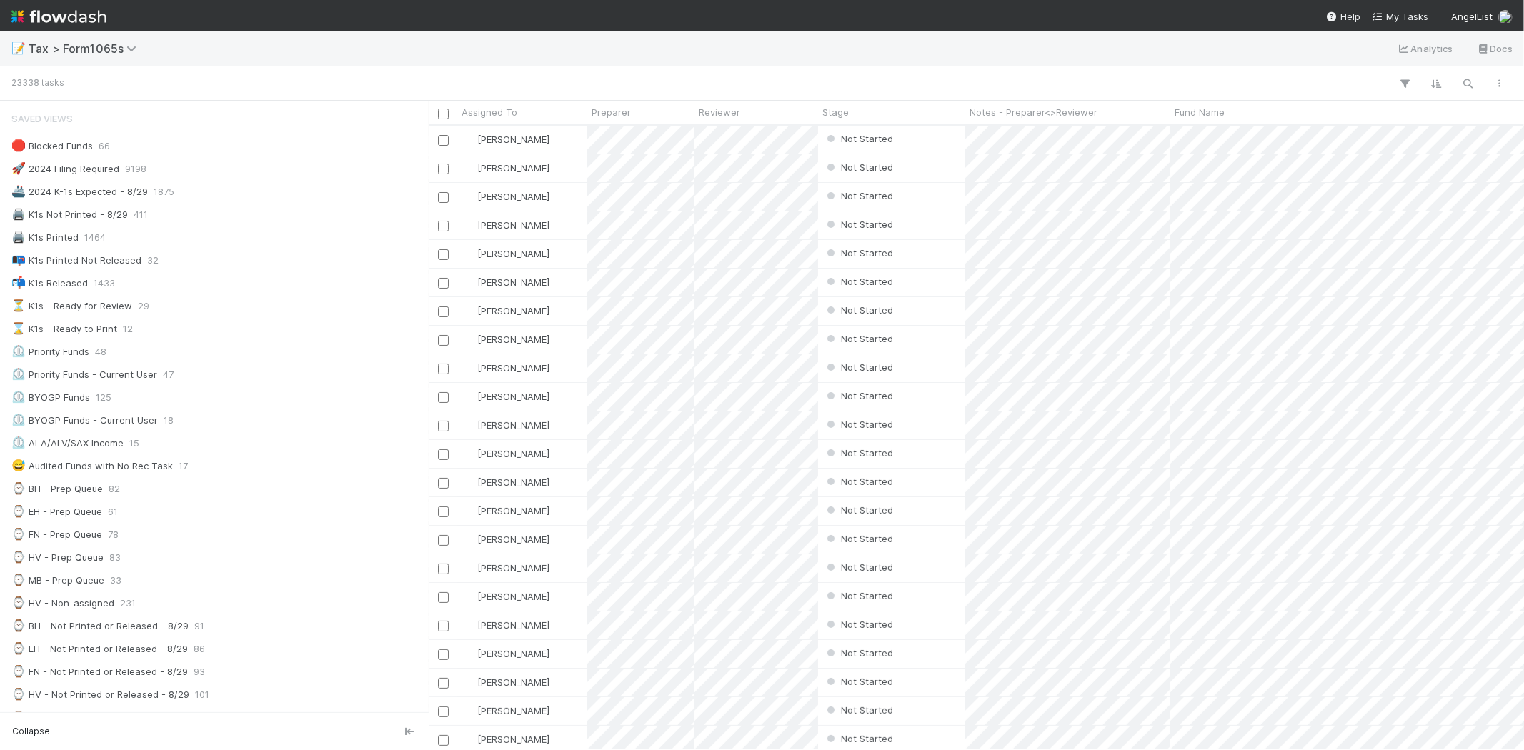
scroll to position [613, 1083]
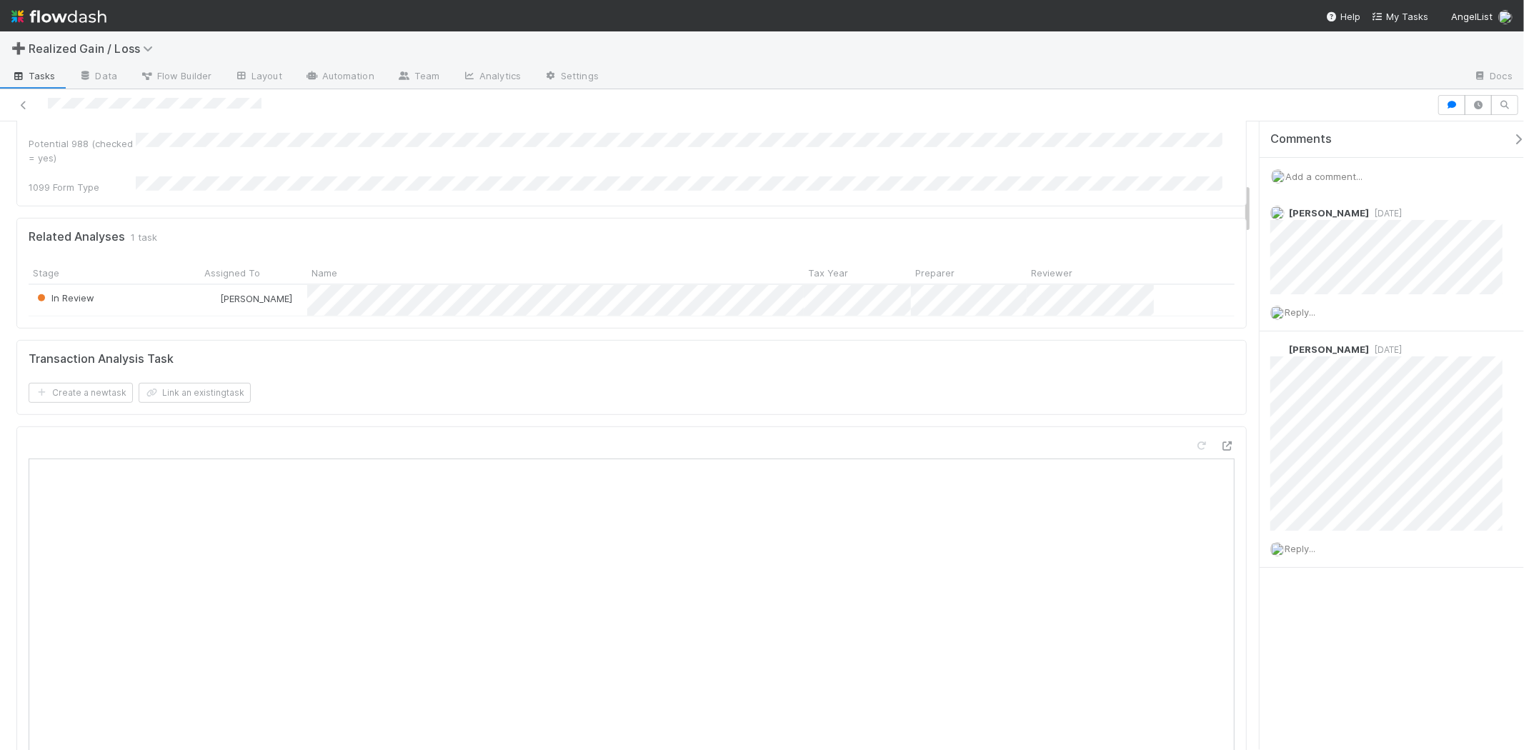
scroll to position [794, 0]
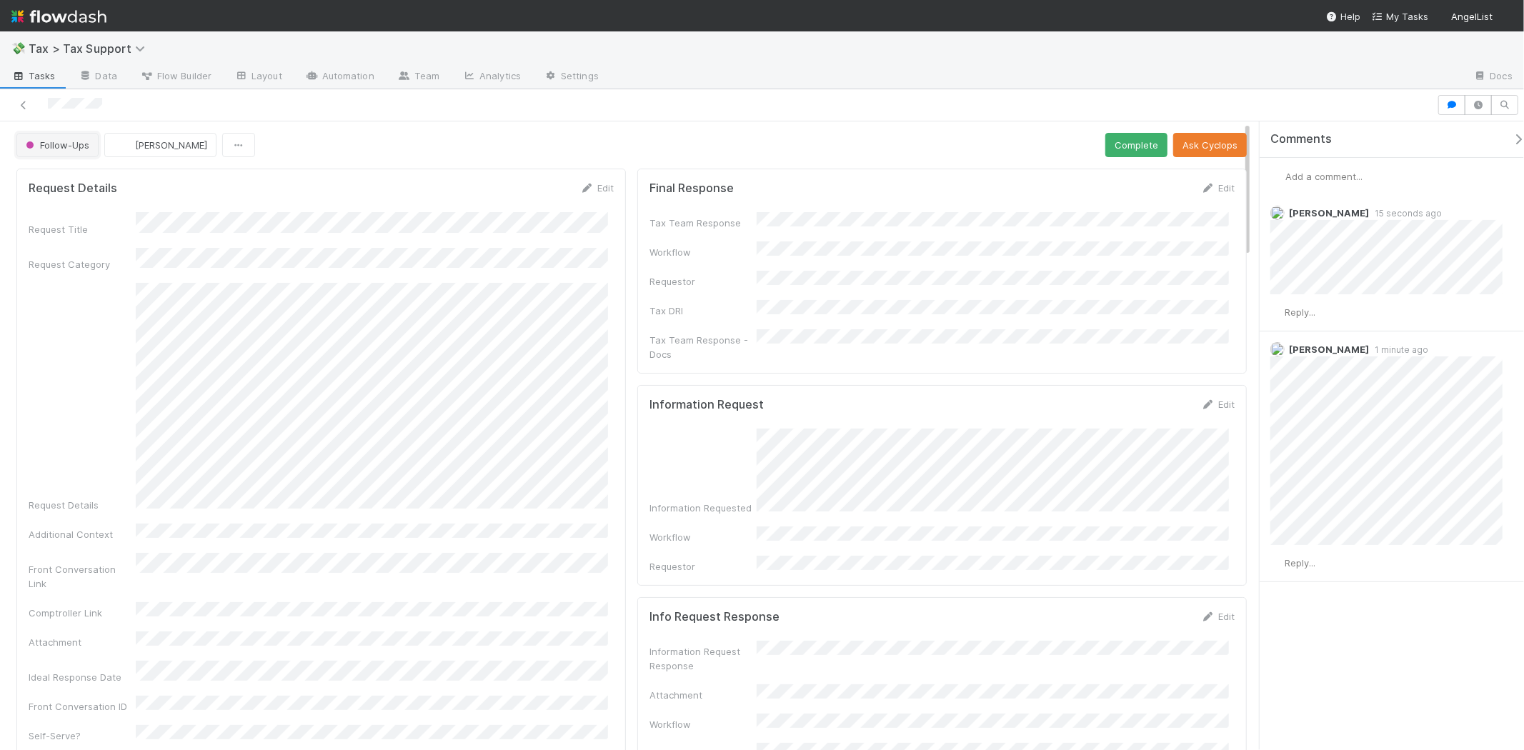
click at [77, 144] on span "Follow-Ups" at bounding box center [56, 144] width 66 height 11
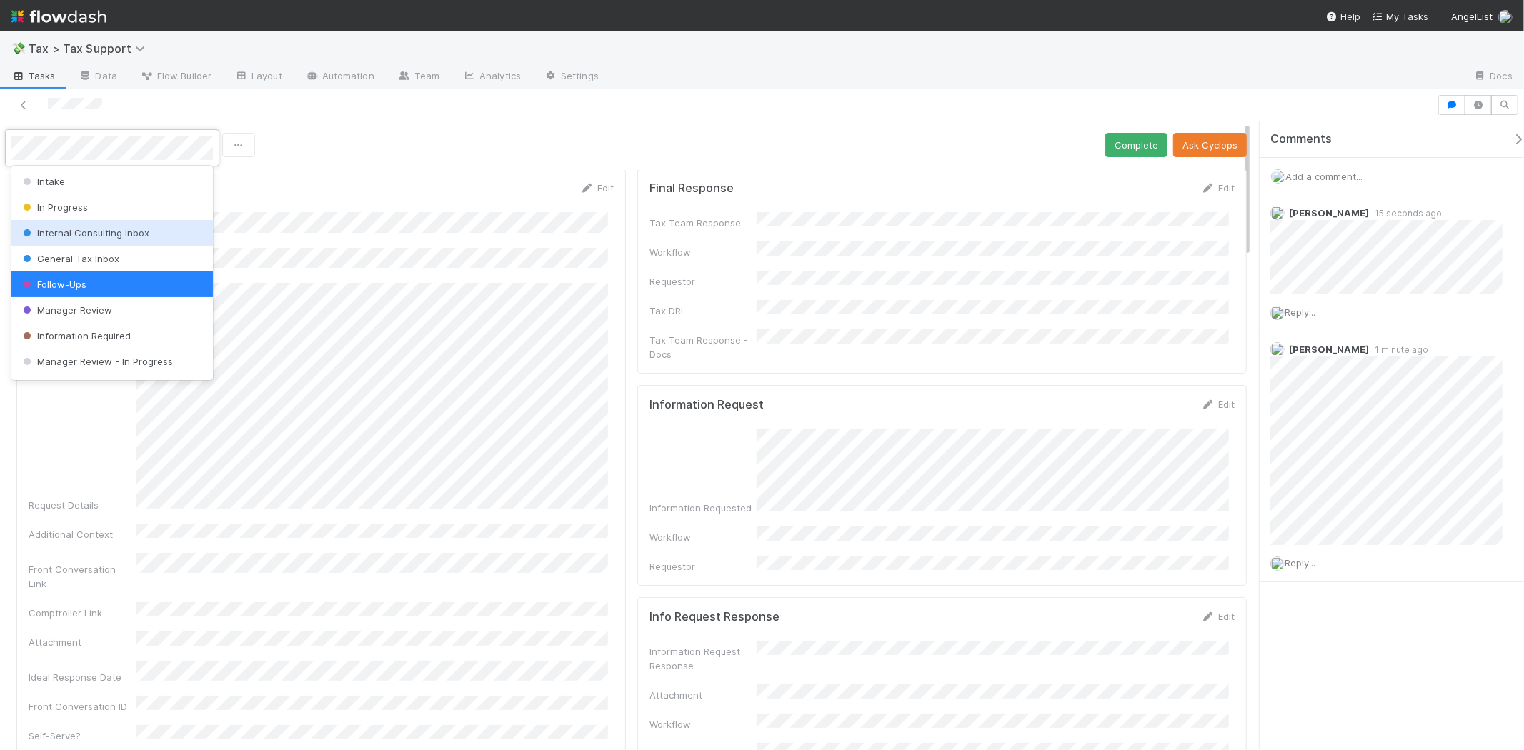
click at [86, 231] on span "Internal Consulting Inbox" at bounding box center [84, 232] width 129 height 11
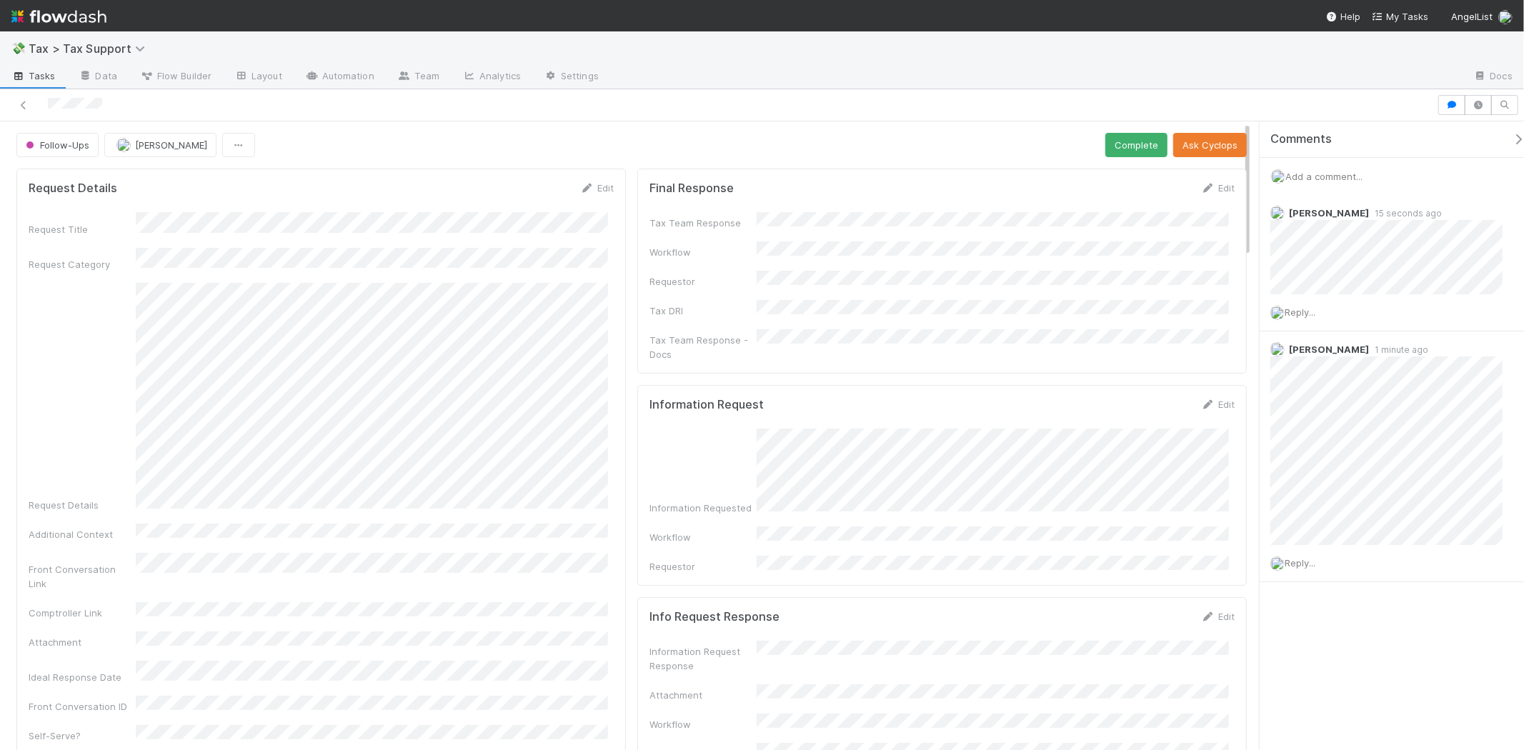
click at [1325, 172] on span "Add a comment..." at bounding box center [1324, 176] width 77 height 11
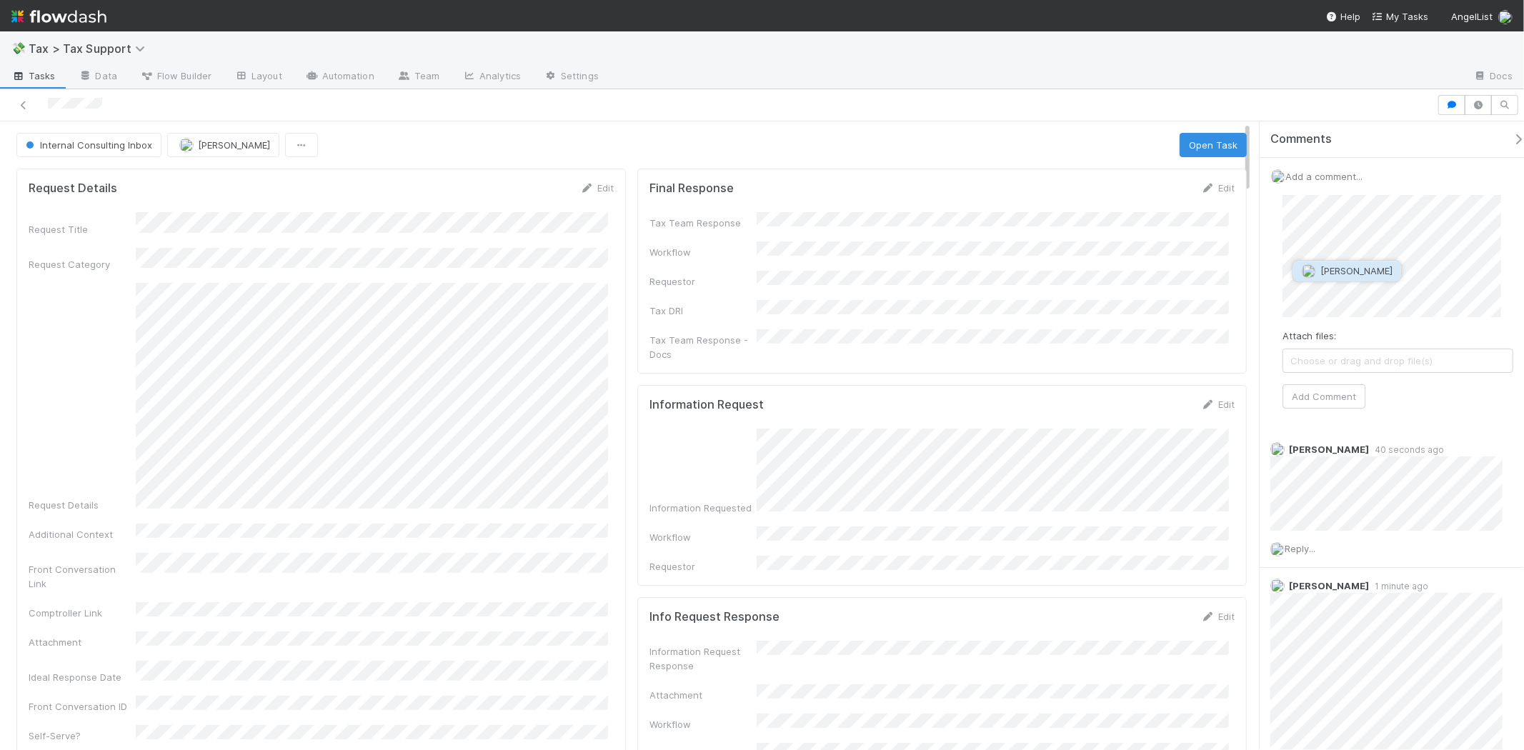
click at [1348, 266] on span "Stephen Matza" at bounding box center [1357, 270] width 72 height 11
click at [1315, 401] on button "Add Comment" at bounding box center [1324, 397] width 83 height 24
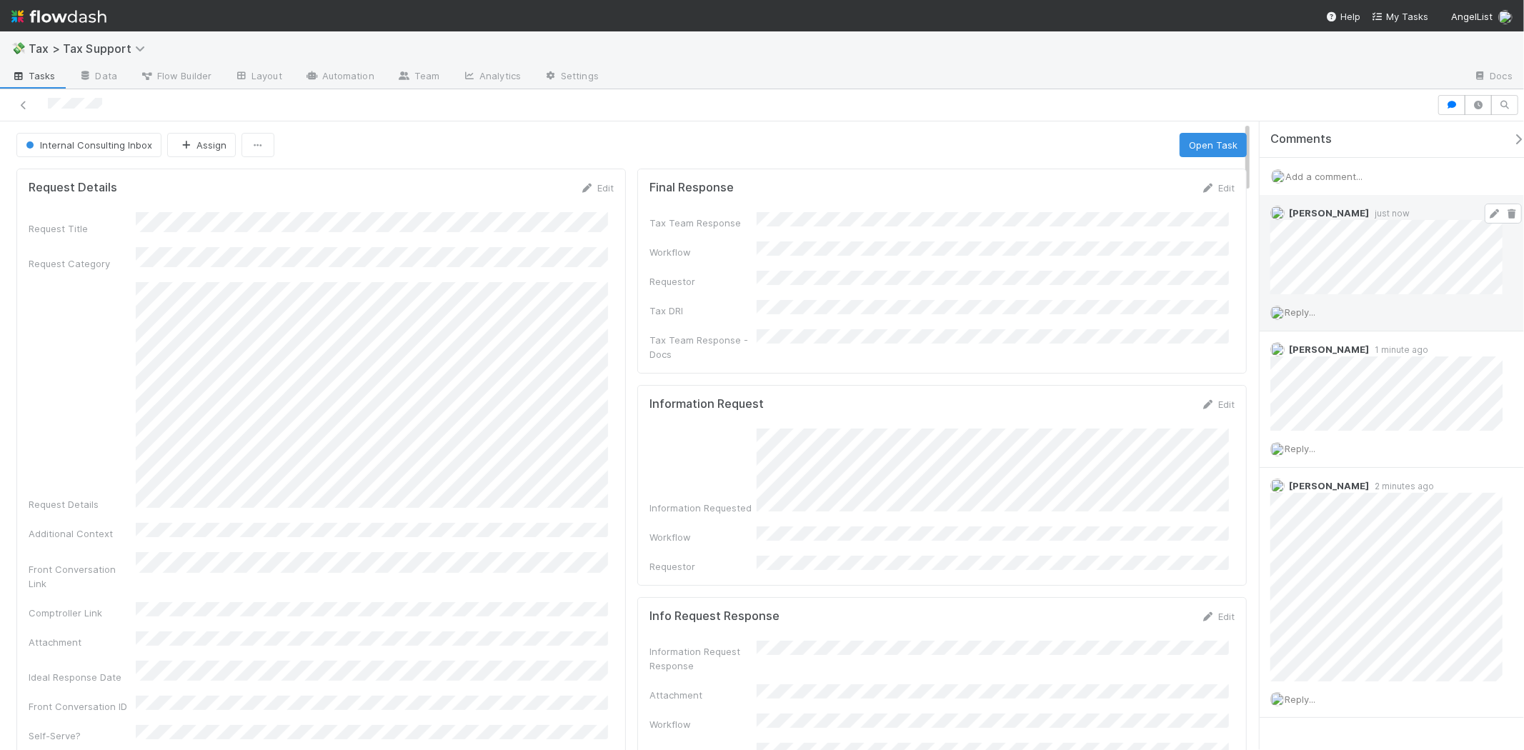
click at [1488, 209] on icon at bounding box center [1495, 213] width 14 height 9
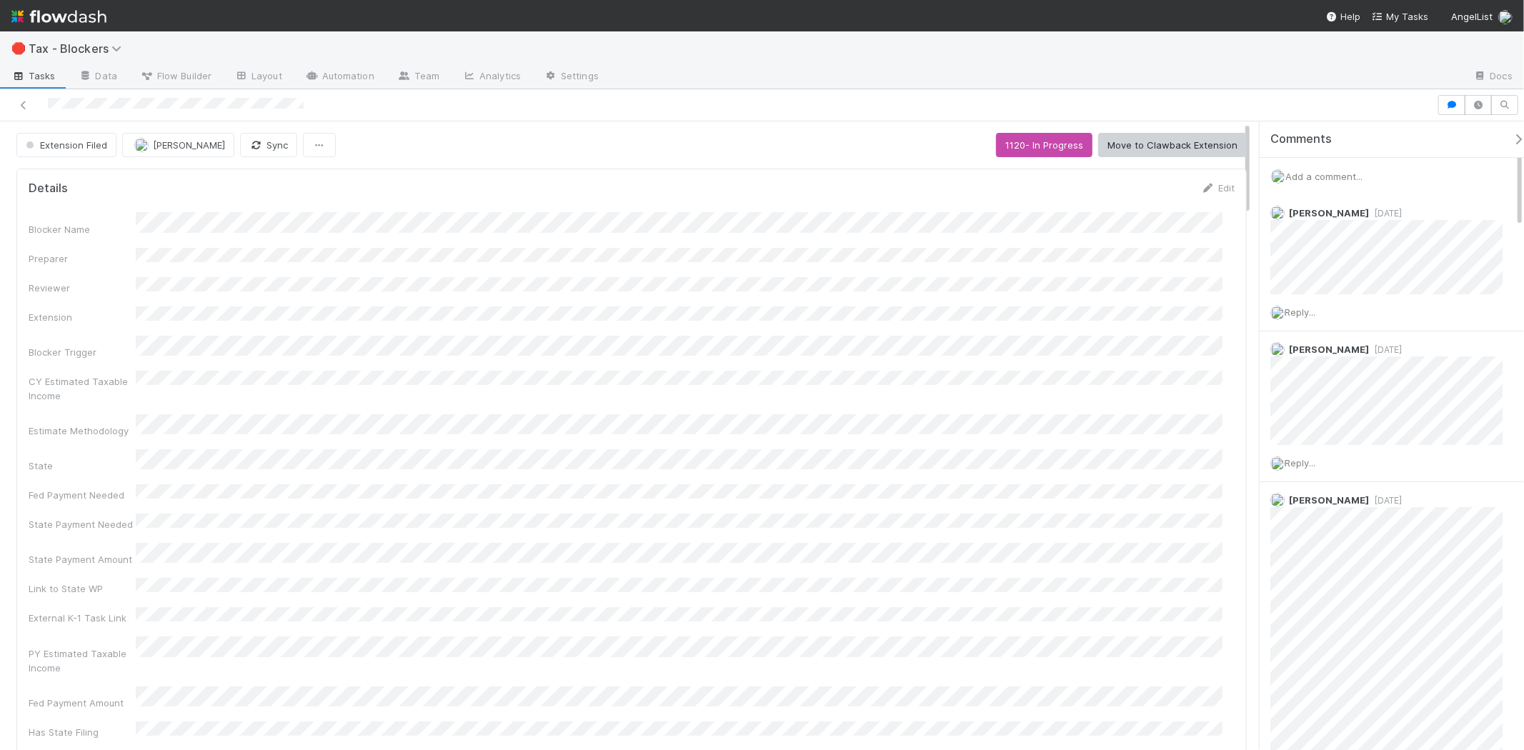
click at [1306, 174] on span "Add a comment..." at bounding box center [1324, 176] width 77 height 11
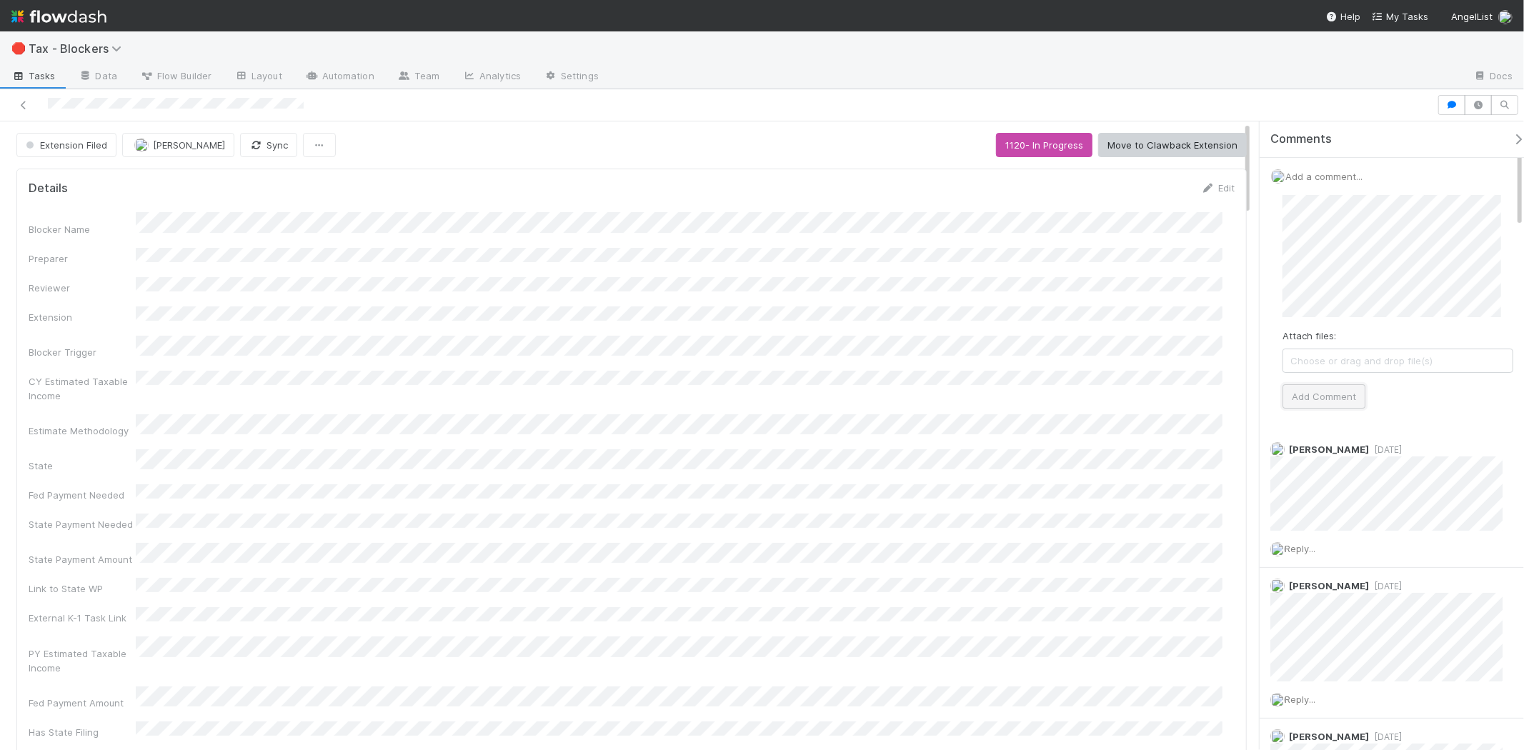
click at [1319, 403] on button "Add Comment" at bounding box center [1324, 397] width 83 height 24
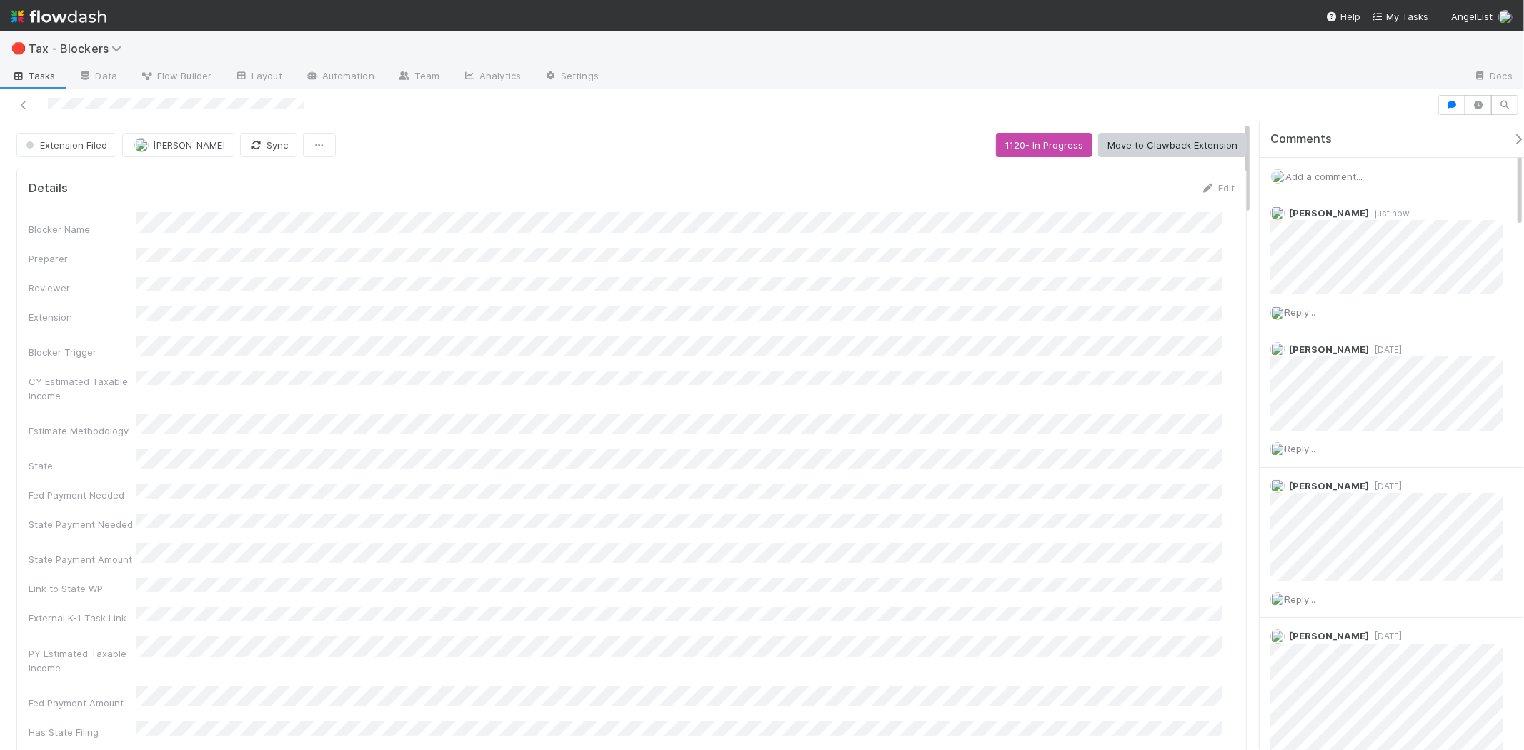
click at [439, 111] on div at bounding box center [719, 105] width 1426 height 20
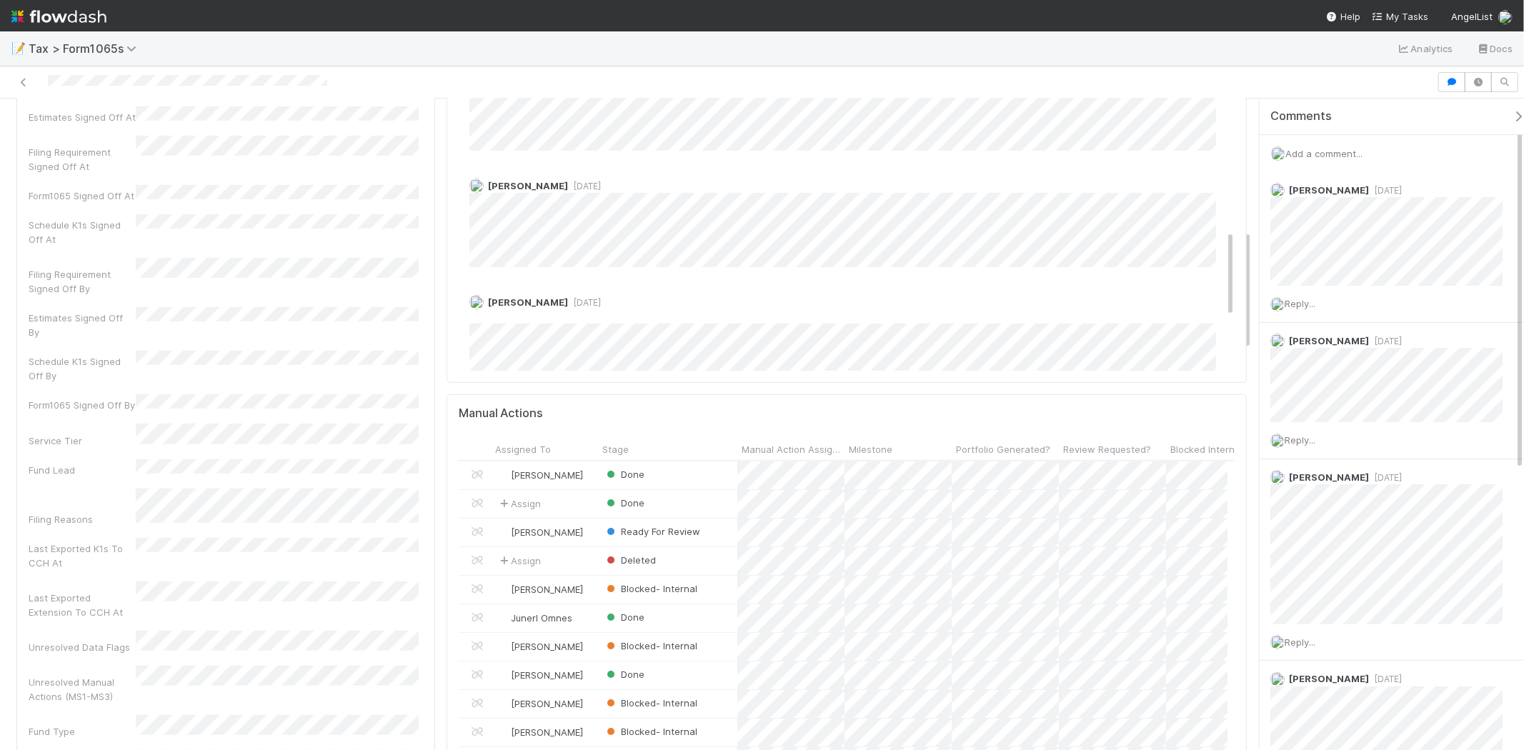
click at [101, 15] on img at bounding box center [58, 16] width 95 height 24
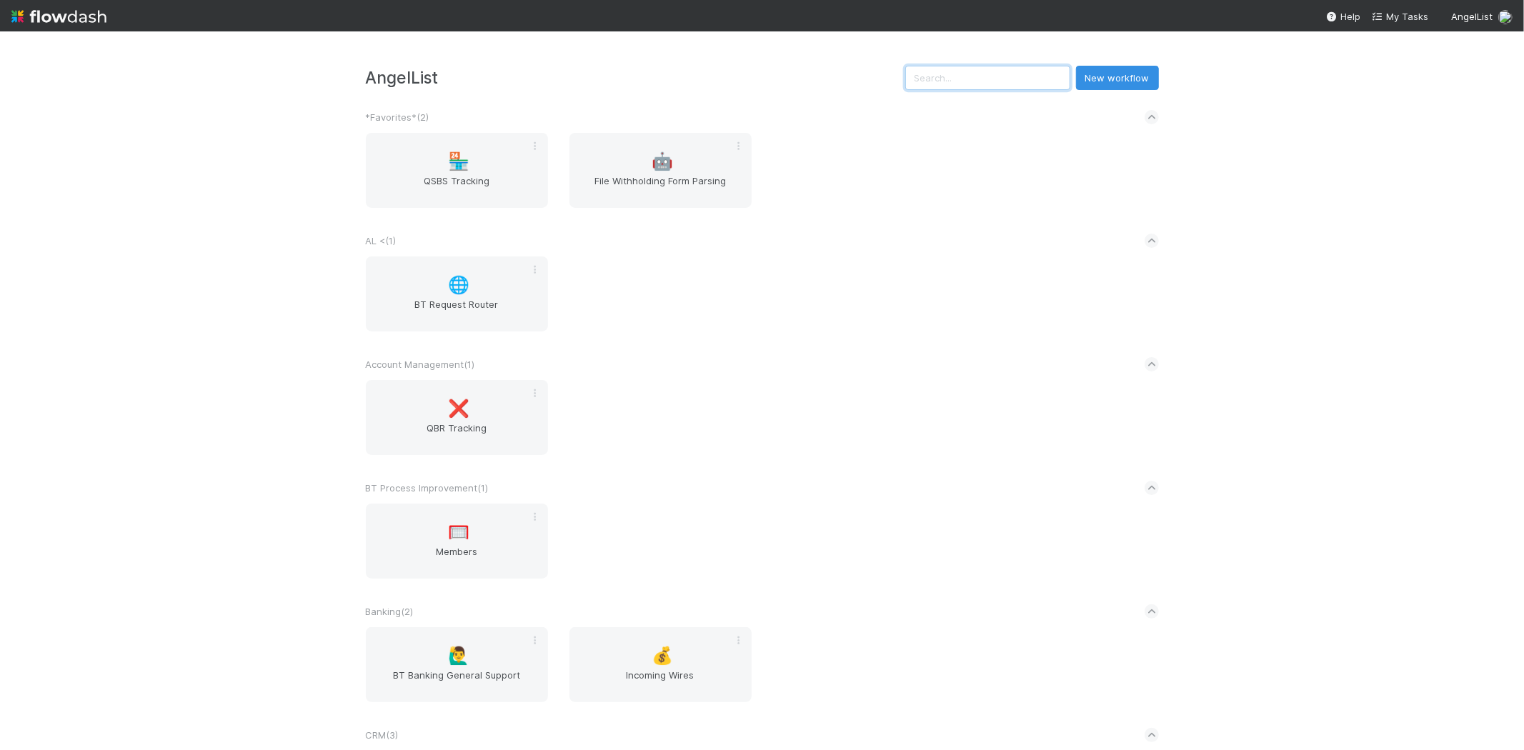
click at [983, 71] on input "text" at bounding box center [988, 78] width 165 height 24
click at [1005, 84] on input "text" at bounding box center [988, 78] width 165 height 24
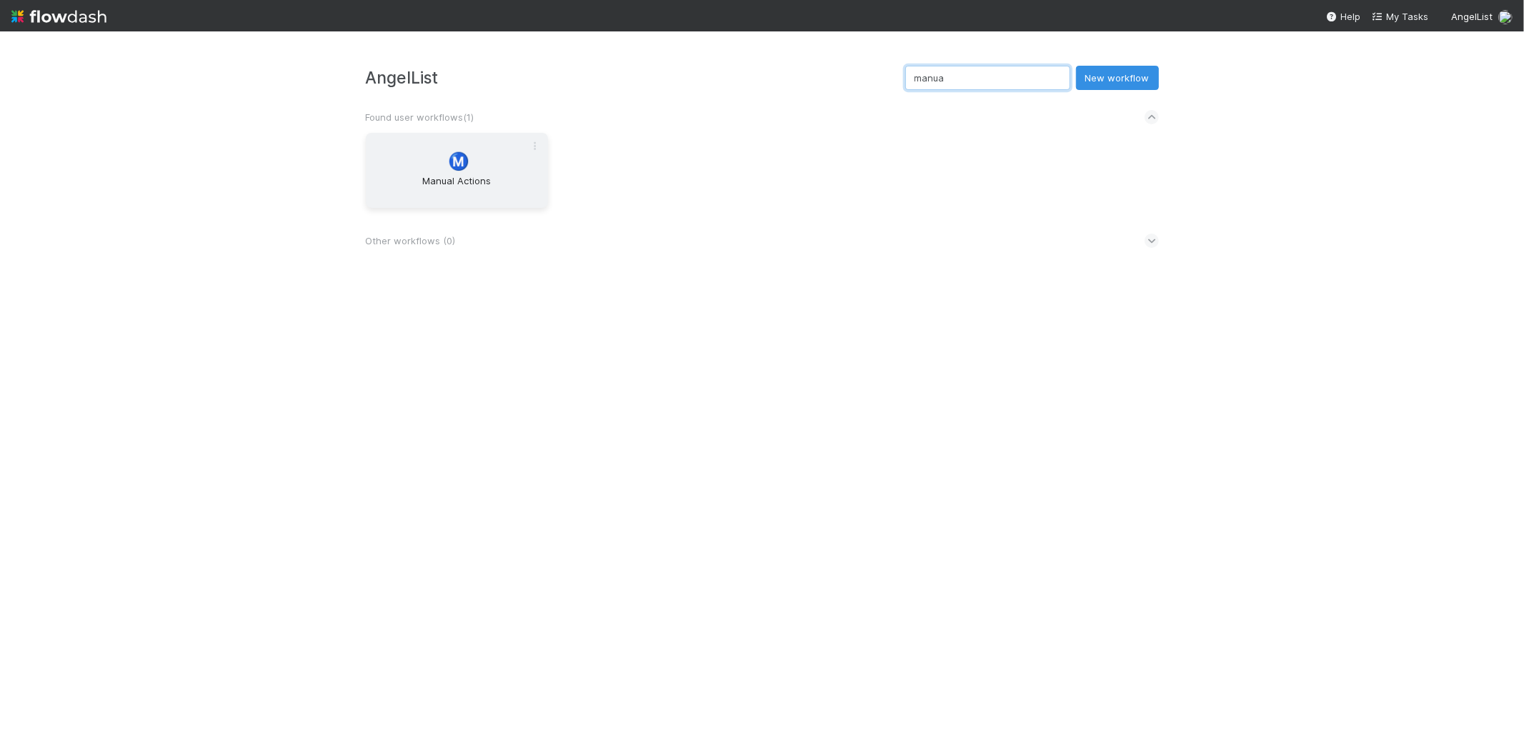
type input "manua"
click at [489, 157] on div "Ⓜ️ Manual Actions" at bounding box center [457, 170] width 182 height 75
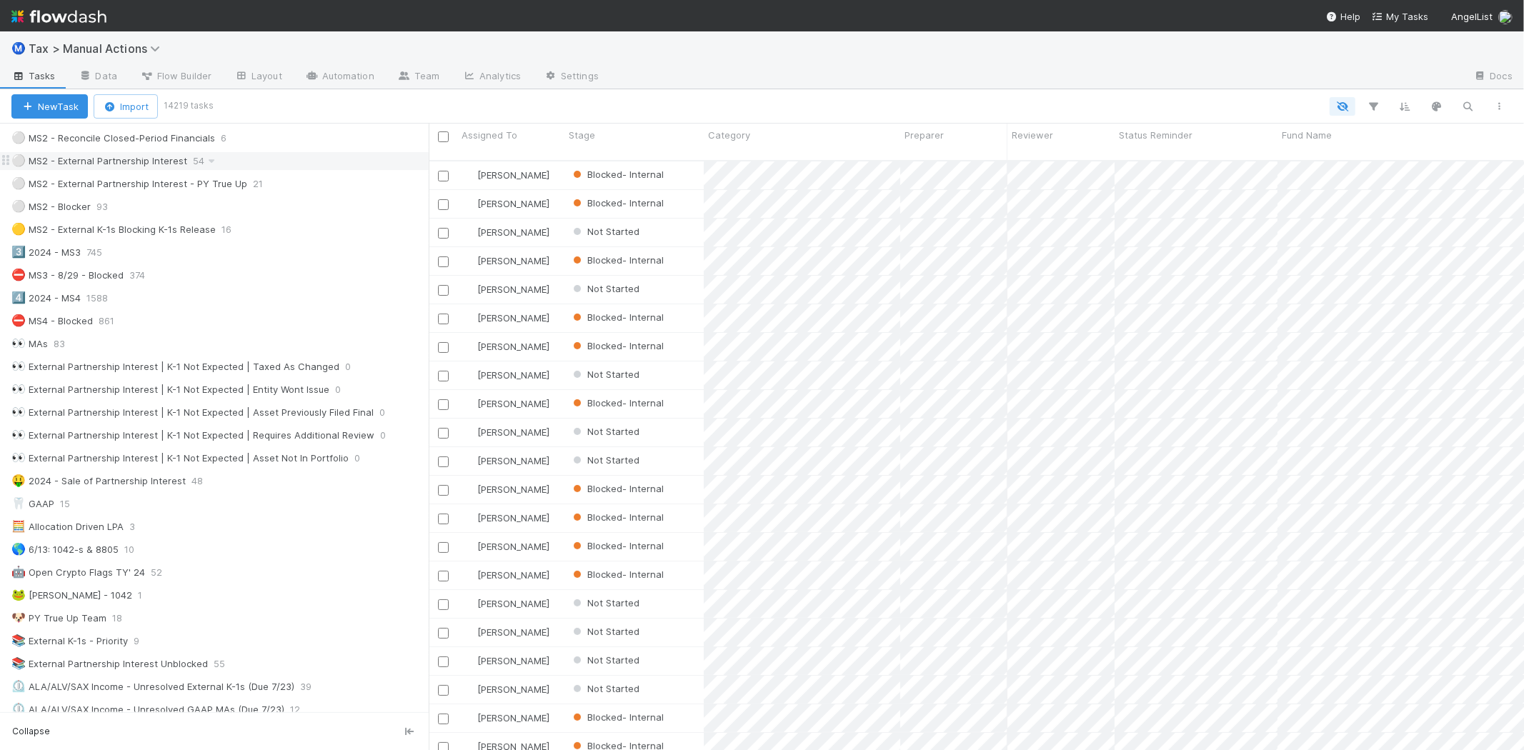
click at [172, 167] on div "⚪ MS2 - External Partnership Interest" at bounding box center [99, 161] width 176 height 18
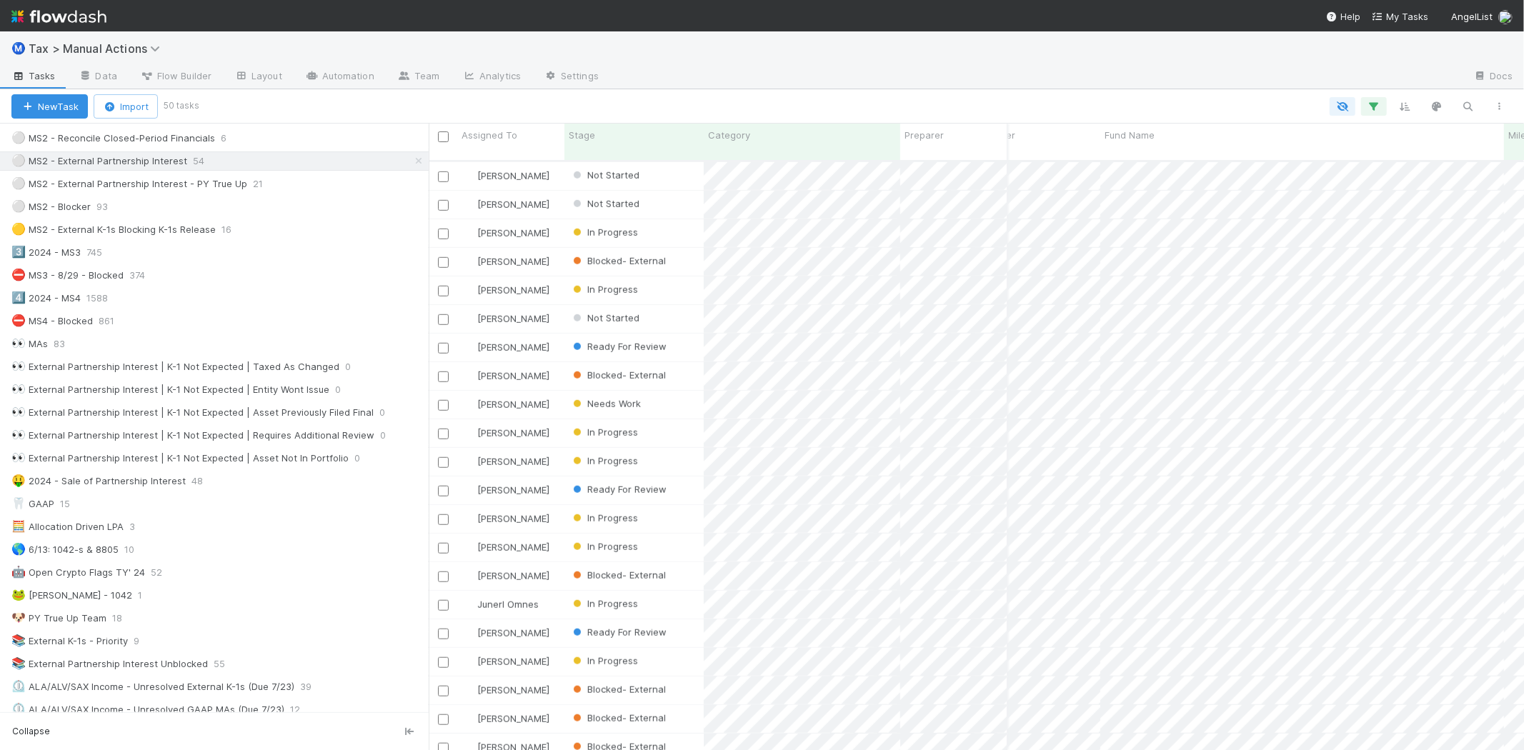
scroll to position [0, 177]
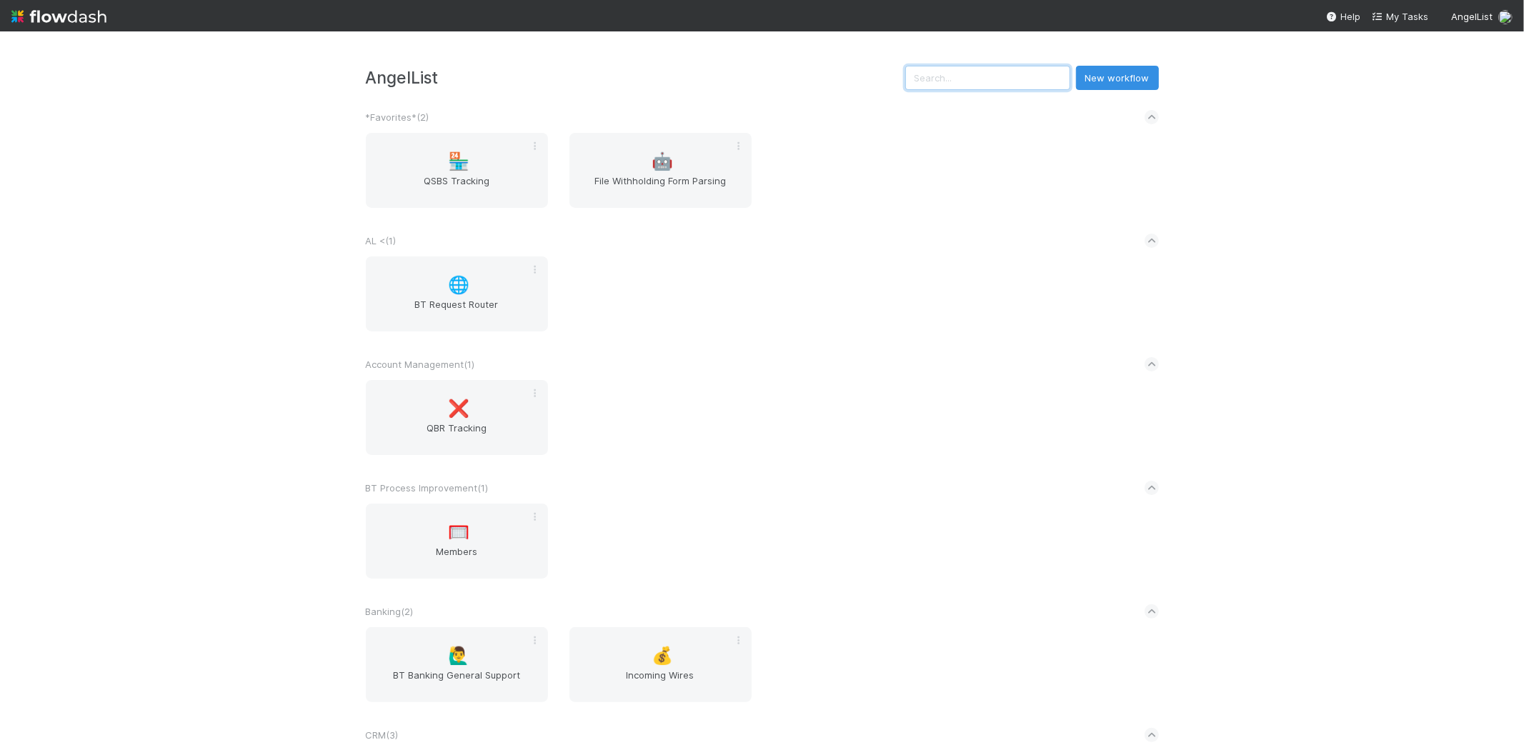
click at [989, 70] on input "text" at bounding box center [988, 78] width 165 height 24
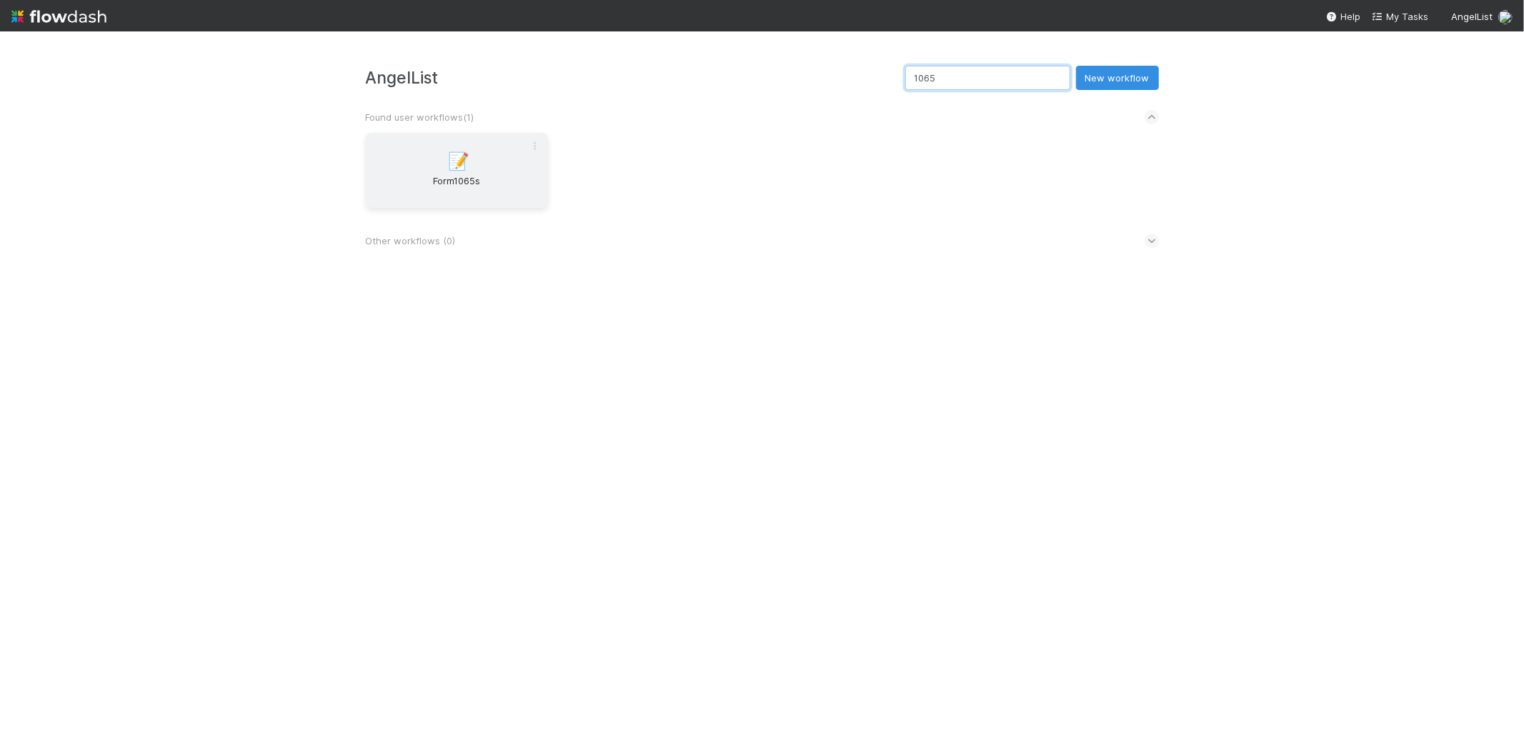
type input "1065"
click at [470, 191] on span "Form1065s" at bounding box center [457, 188] width 171 height 29
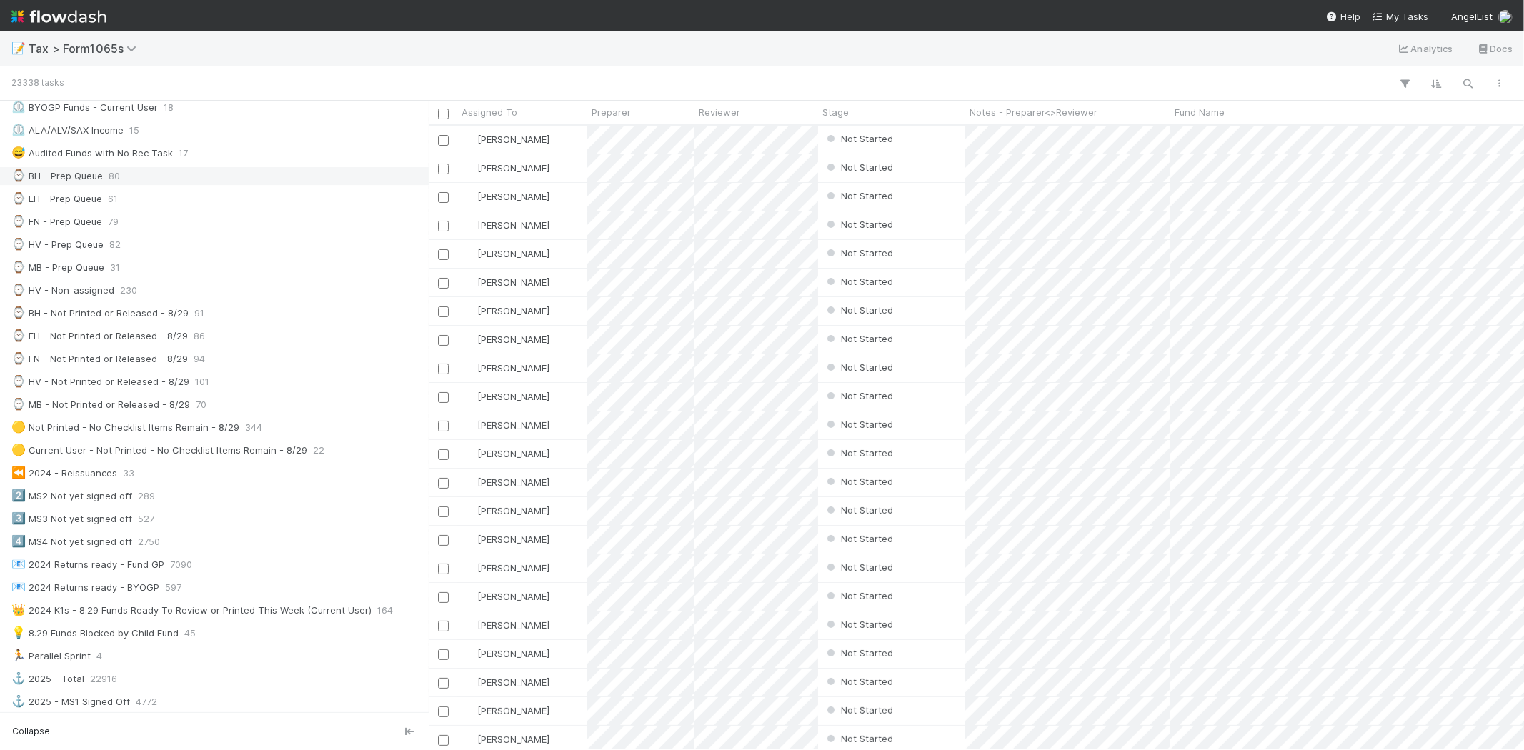
scroll to position [317, 0]
click at [193, 268] on div "⌚ MB - Prep Queue 31" at bounding box center [218, 263] width 414 height 18
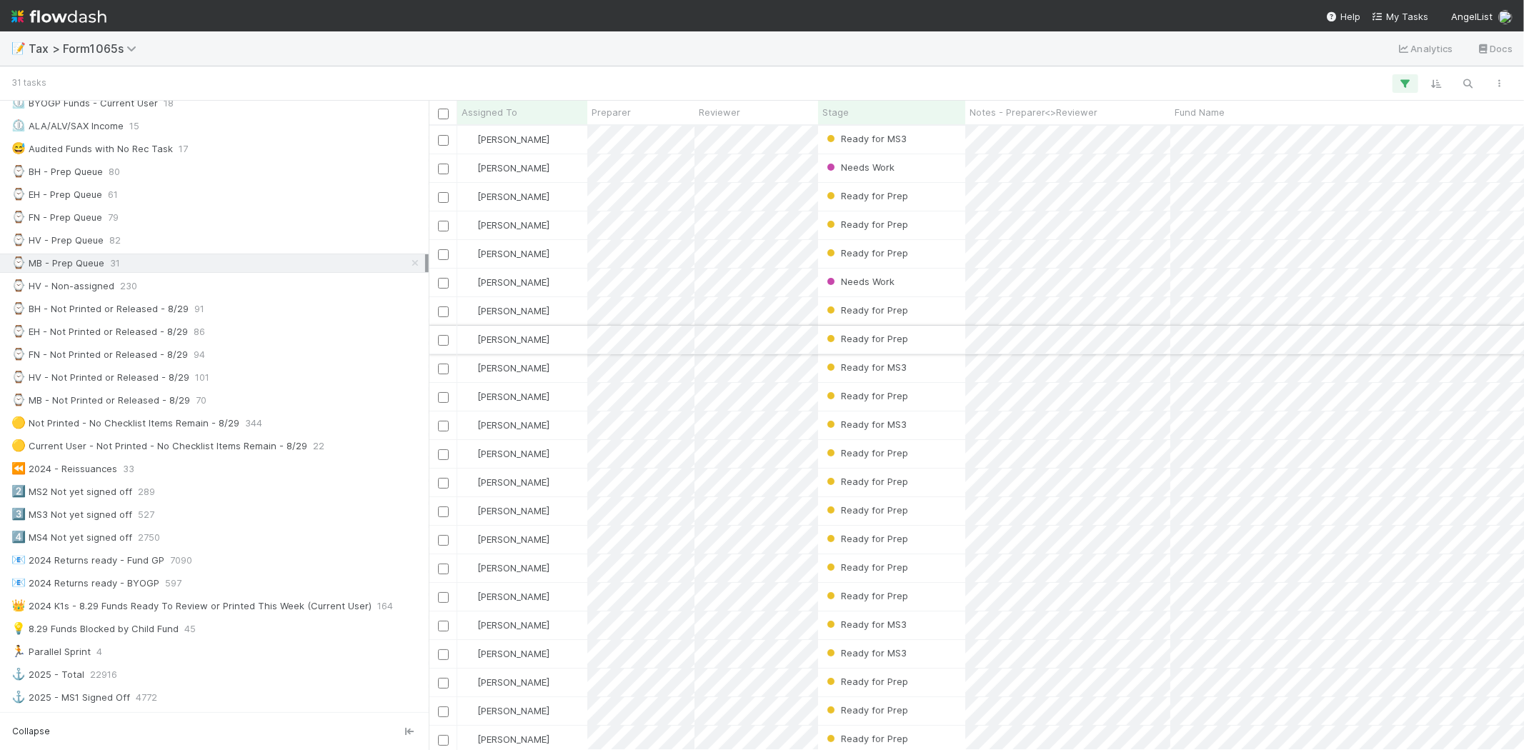
scroll to position [613, 1083]
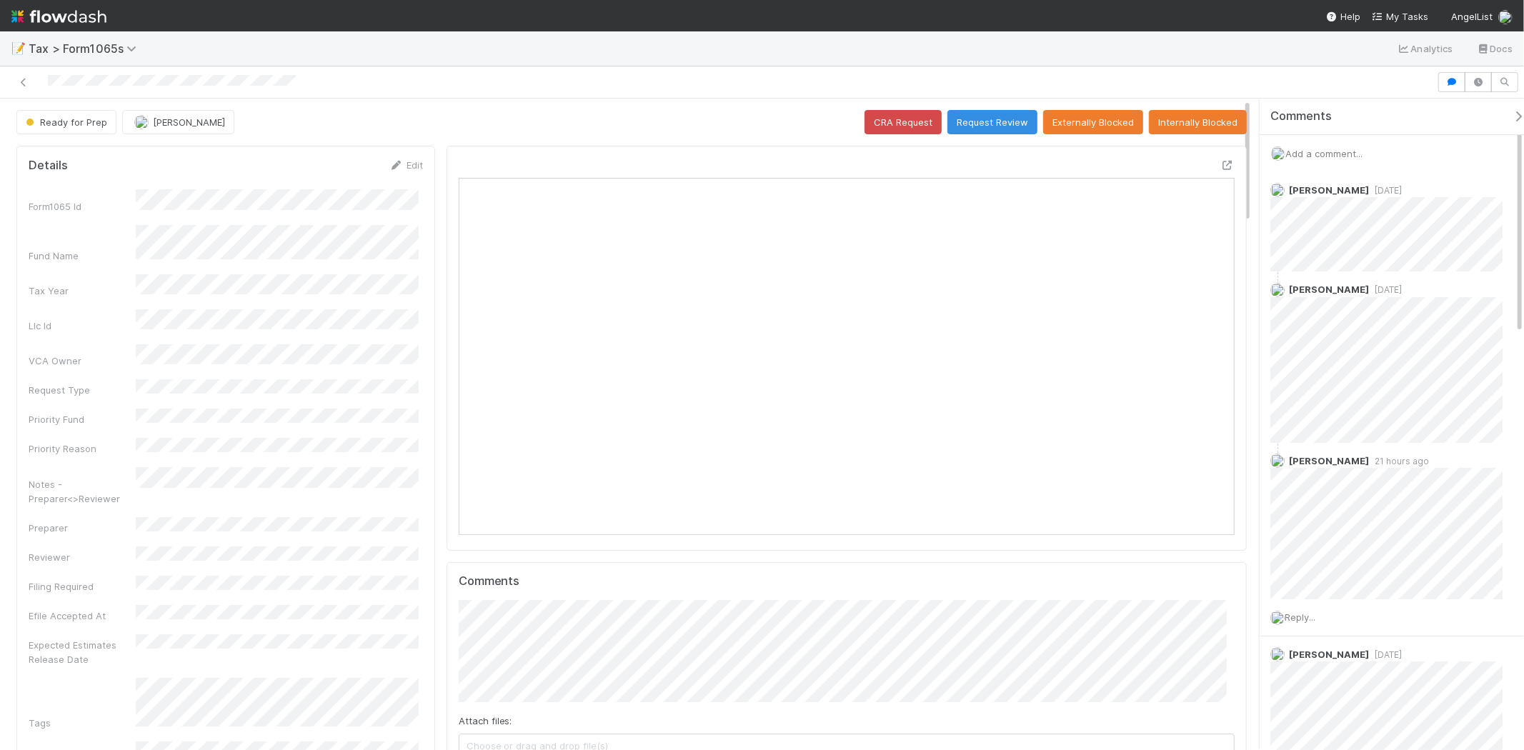
scroll to position [11, 12]
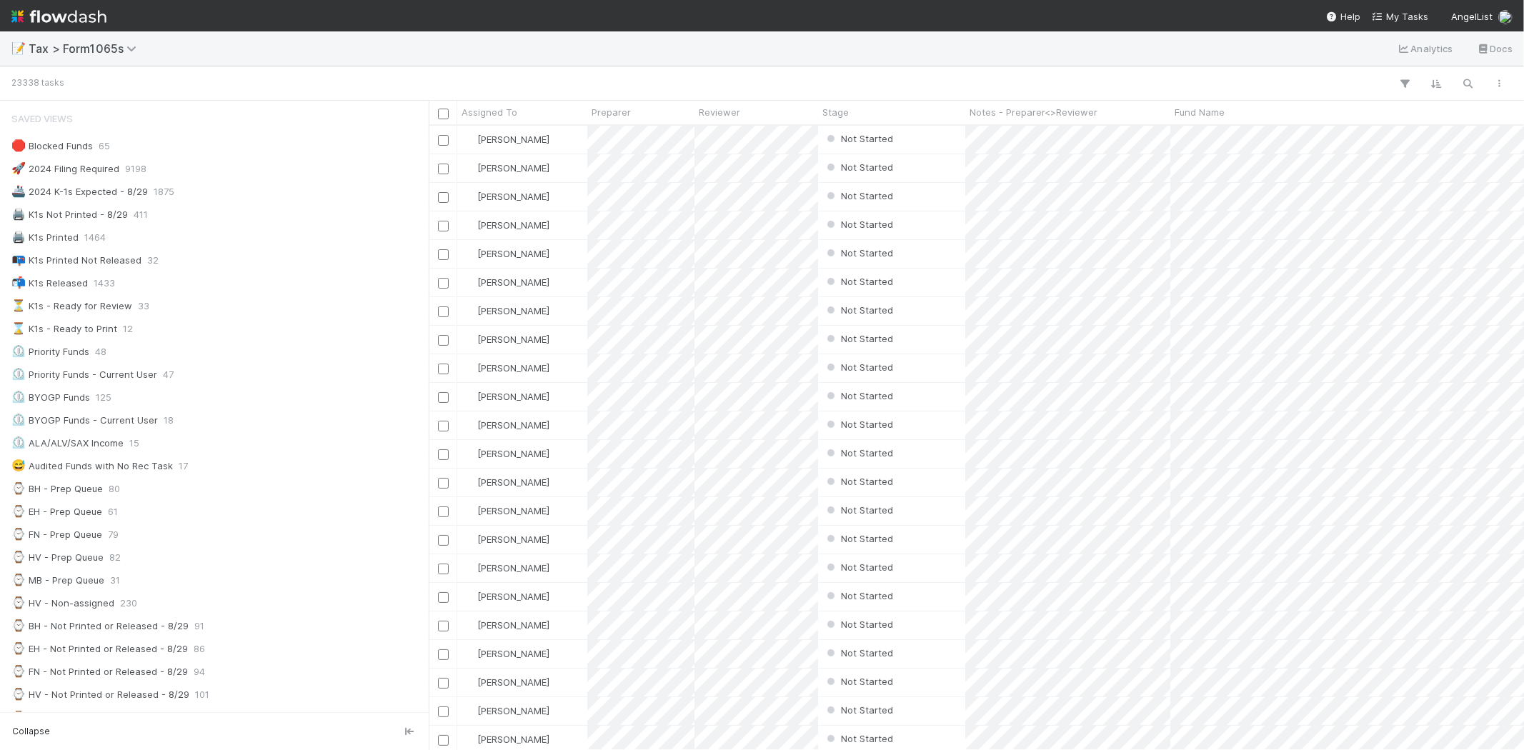
scroll to position [12, 12]
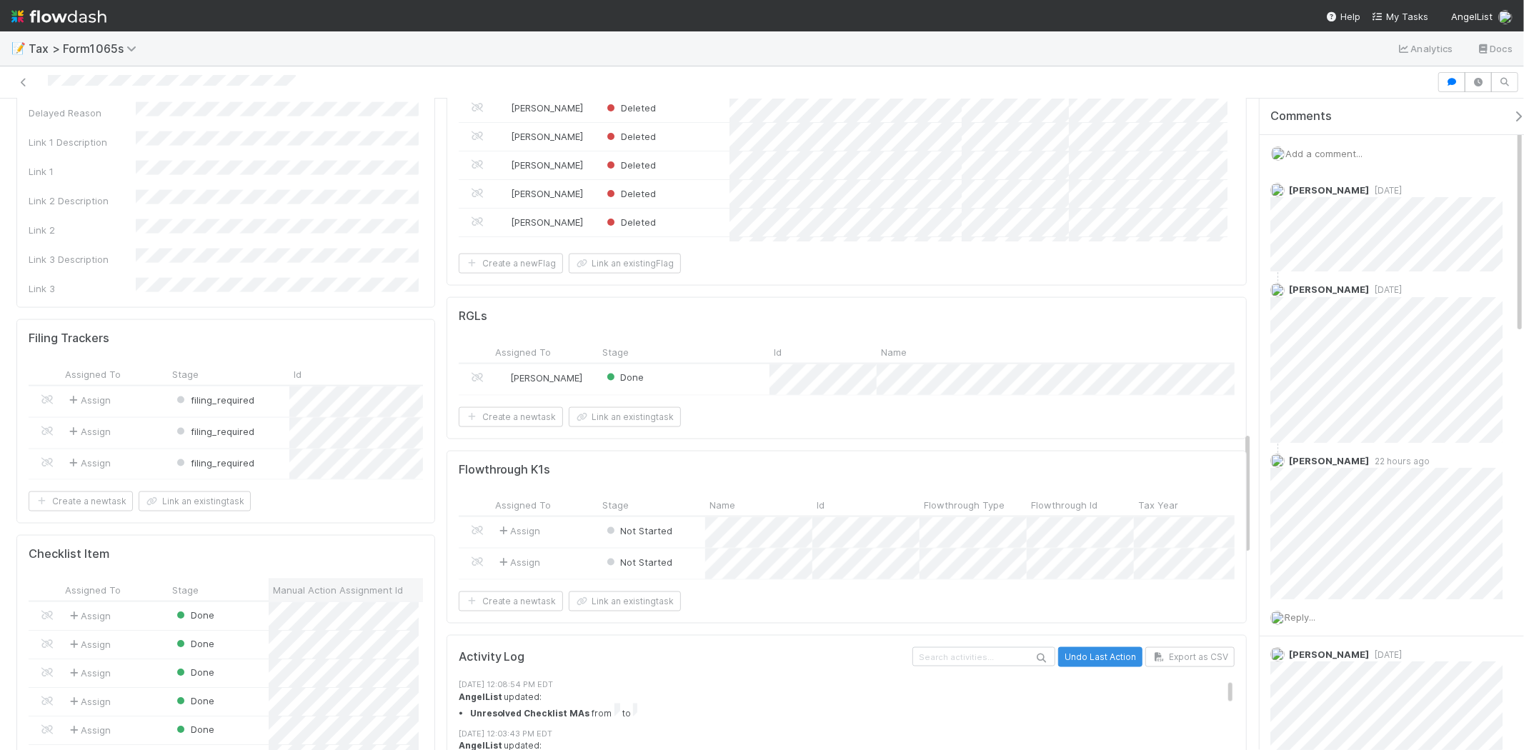
scroll to position [1747, 0]
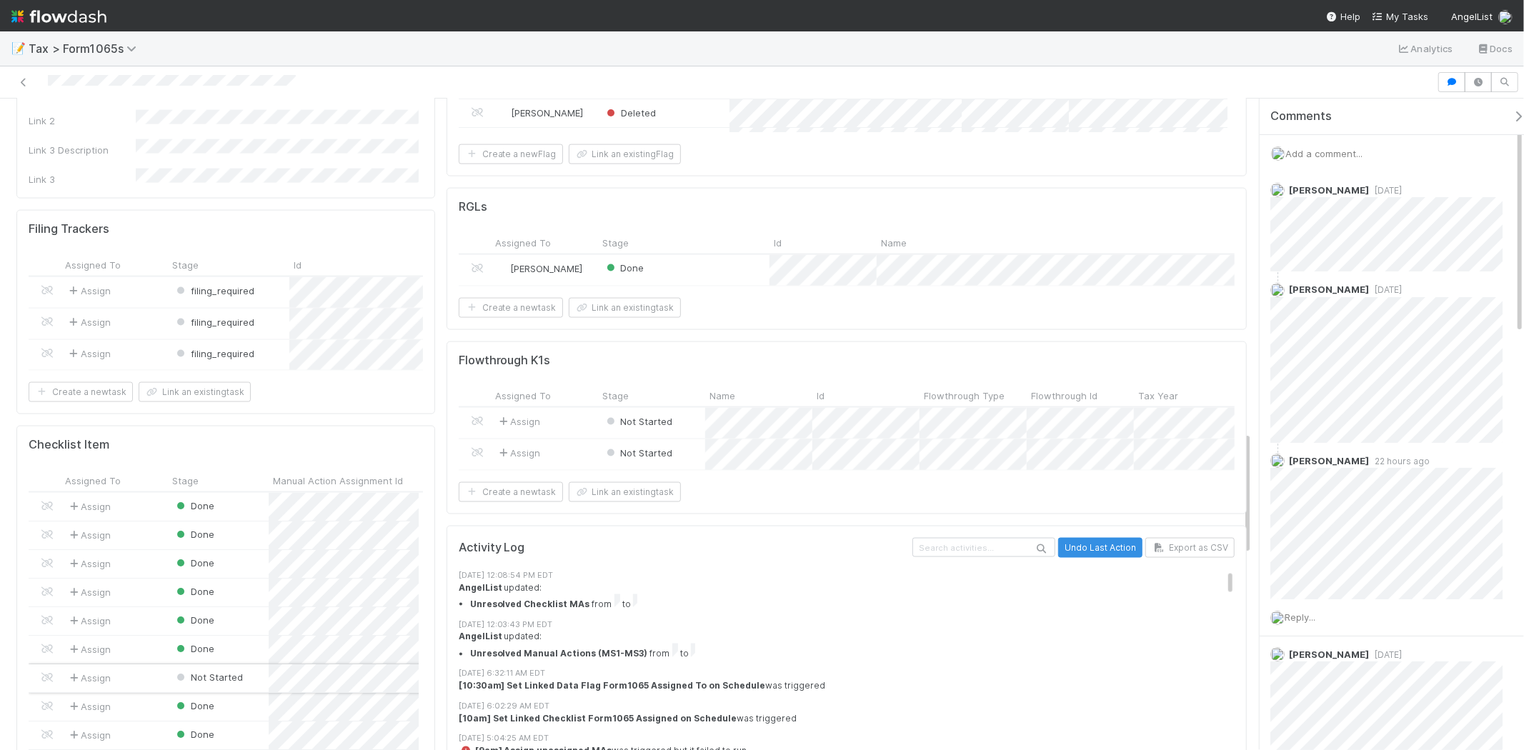
click at [134, 665] on div "Assign" at bounding box center [114, 679] width 107 height 28
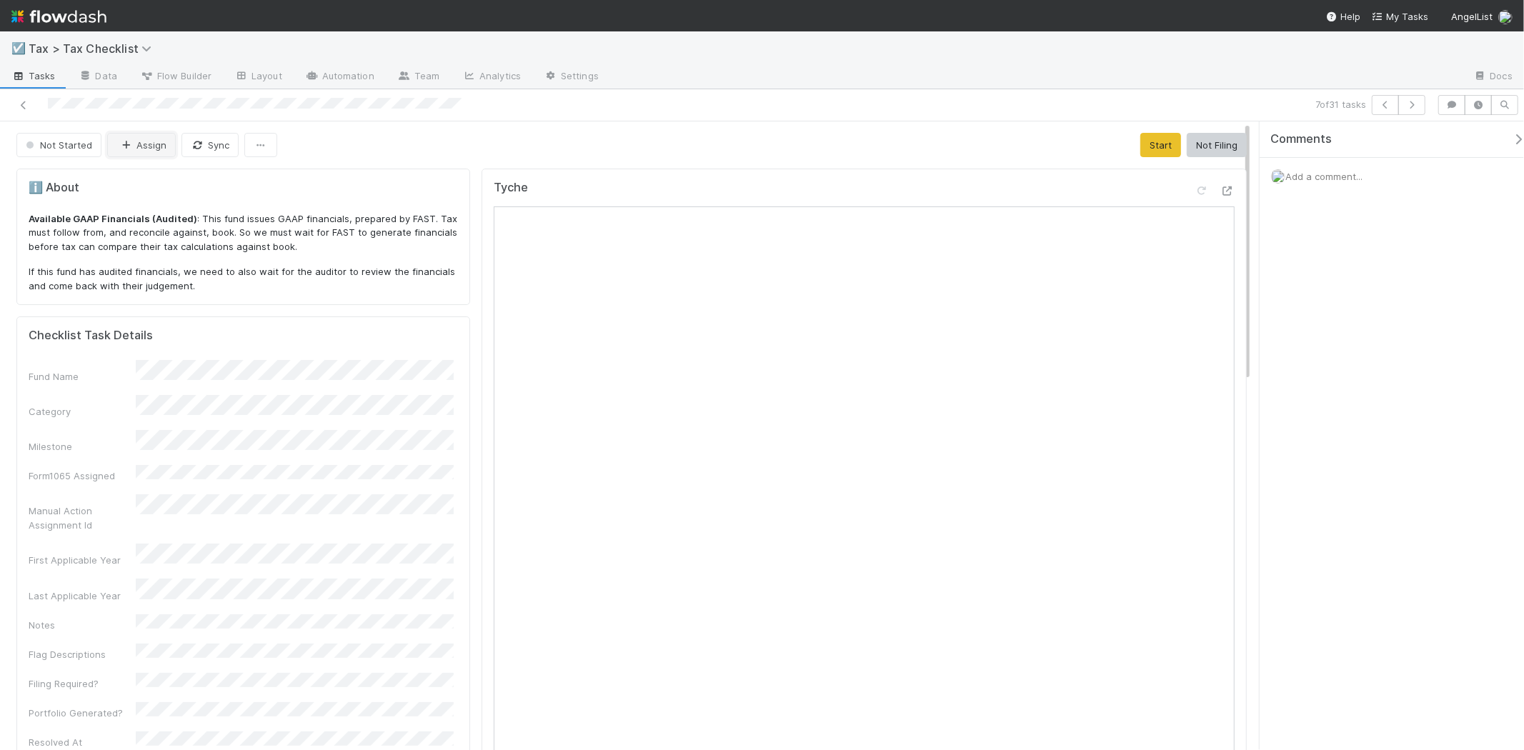
click at [133, 143] on button "Assign" at bounding box center [141, 145] width 69 height 24
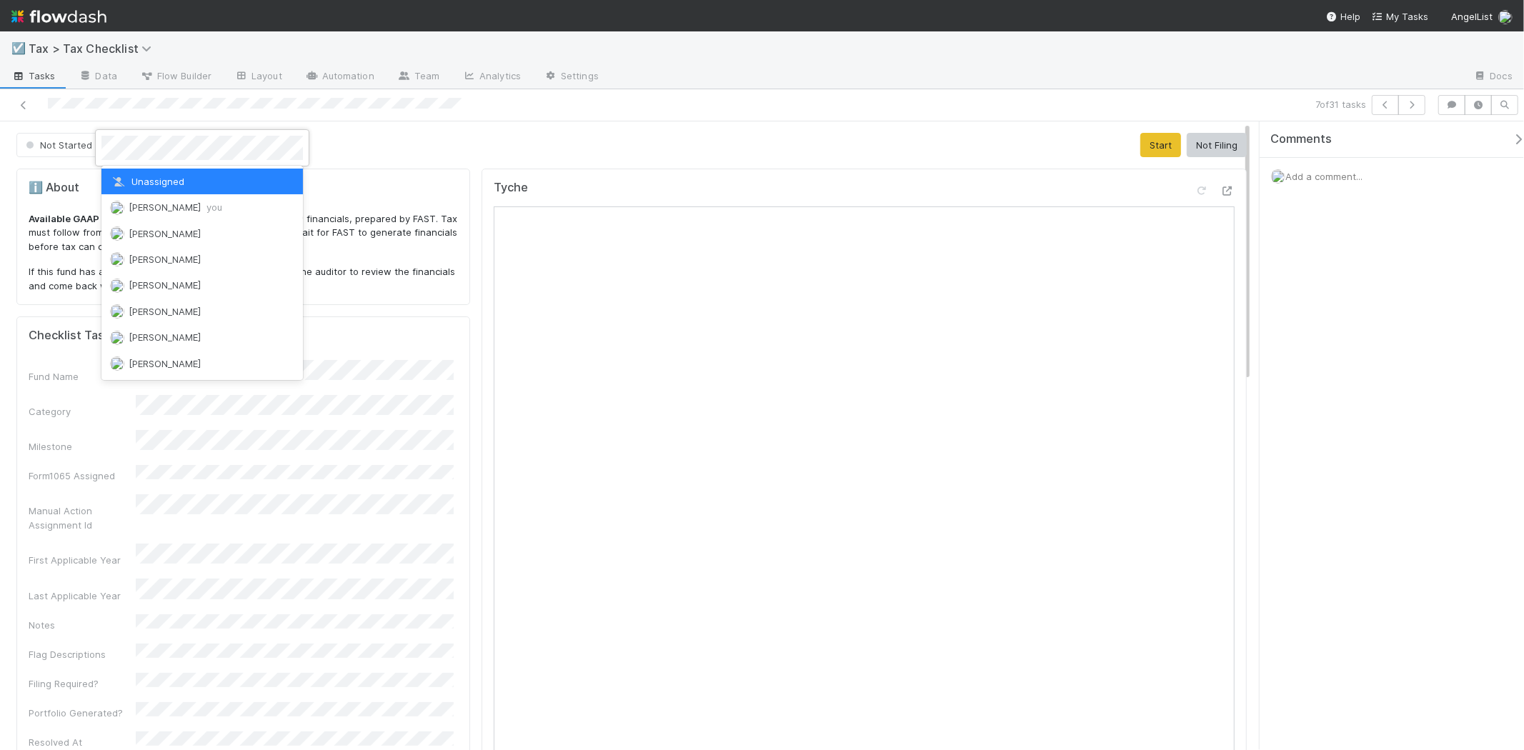
click at [390, 126] on div at bounding box center [762, 375] width 1524 height 750
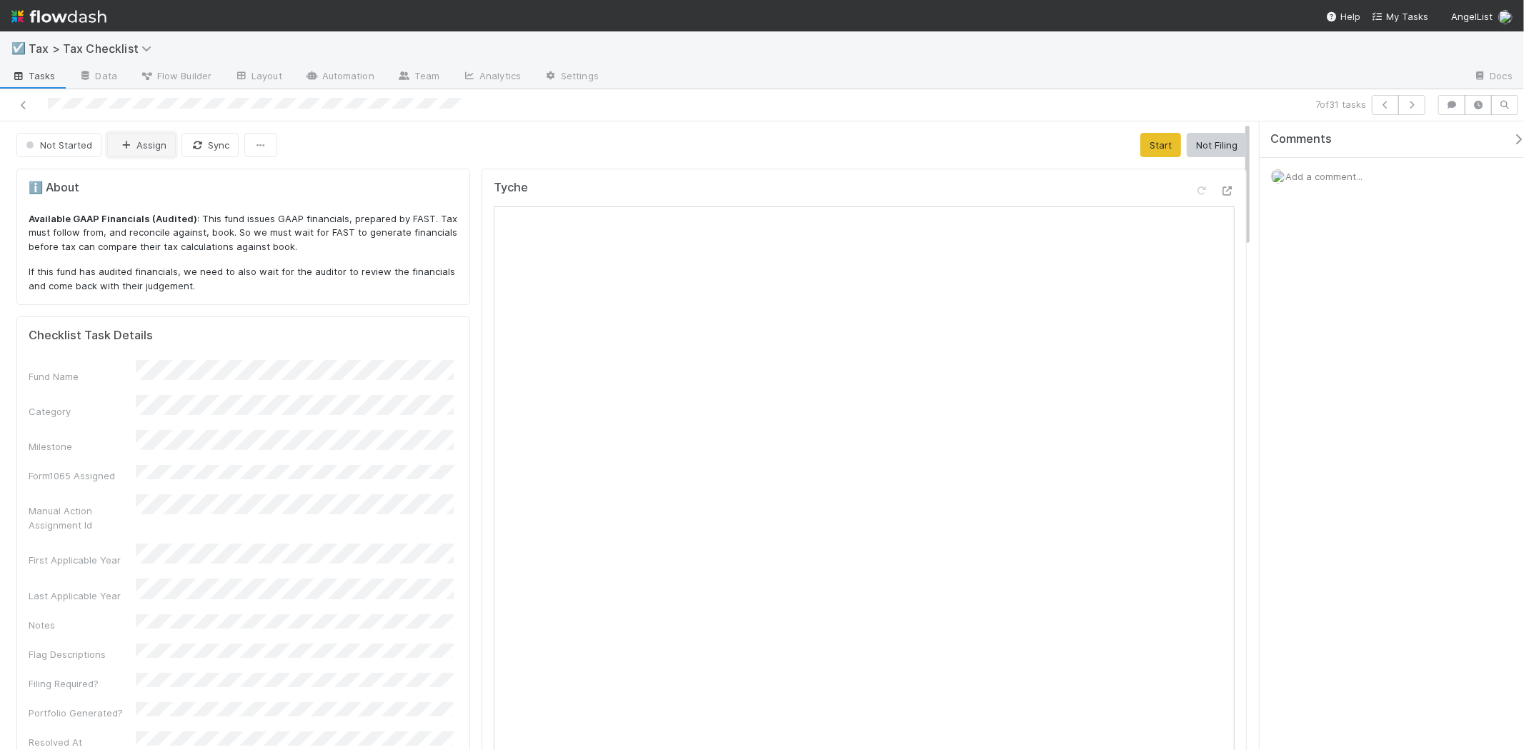
click at [132, 150] on icon "button" at bounding box center [126, 145] width 14 height 9
click at [152, 203] on span "[PERSON_NAME]" at bounding box center [165, 207] width 72 height 11
click at [1334, 189] on div "Add a comment..." at bounding box center [1398, 176] width 277 height 37
click at [1329, 180] on span "Add a comment..." at bounding box center [1324, 176] width 77 height 11
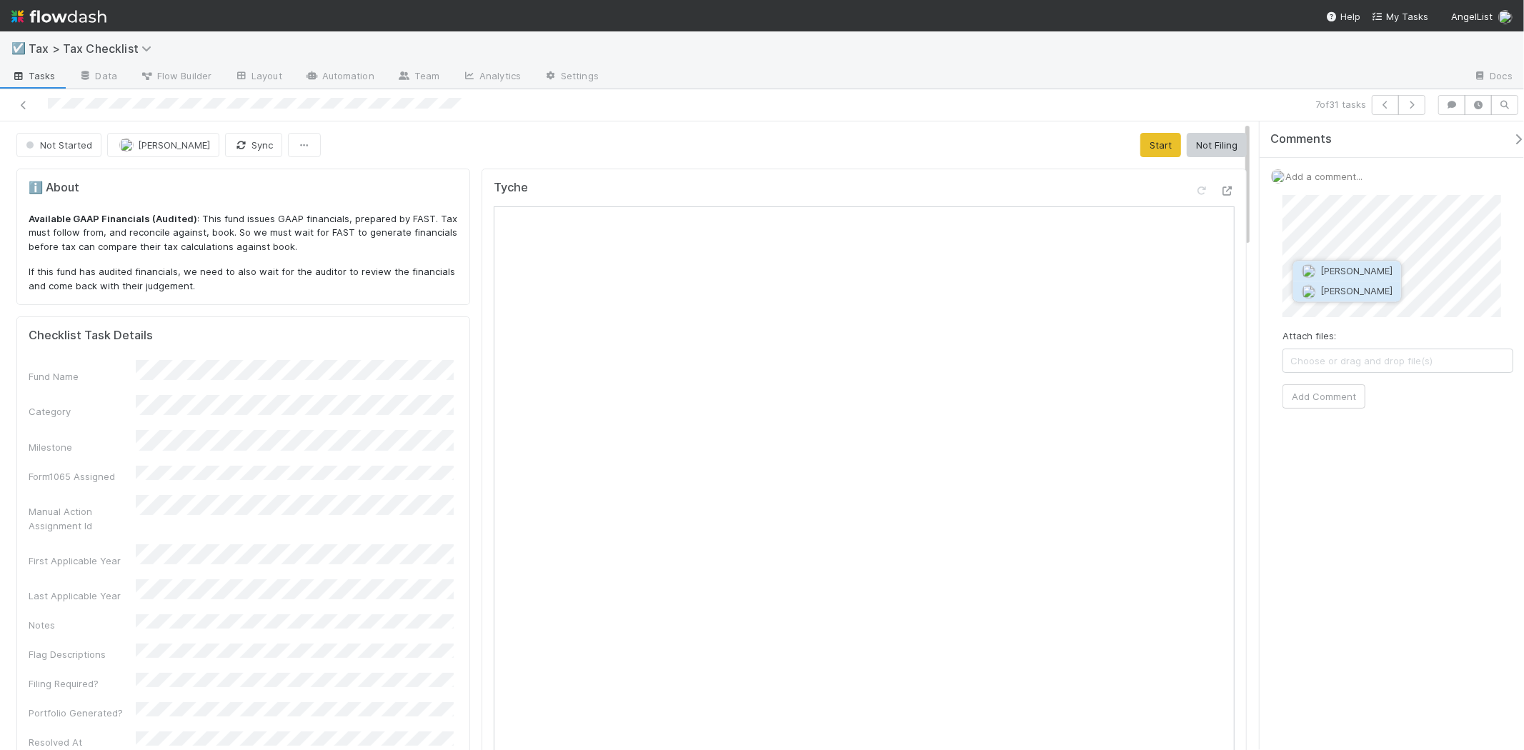
click at [1342, 289] on span "[PERSON_NAME]" at bounding box center [1357, 291] width 72 height 11
click at [1339, 390] on button "Add Comment" at bounding box center [1324, 397] width 83 height 24
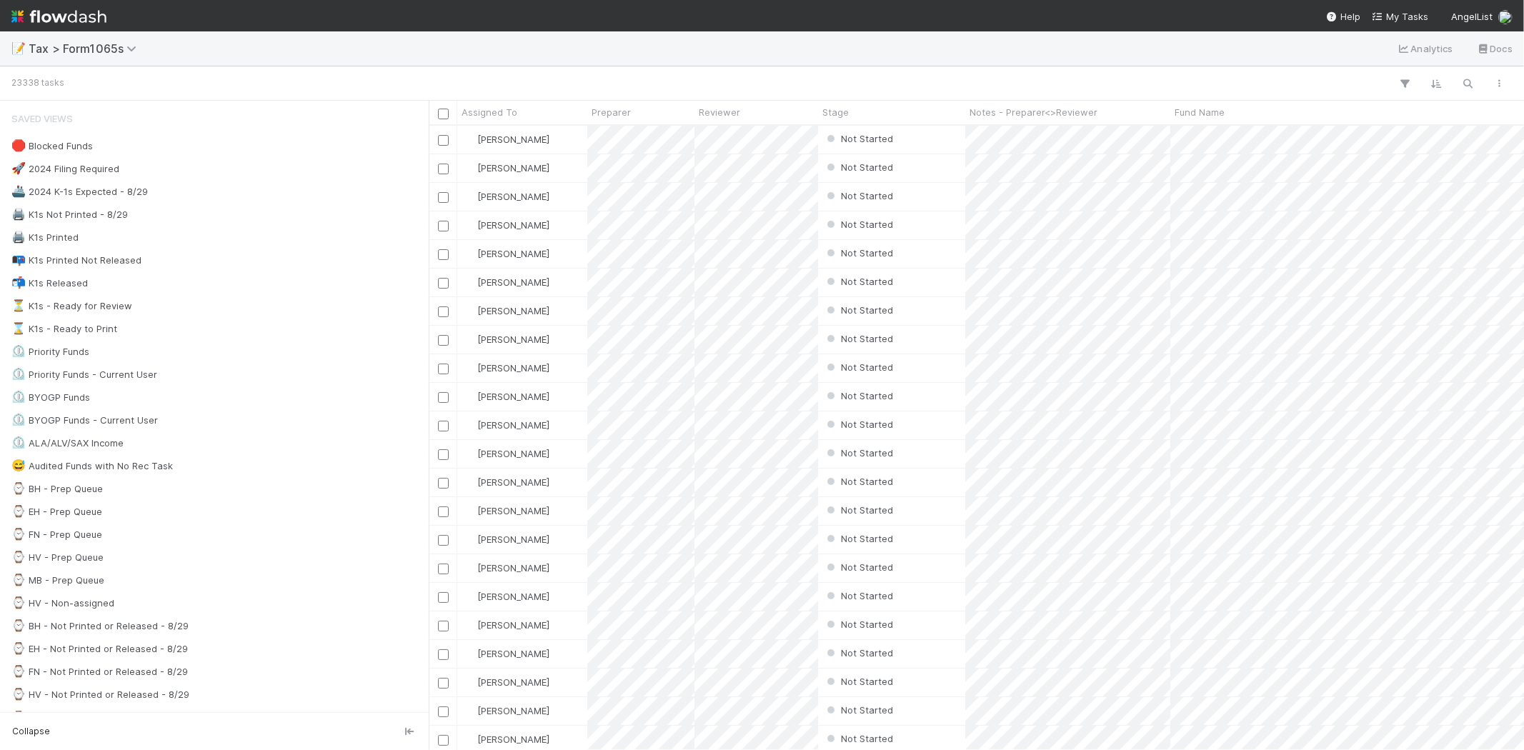
scroll to position [613, 1083]
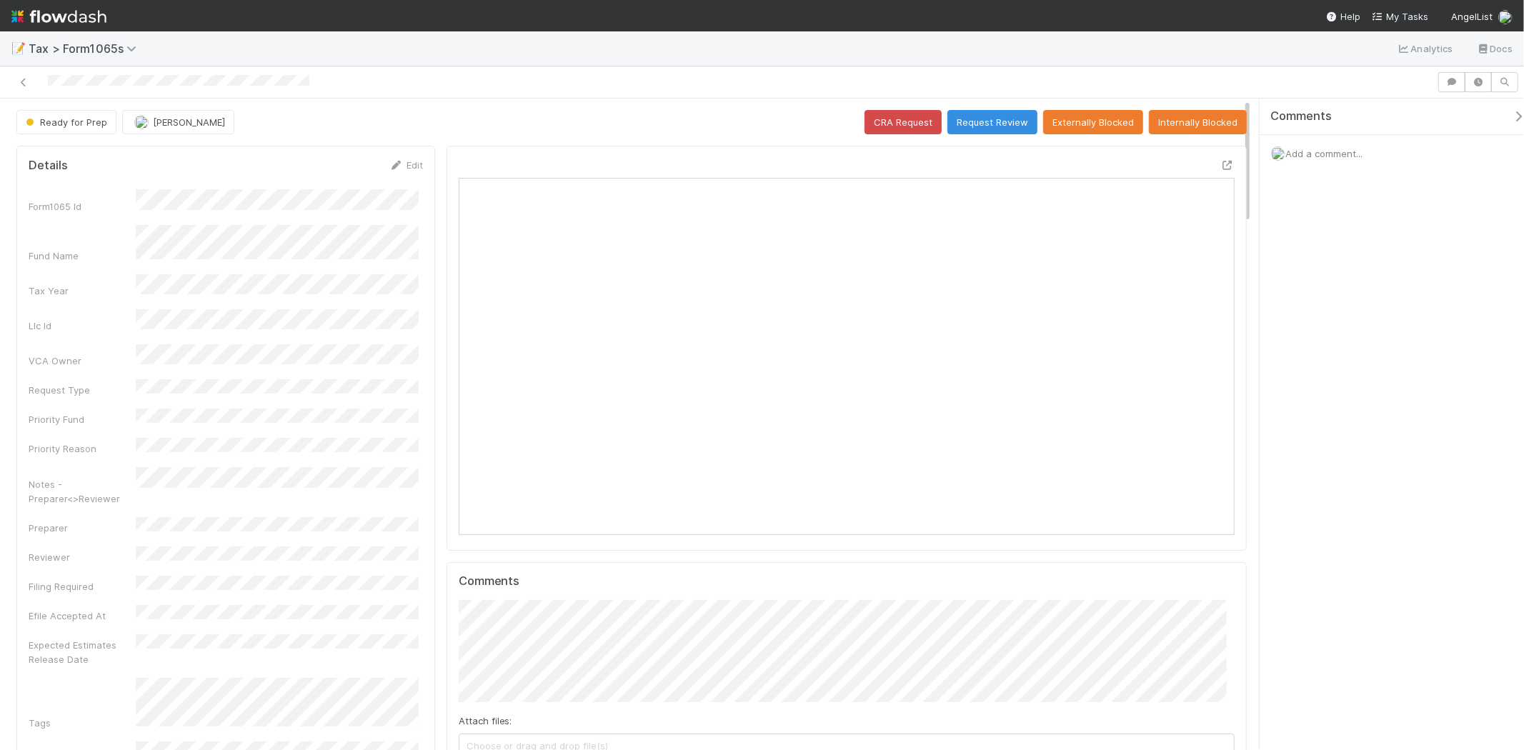
scroll to position [279, 756]
click at [1311, 162] on div "Add a comment..." at bounding box center [1398, 153] width 277 height 37
click at [1313, 161] on div "Add a comment..." at bounding box center [1398, 153] width 277 height 37
click at [1313, 154] on span "Add a comment..." at bounding box center [1324, 153] width 77 height 11
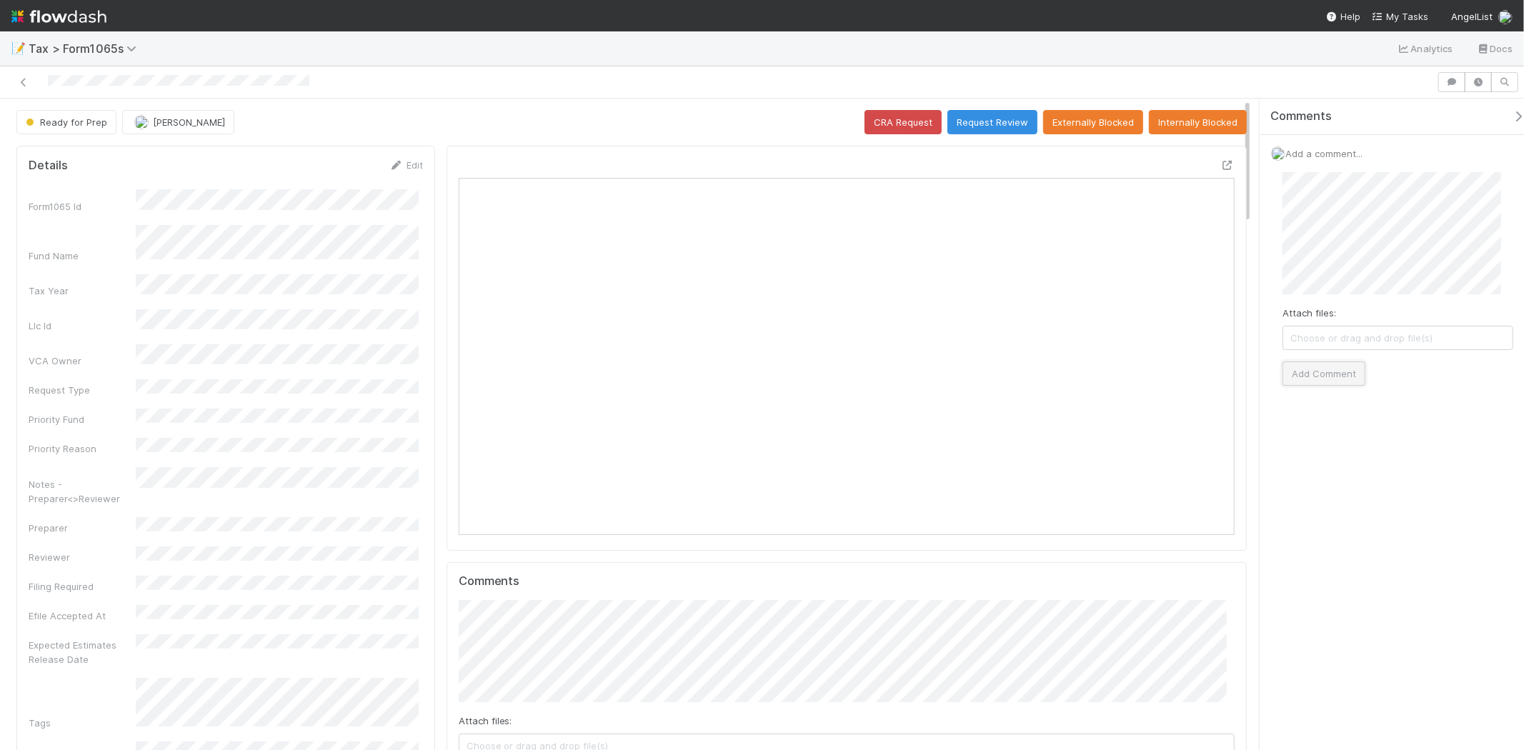
click at [1319, 365] on button "Add Comment" at bounding box center [1324, 374] width 83 height 24
click at [81, 129] on div "Ready for Prep" at bounding box center [69, 122] width 106 height 24
click at [973, 119] on button "Request Review" at bounding box center [993, 122] width 90 height 24
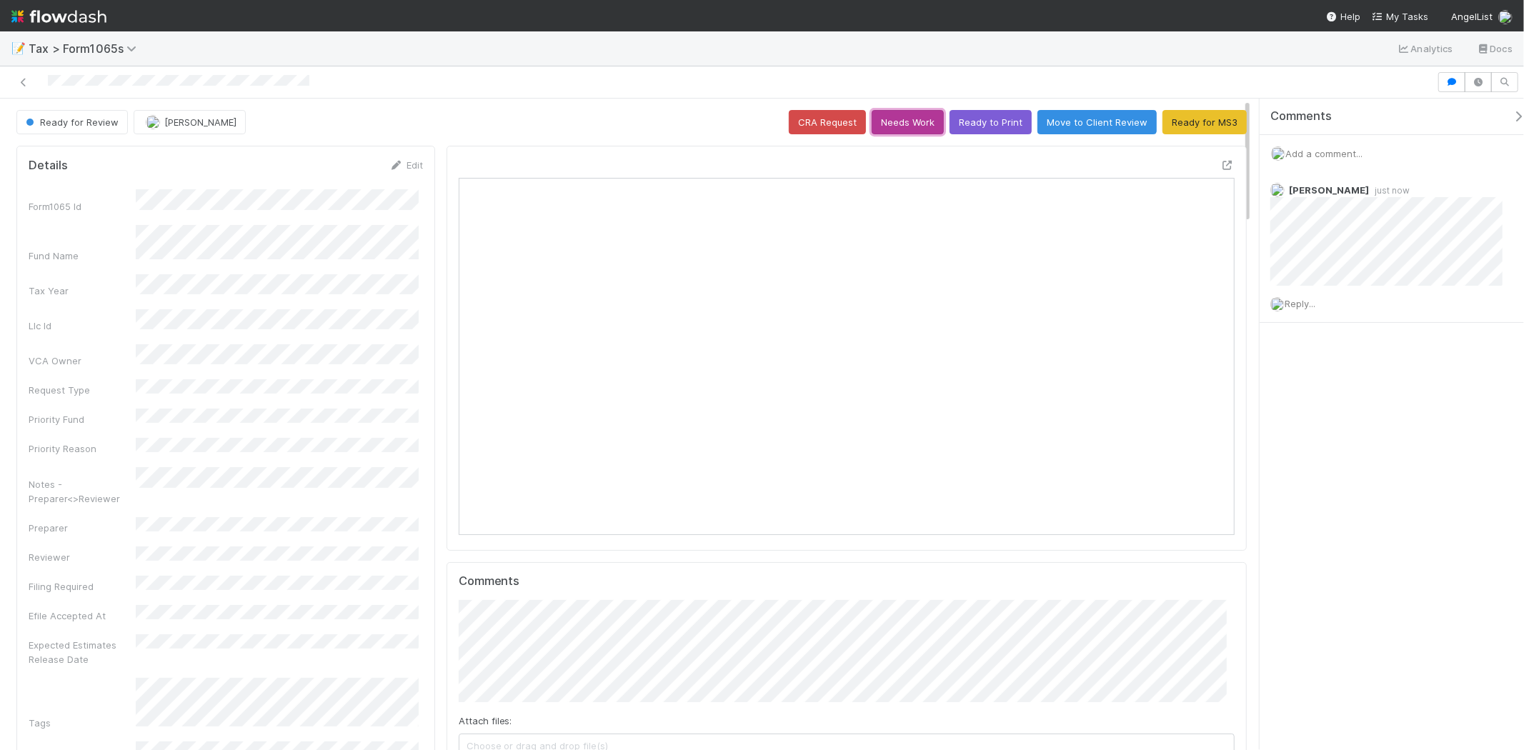
click at [918, 121] on button "Needs Work" at bounding box center [908, 122] width 72 height 24
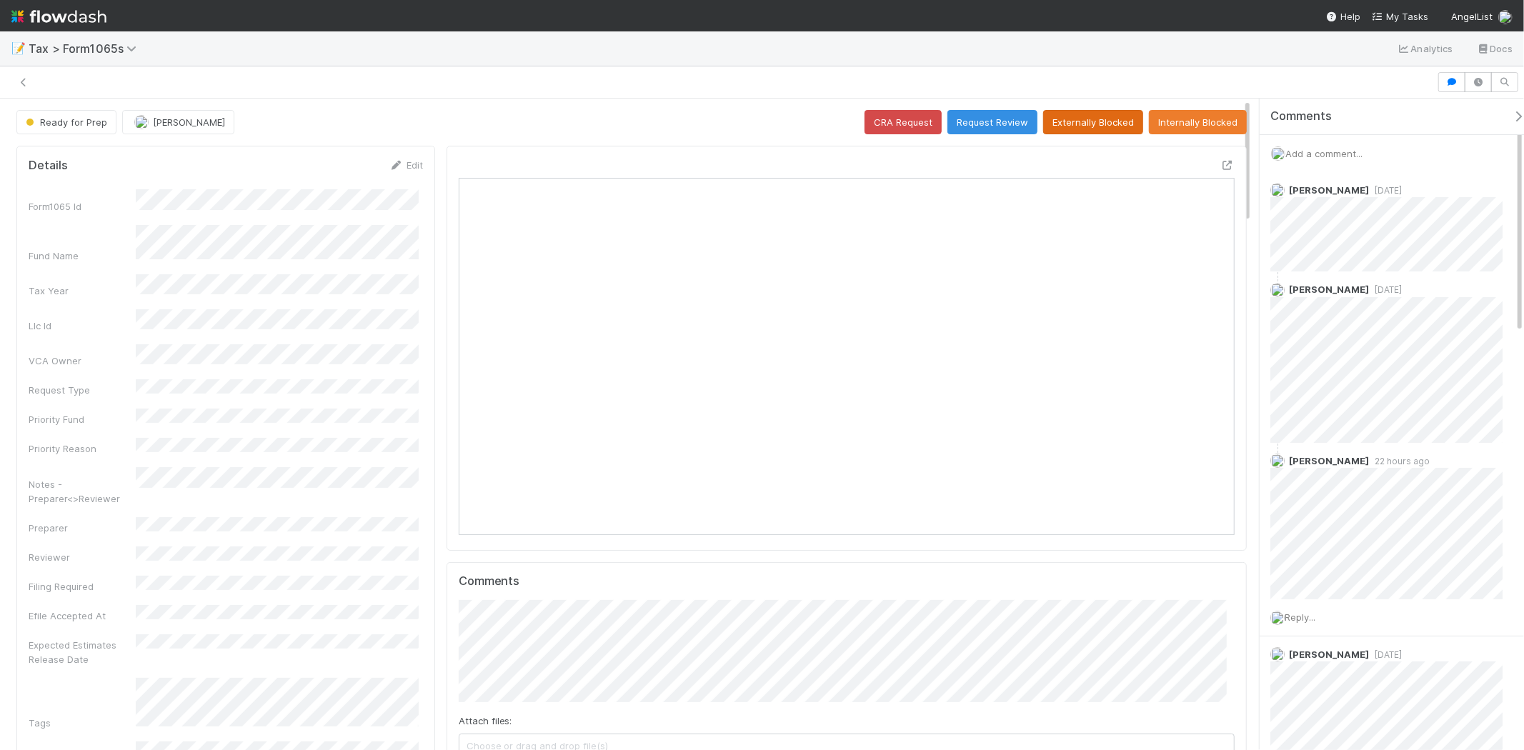
scroll to position [11, 12]
click at [1356, 152] on span "Add a comment..." at bounding box center [1324, 153] width 77 height 11
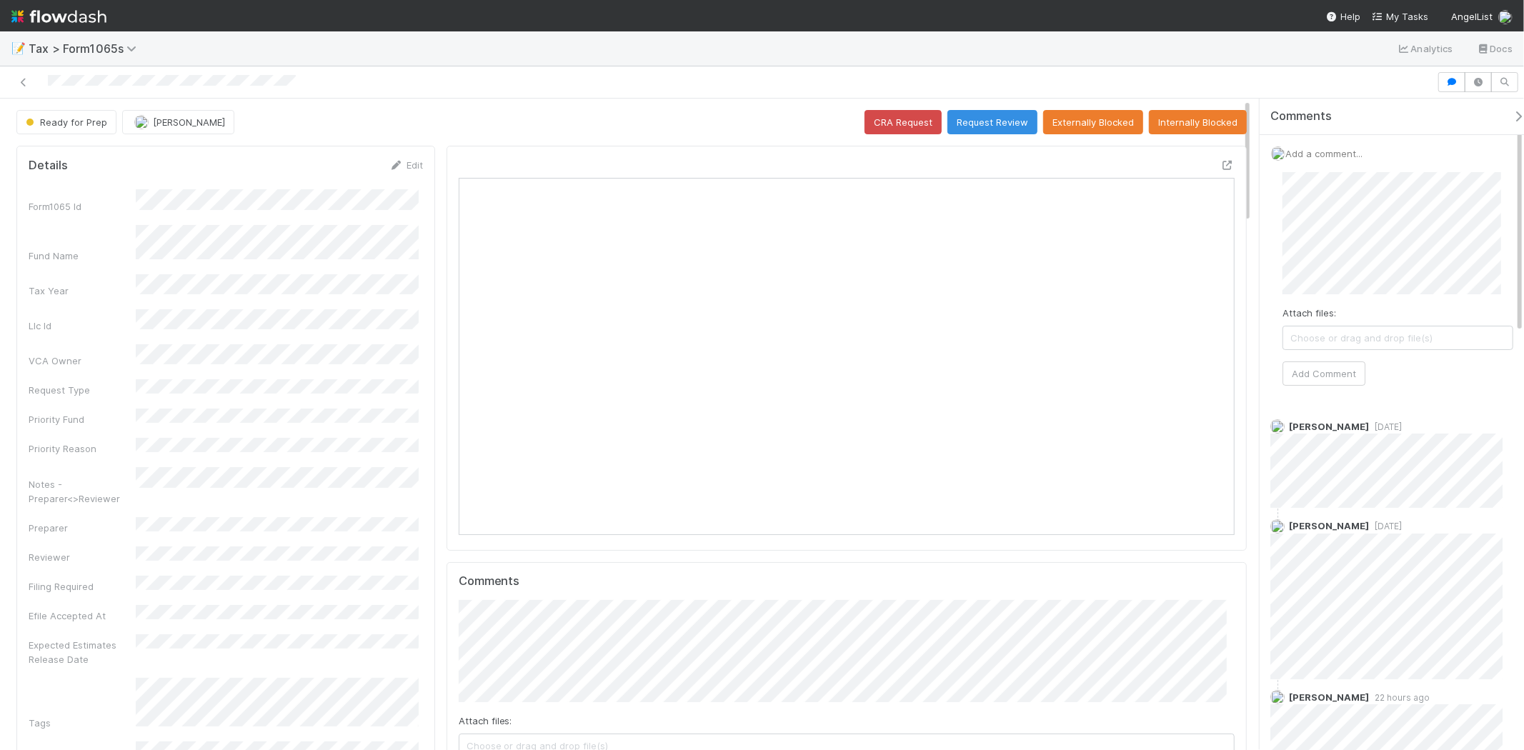
click at [1325, 351] on div "Attach files: Choose or drag and drop file(s) Add Comment" at bounding box center [1398, 279] width 231 height 214
click at [1331, 372] on button "Add Comment" at bounding box center [1324, 374] width 83 height 24
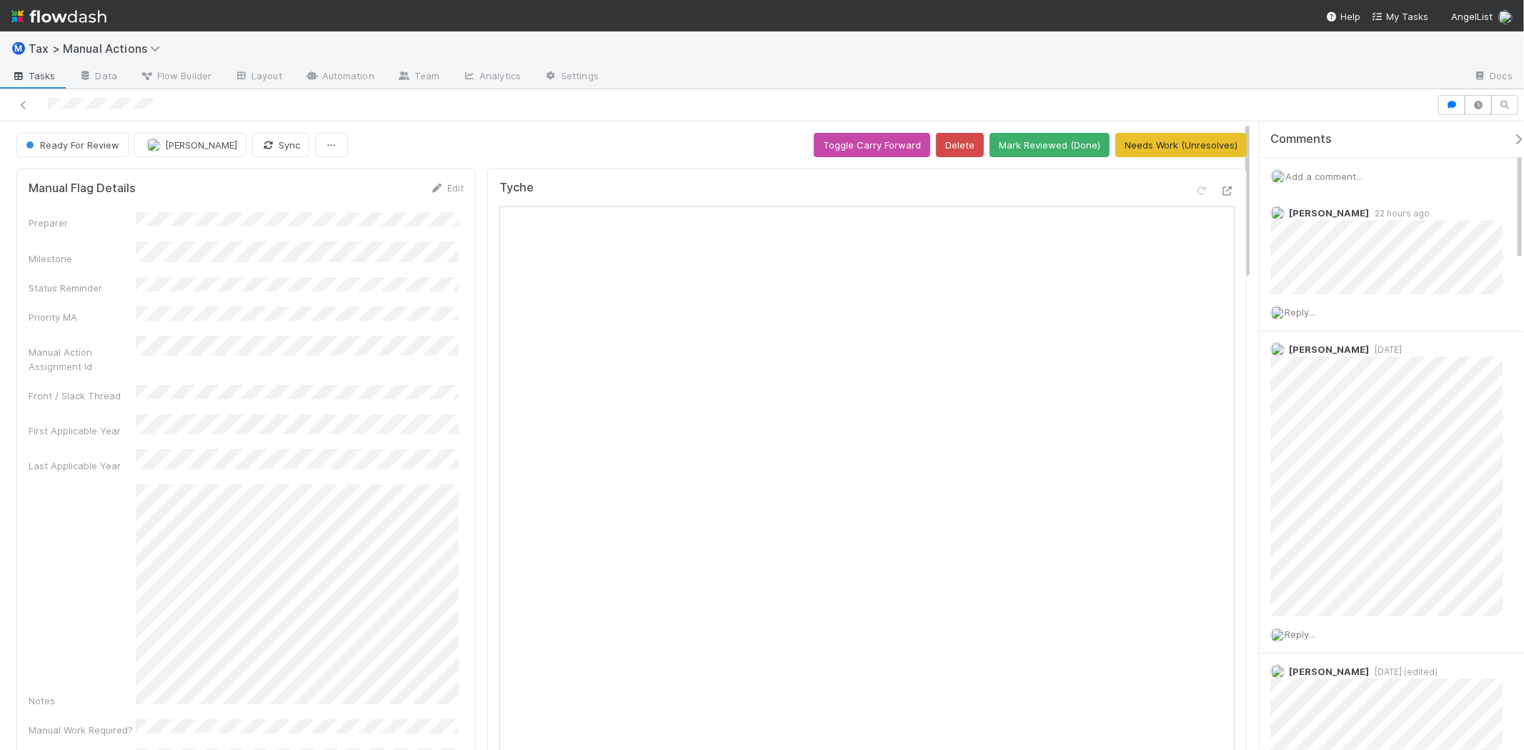
click at [1346, 181] on span "Add a comment..." at bounding box center [1324, 176] width 77 height 11
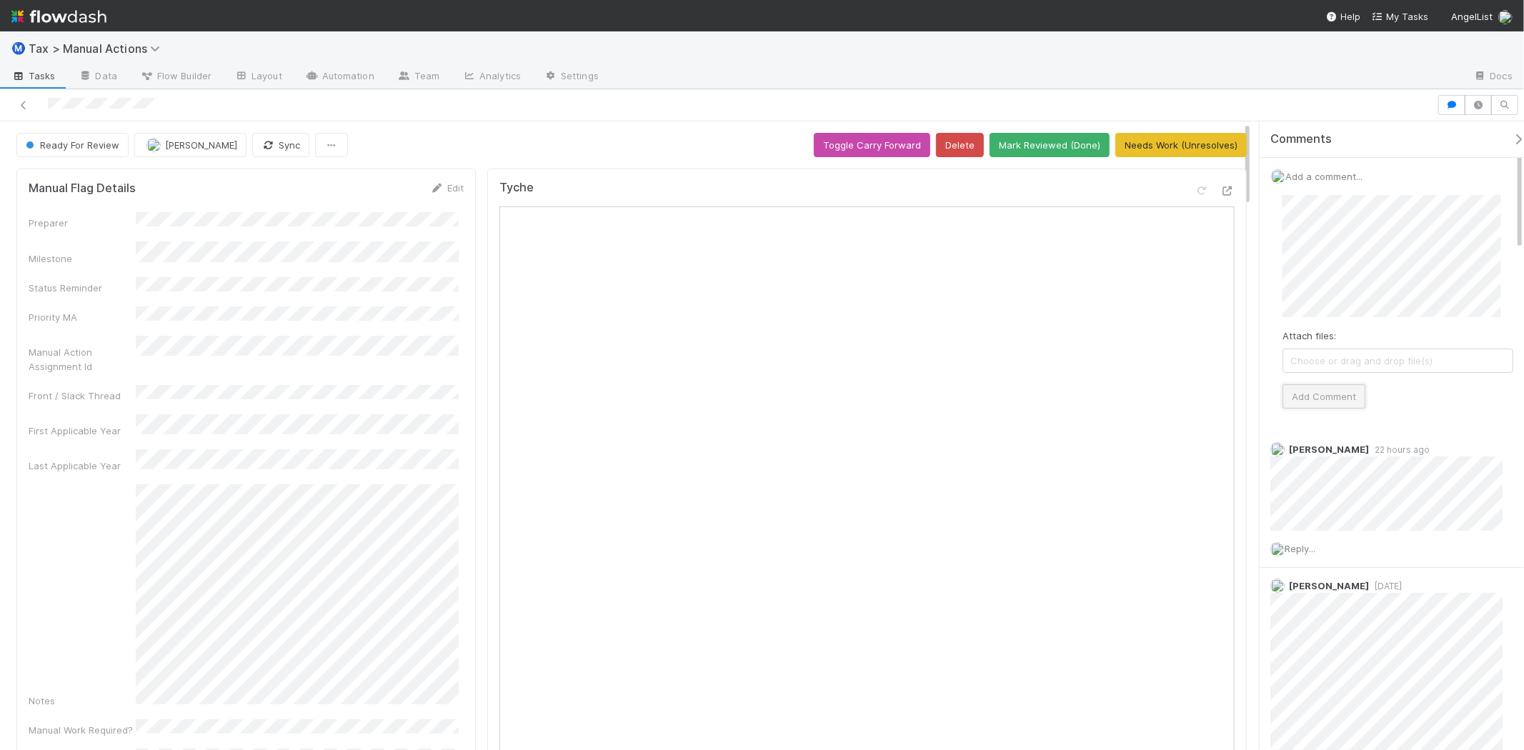
click at [1347, 399] on button "Add Comment" at bounding box center [1324, 397] width 83 height 24
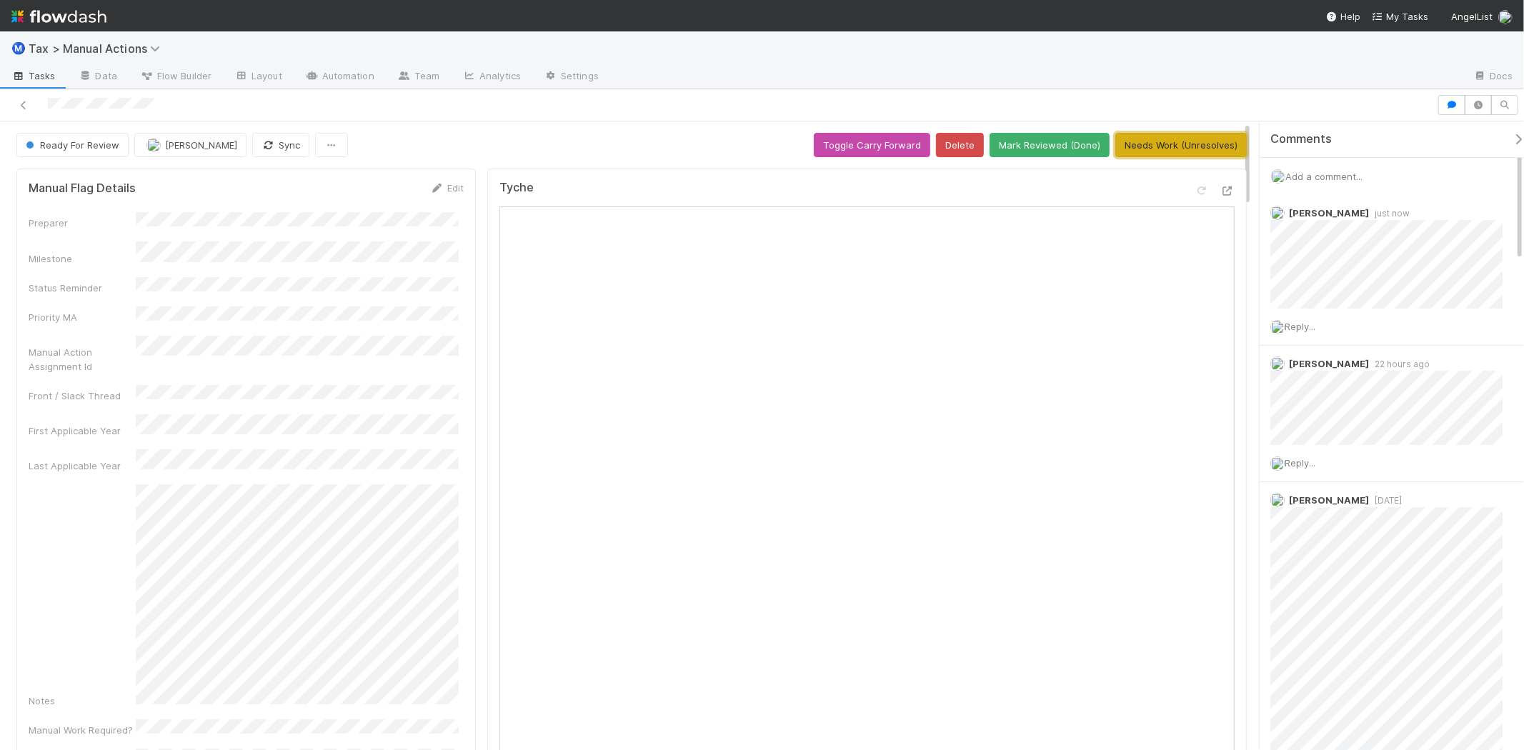
click at [1181, 147] on button "Needs Work (Unresolves)" at bounding box center [1182, 145] width 132 height 24
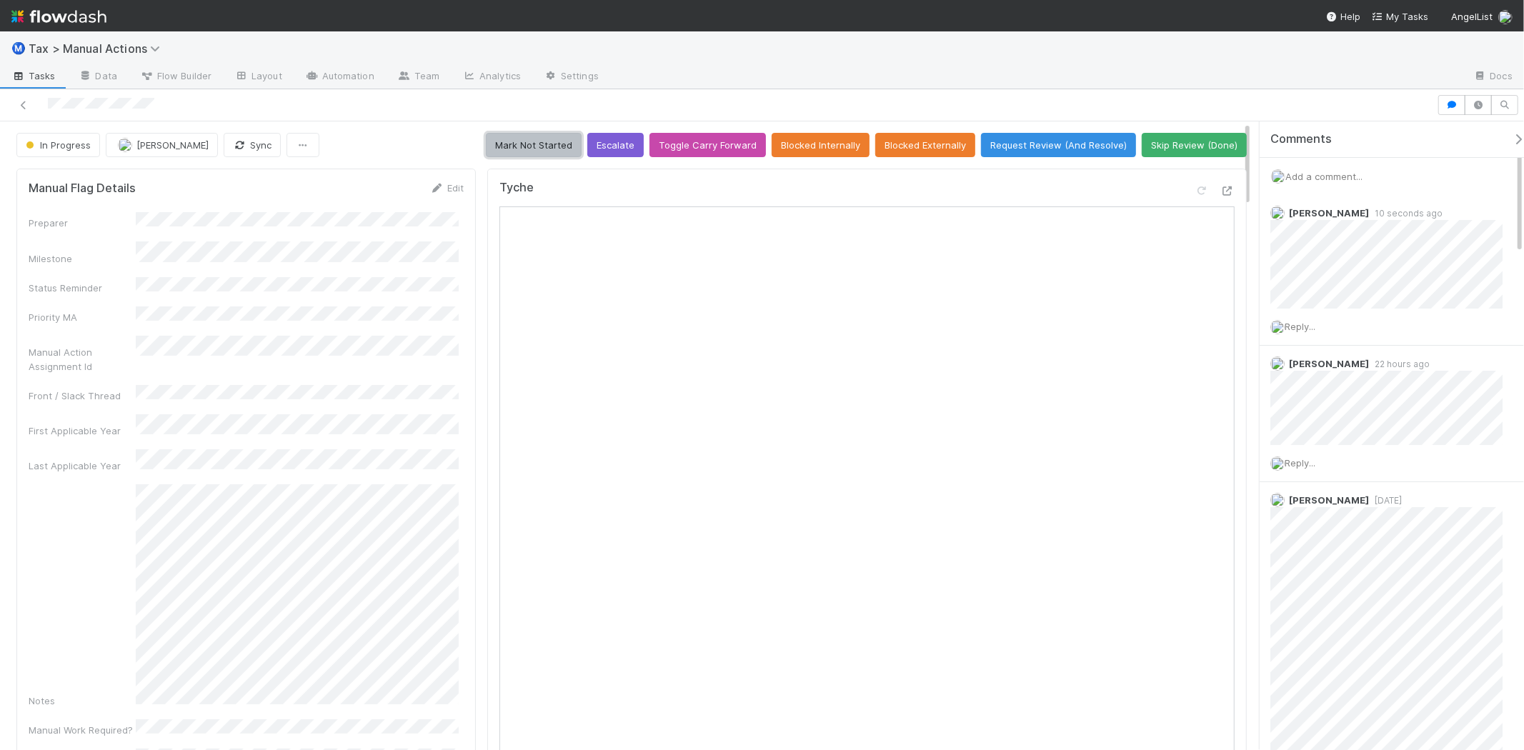
click at [491, 137] on button "Mark Not Started" at bounding box center [534, 145] width 96 height 24
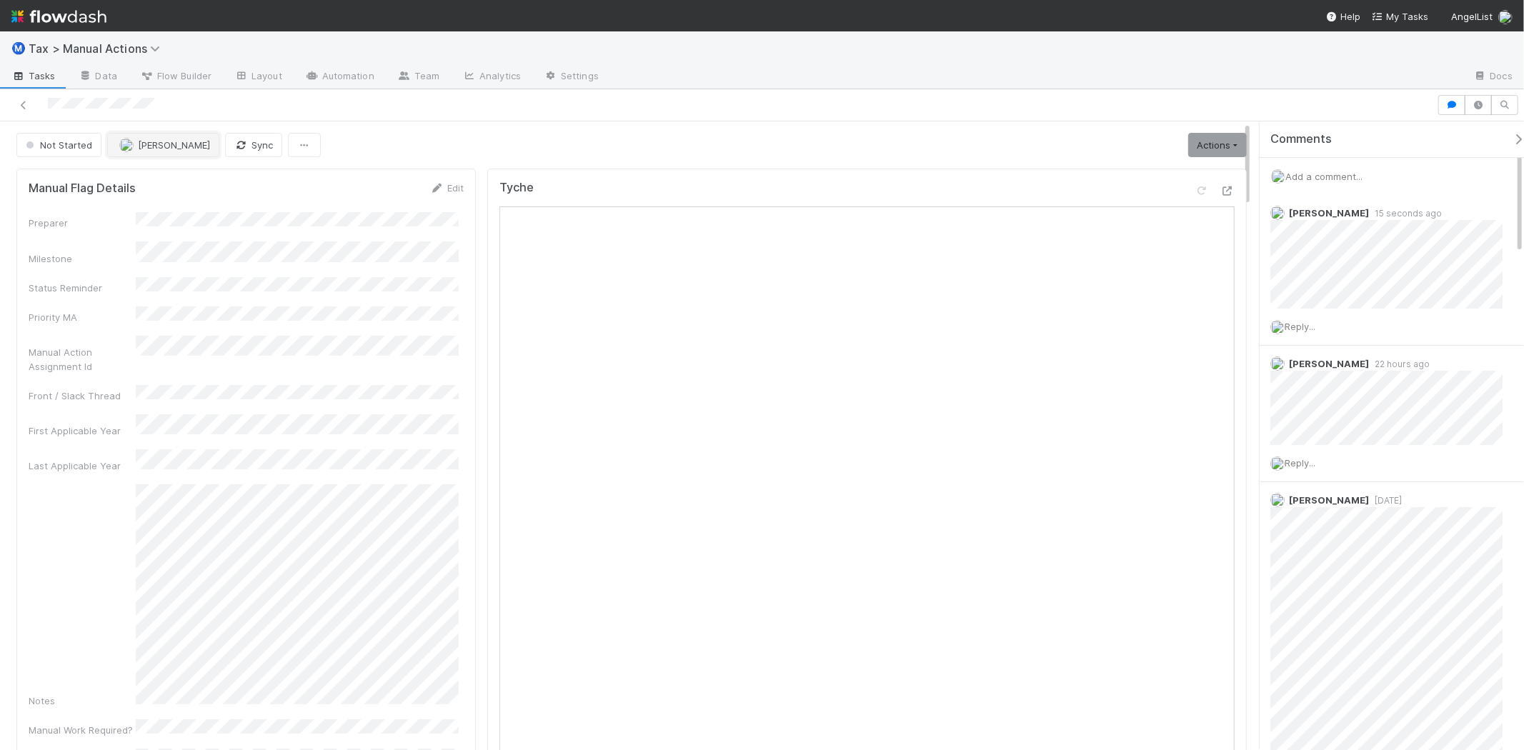
click at [184, 142] on span "Fareeha Naim" at bounding box center [174, 144] width 72 height 11
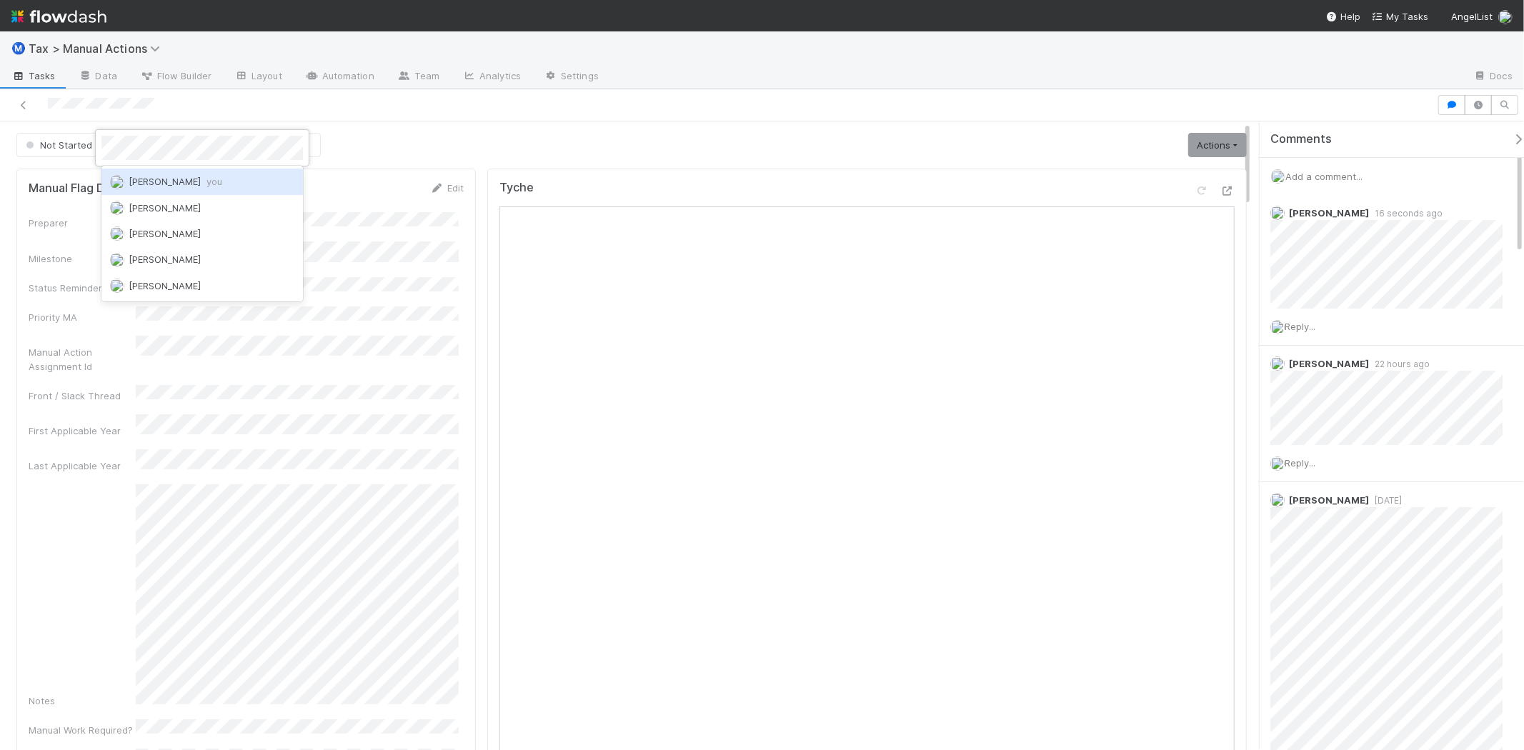
click at [199, 189] on div "Michael Binck you" at bounding box center [202, 182] width 202 height 26
click at [437, 189] on icon at bounding box center [437, 188] width 14 height 9
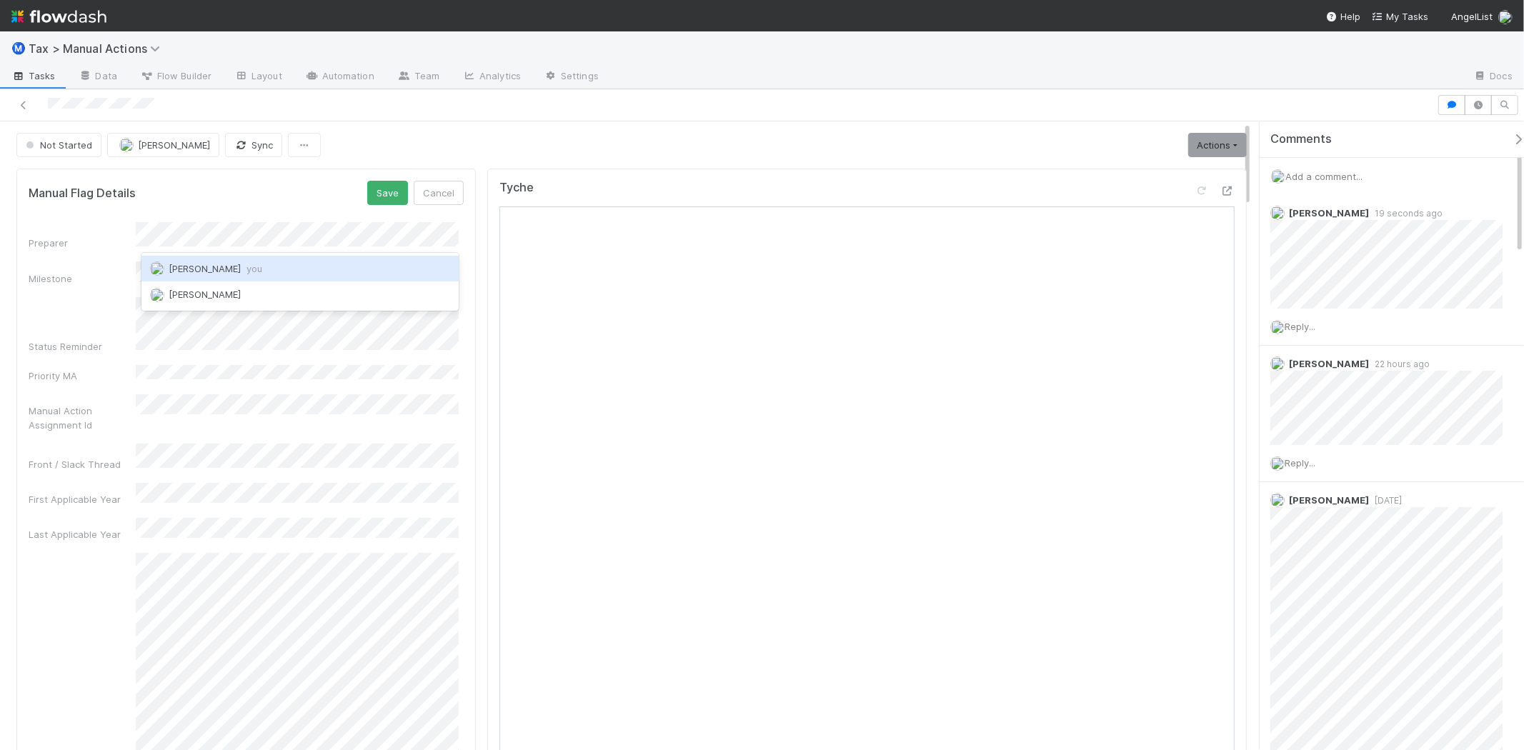
click at [274, 261] on div "Michael Binck you" at bounding box center [300, 269] width 317 height 26
click at [369, 197] on button "Save" at bounding box center [387, 193] width 41 height 24
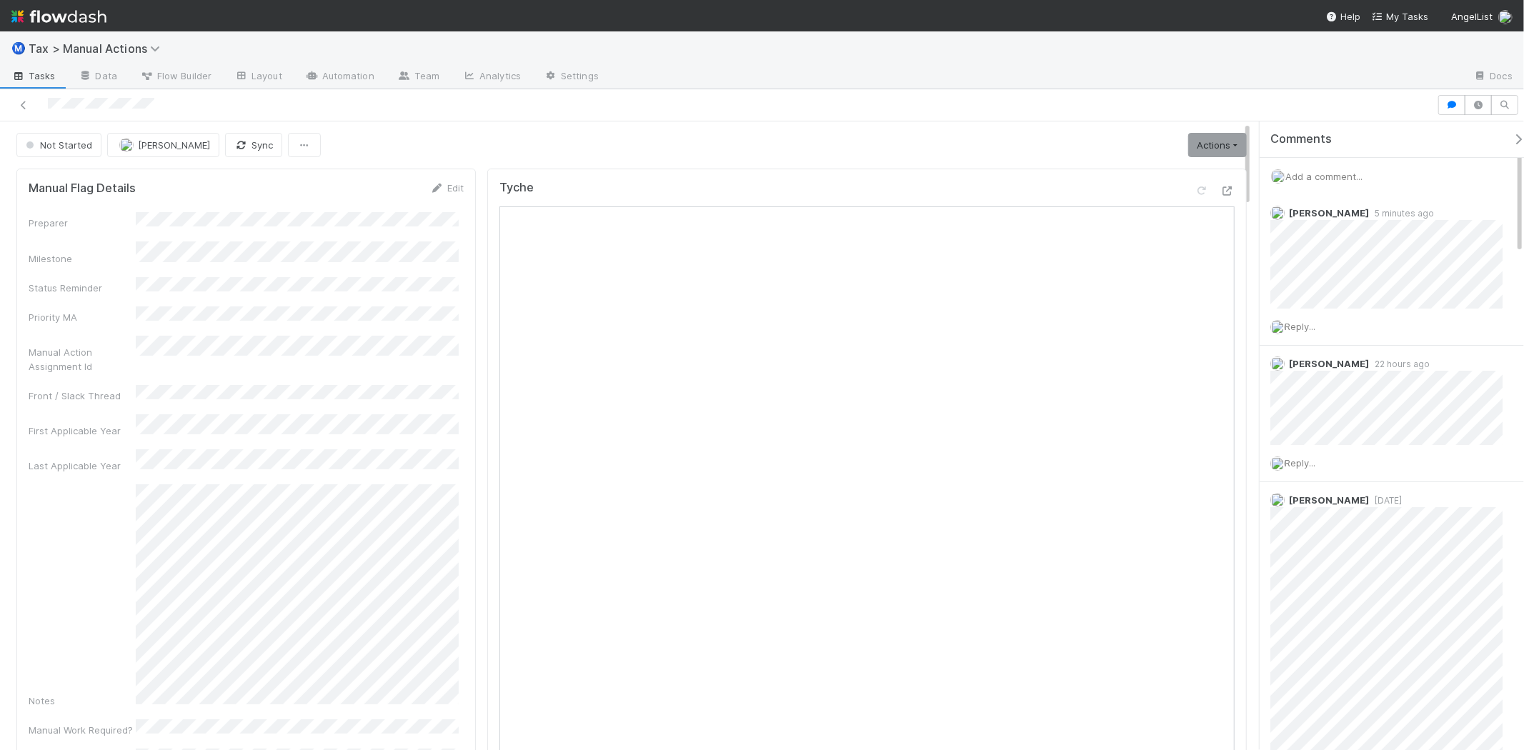
click at [1319, 172] on span "Add a comment..." at bounding box center [1324, 176] width 77 height 11
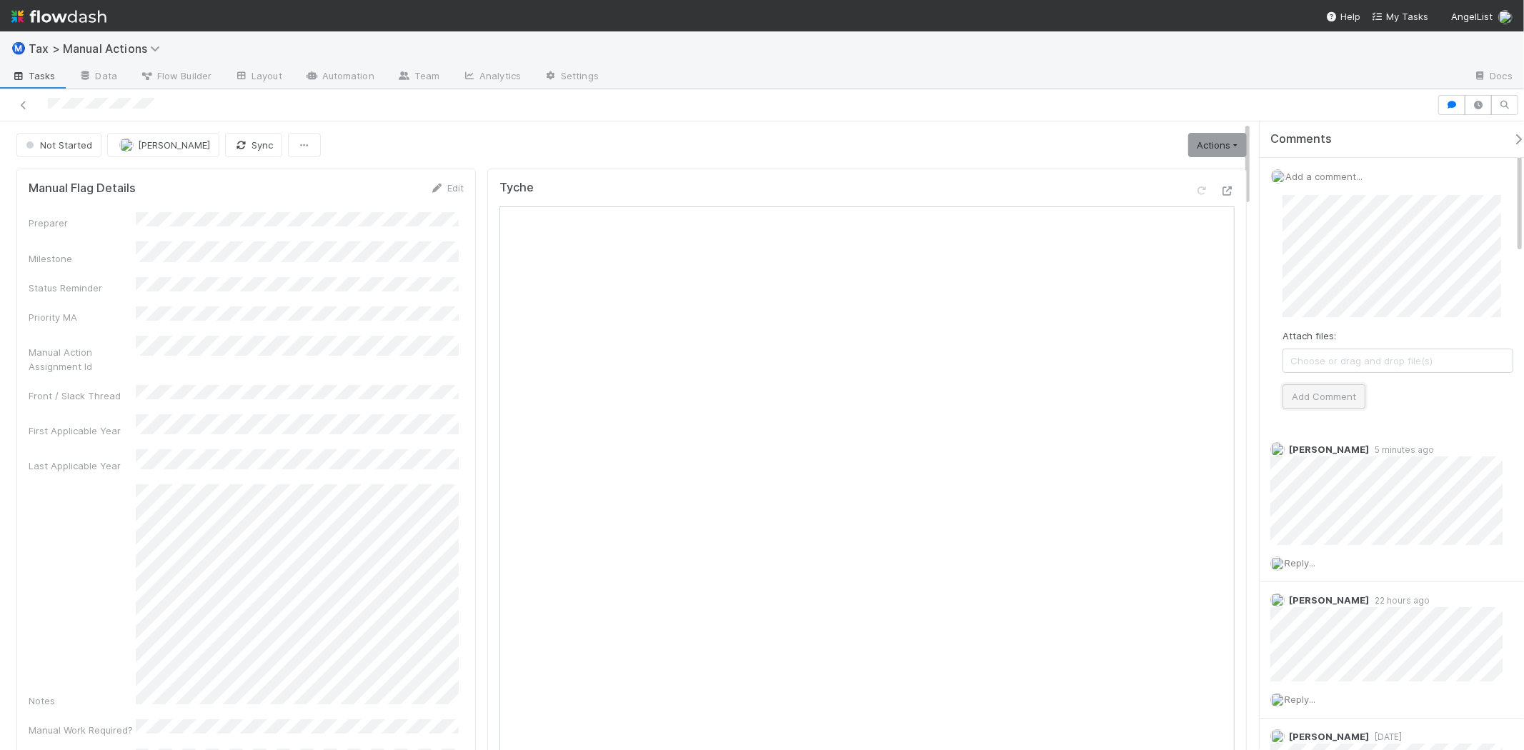
click at [1314, 397] on button "Add Comment" at bounding box center [1324, 397] width 83 height 24
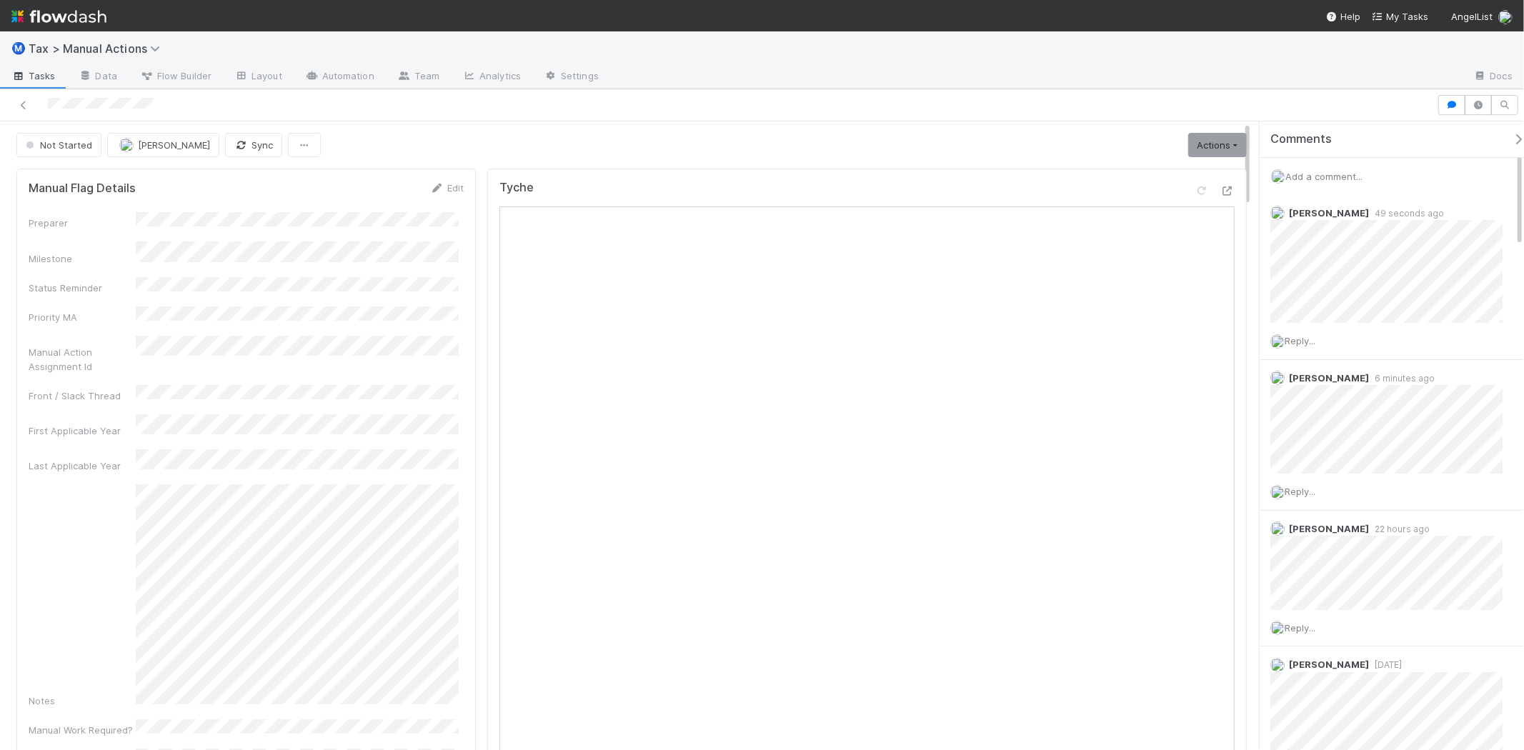
click at [1325, 182] on div "Add a comment..." at bounding box center [1398, 176] width 277 height 37
click at [1327, 179] on span "Add a comment..." at bounding box center [1324, 176] width 77 height 11
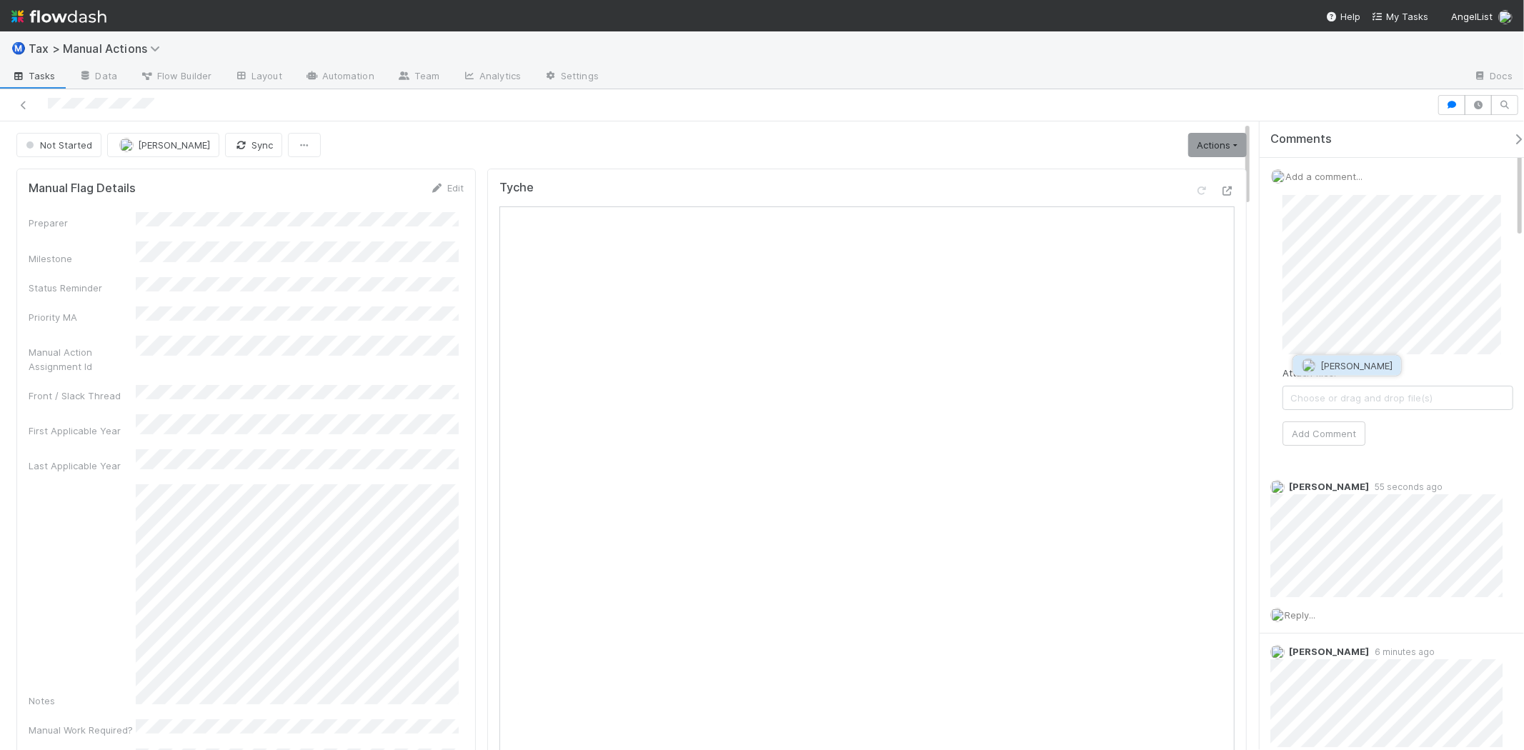
click at [1362, 368] on span "Amy Gregorius" at bounding box center [1357, 365] width 72 height 11
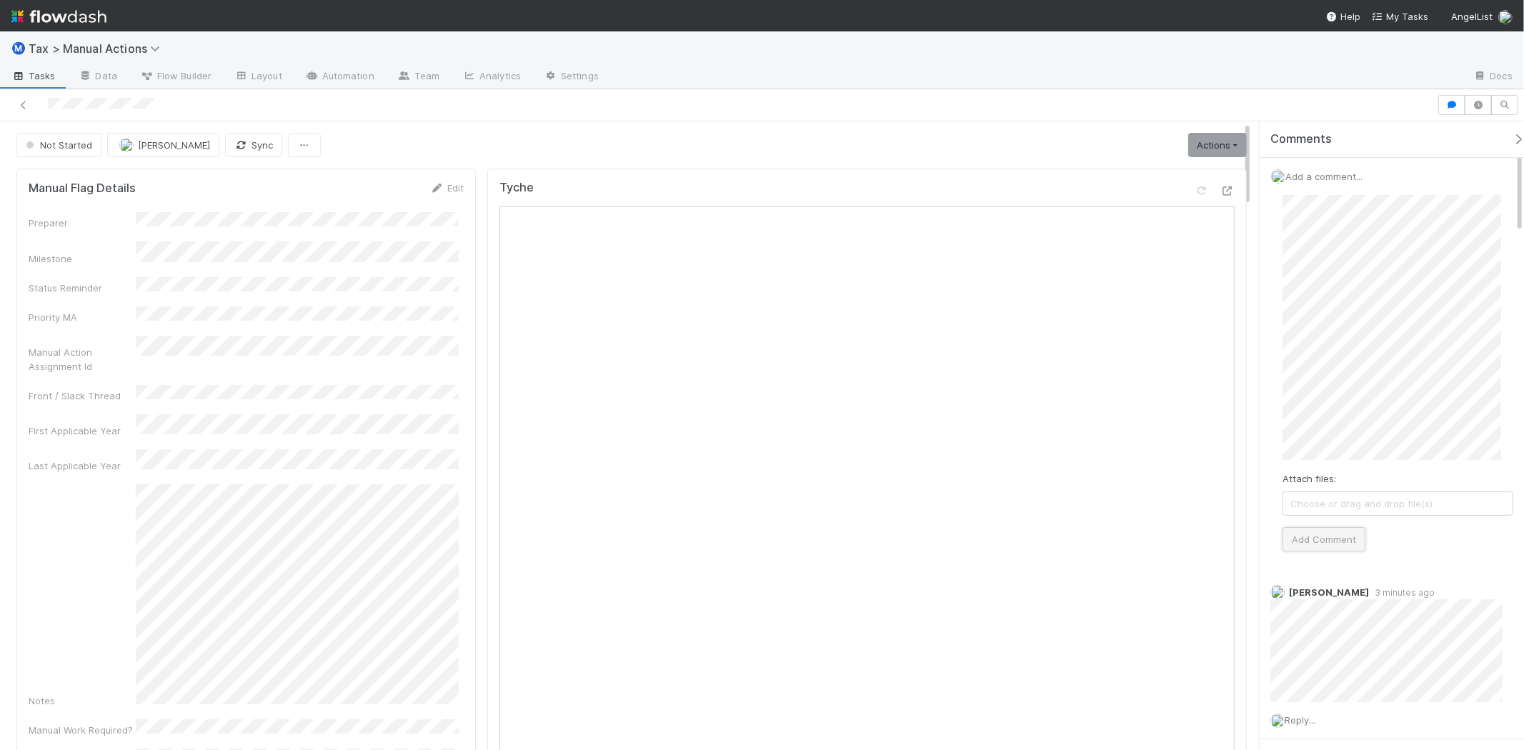
click at [1331, 543] on button "Add Comment" at bounding box center [1324, 539] width 83 height 24
click at [1347, 182] on span "Add a comment..." at bounding box center [1324, 176] width 77 height 11
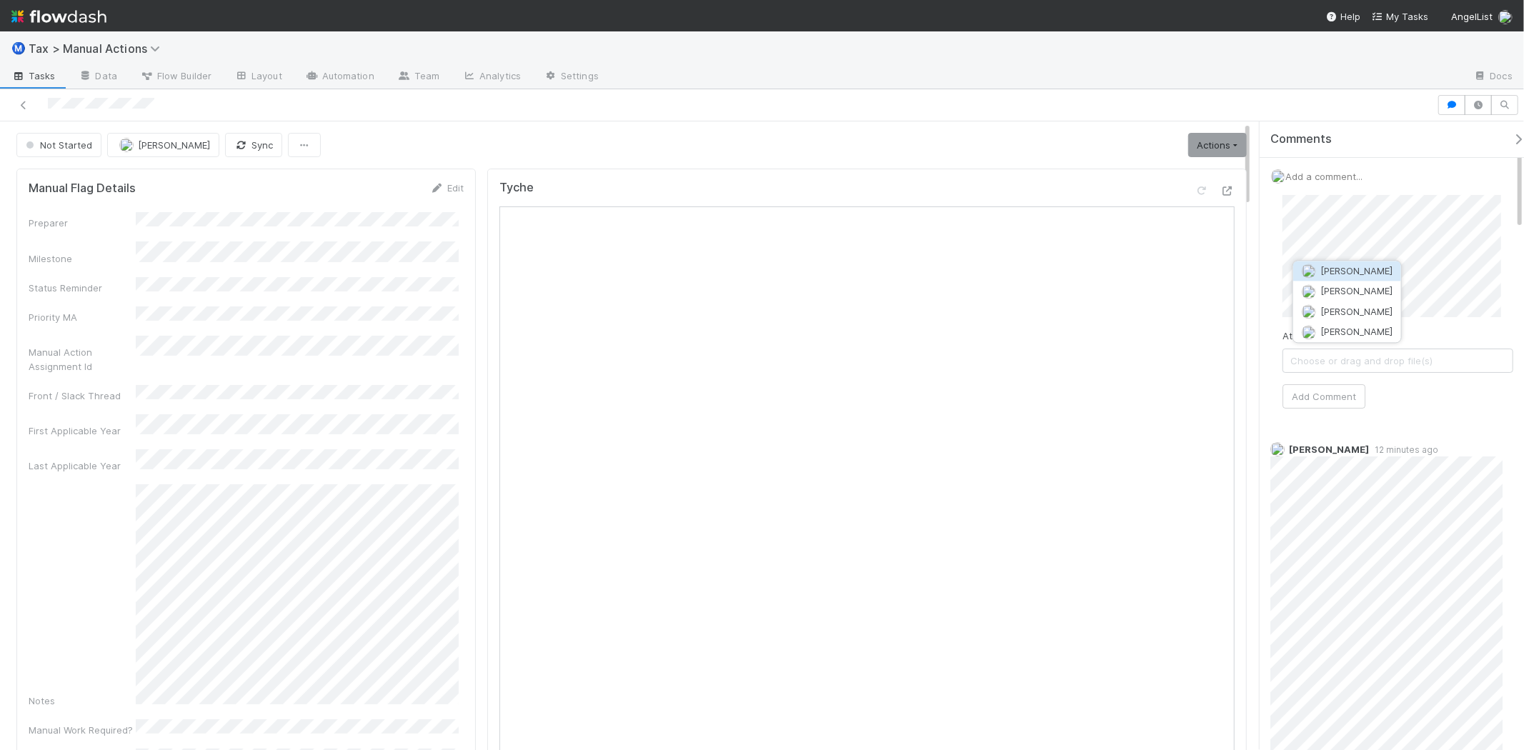
click at [1342, 275] on span "[PERSON_NAME]" at bounding box center [1357, 270] width 72 height 11
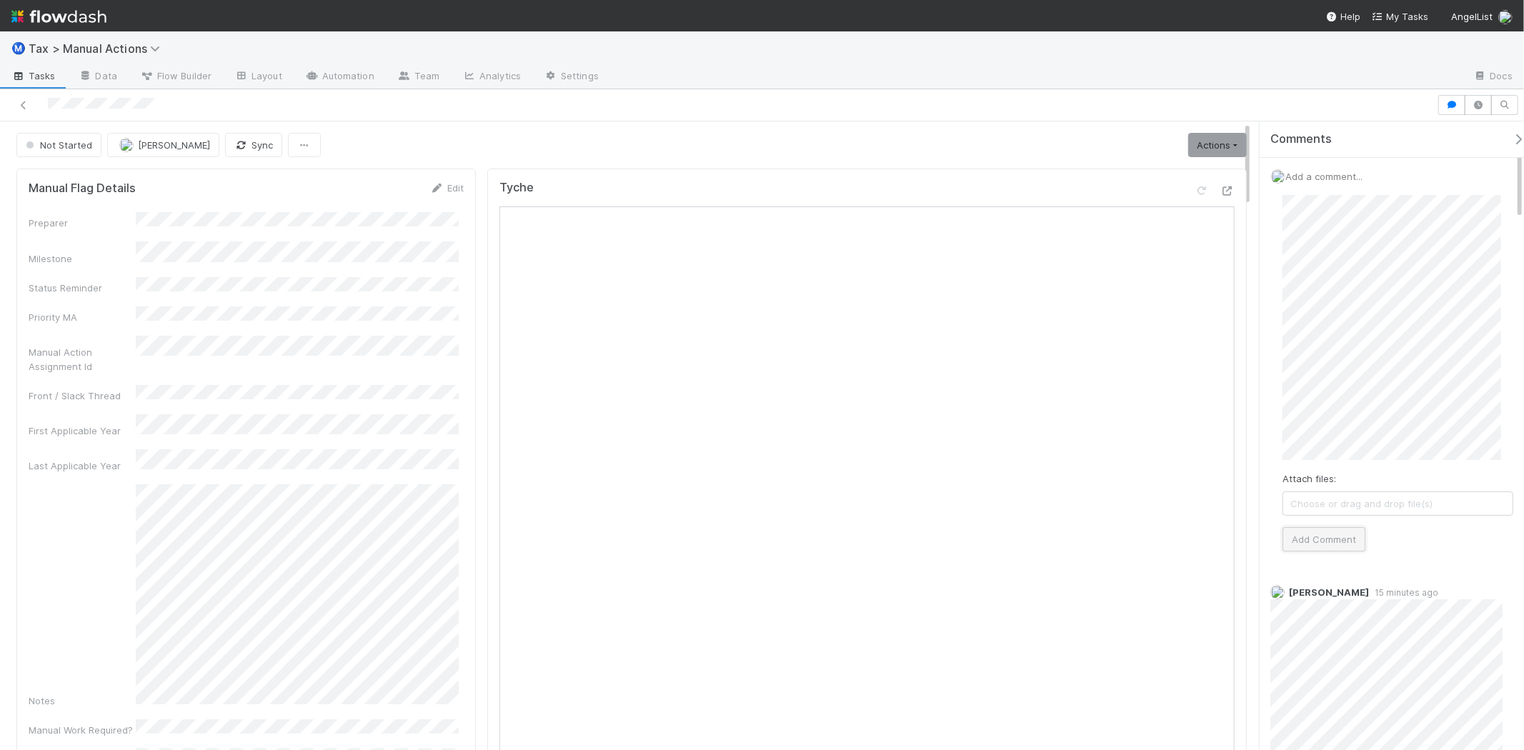
click at [1314, 537] on button "Add Comment" at bounding box center [1324, 539] width 83 height 24
click at [1218, 146] on link "Actions" at bounding box center [1218, 145] width 59 height 24
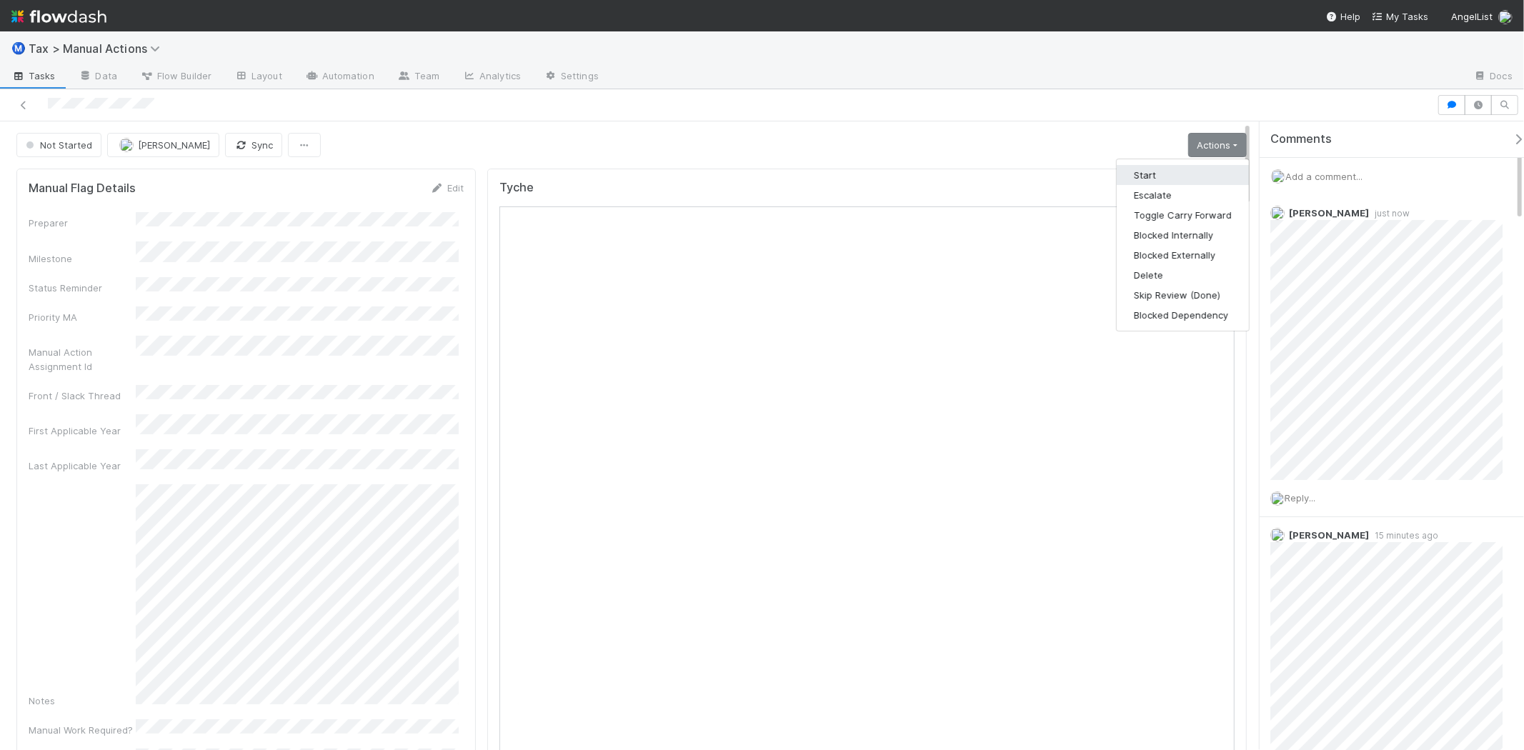
click at [1151, 174] on button "Start" at bounding box center [1183, 175] width 132 height 20
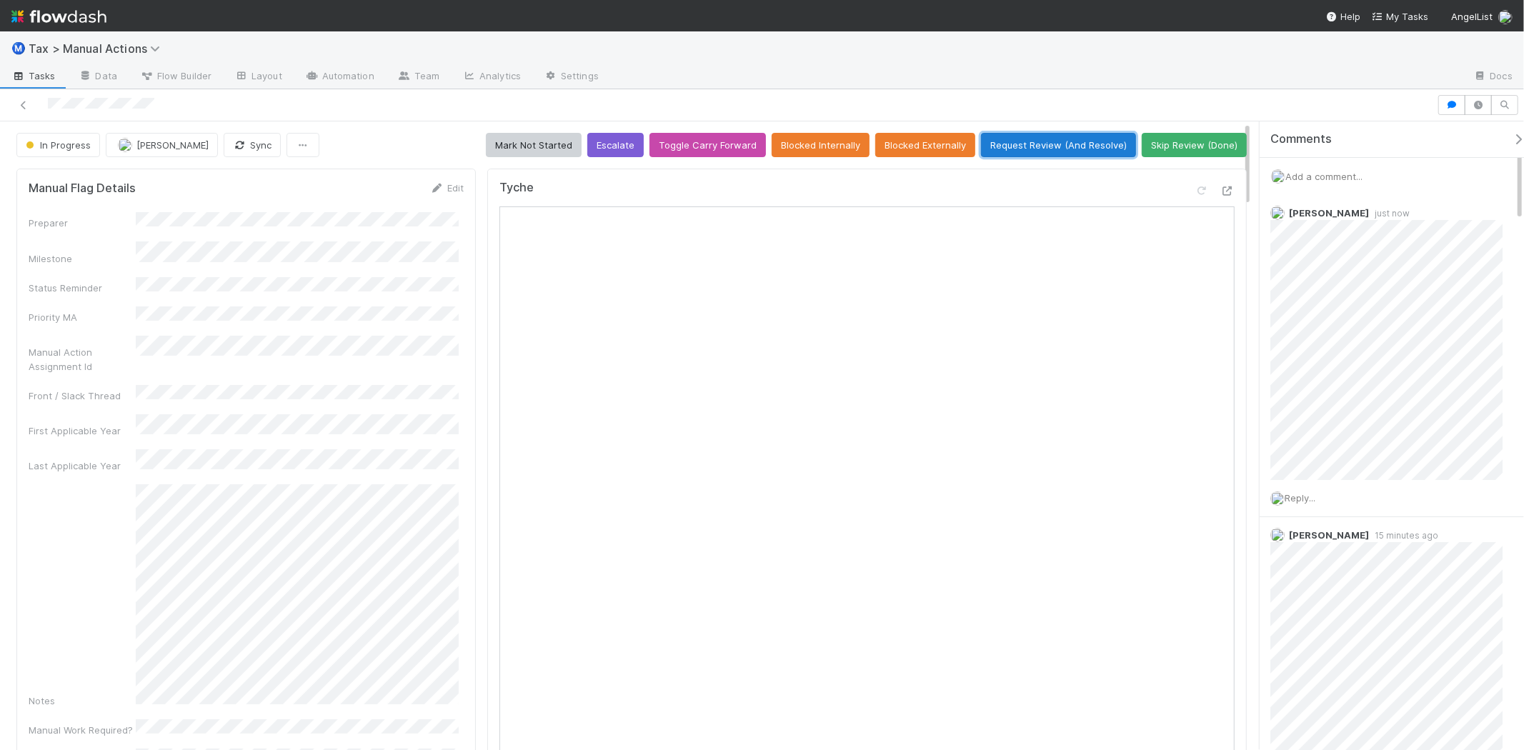
click at [997, 138] on button "Request Review (And Resolve)" at bounding box center [1058, 145] width 155 height 24
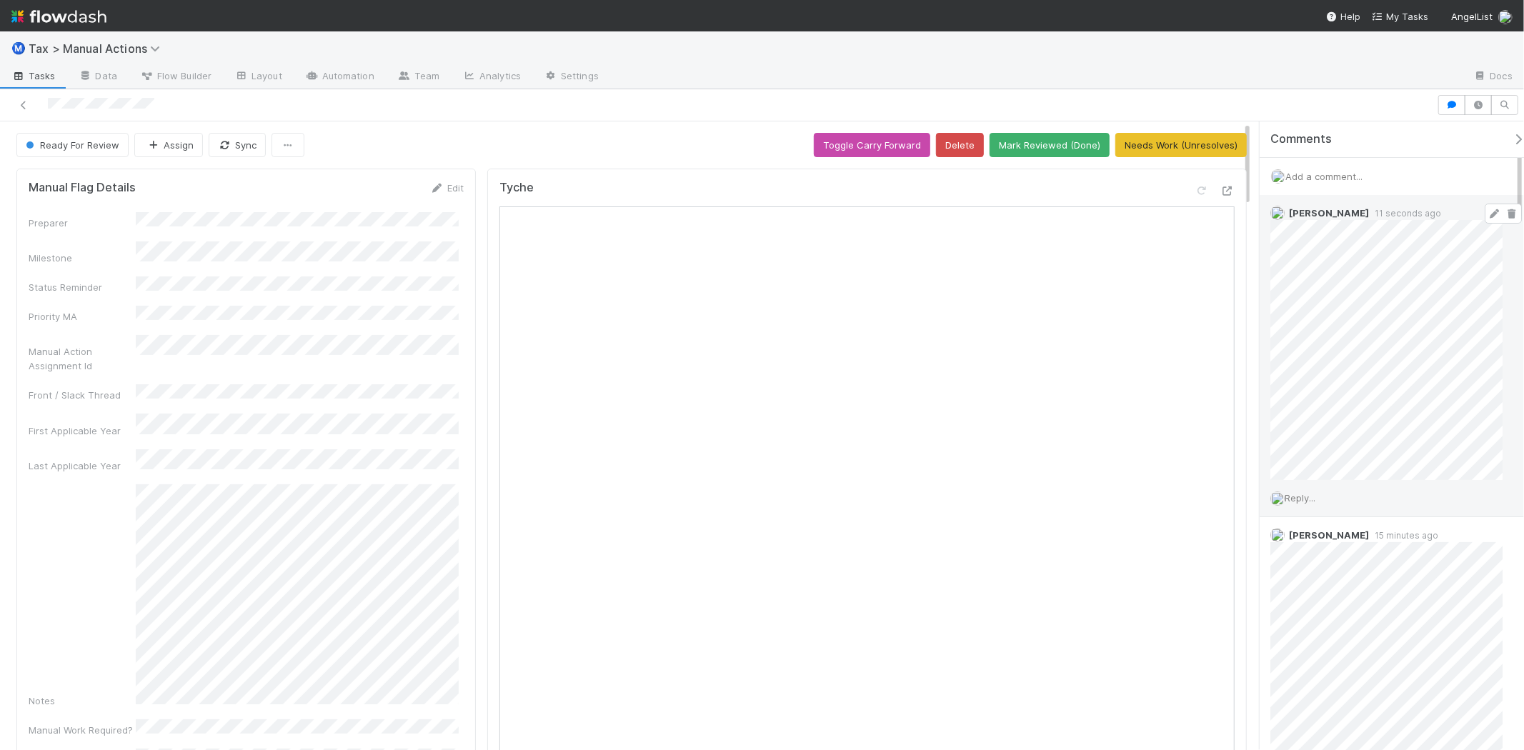
click at [1488, 212] on icon at bounding box center [1495, 213] width 14 height 9
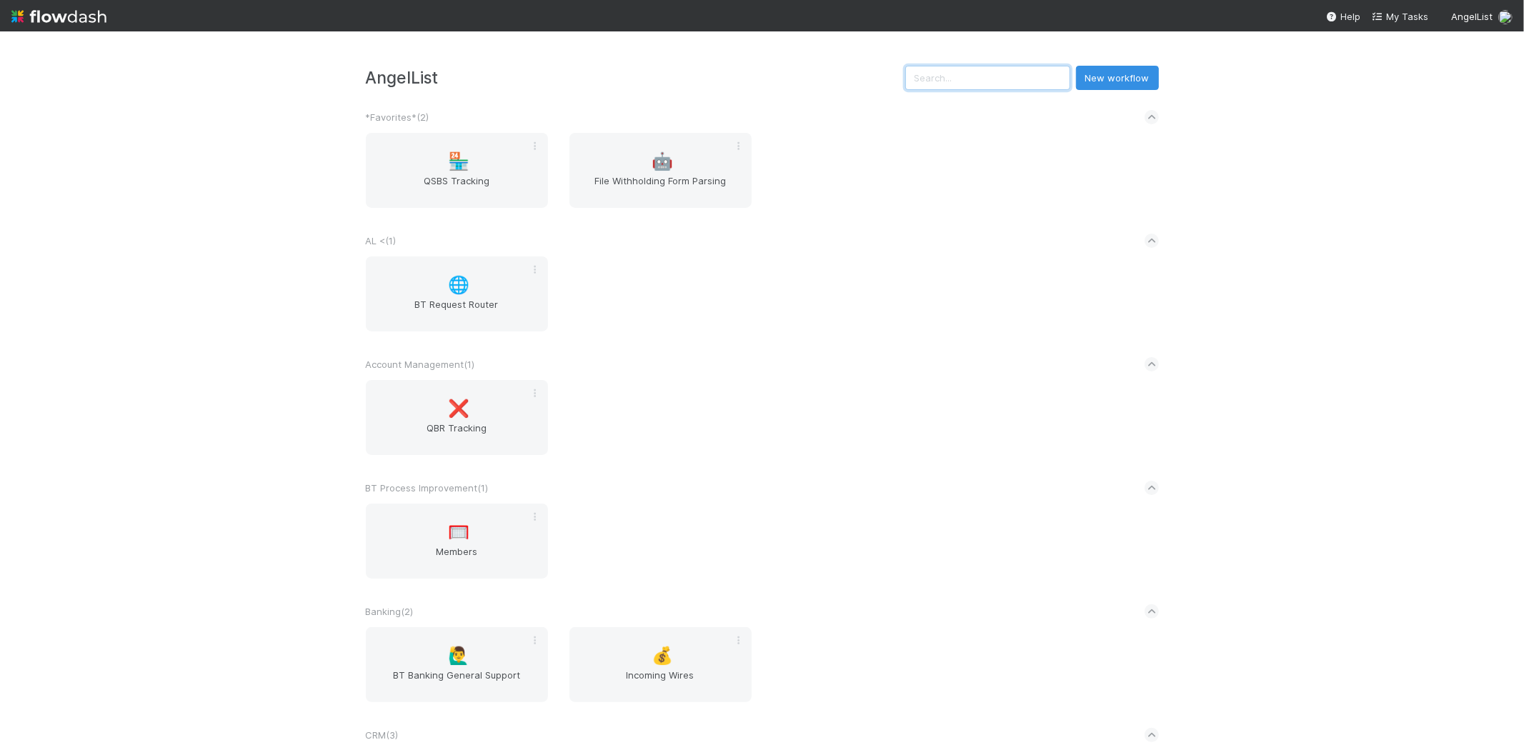
click at [961, 87] on input "text" at bounding box center [988, 78] width 165 height 24
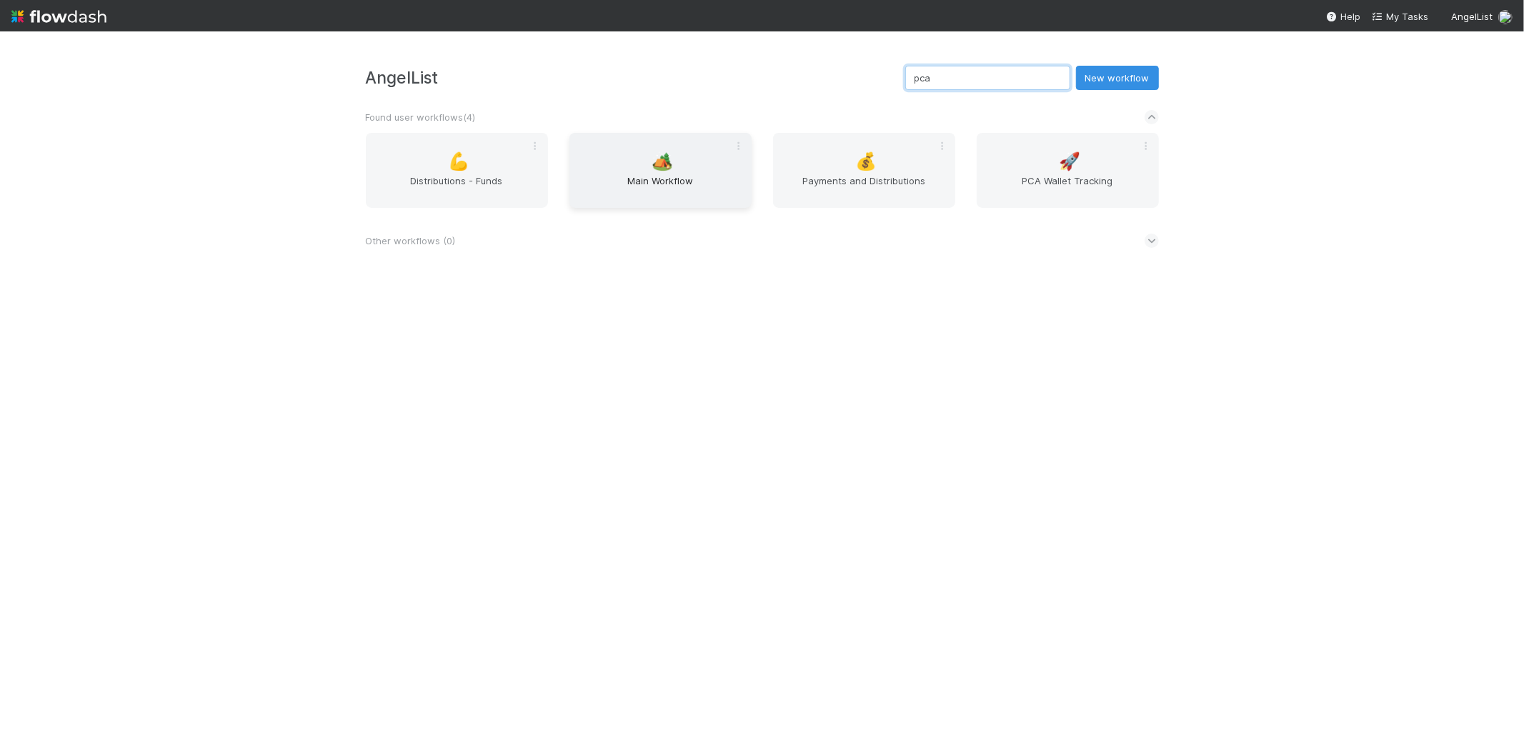
type input "pca"
click at [725, 177] on span "Main Workflow" at bounding box center [660, 188] width 171 height 29
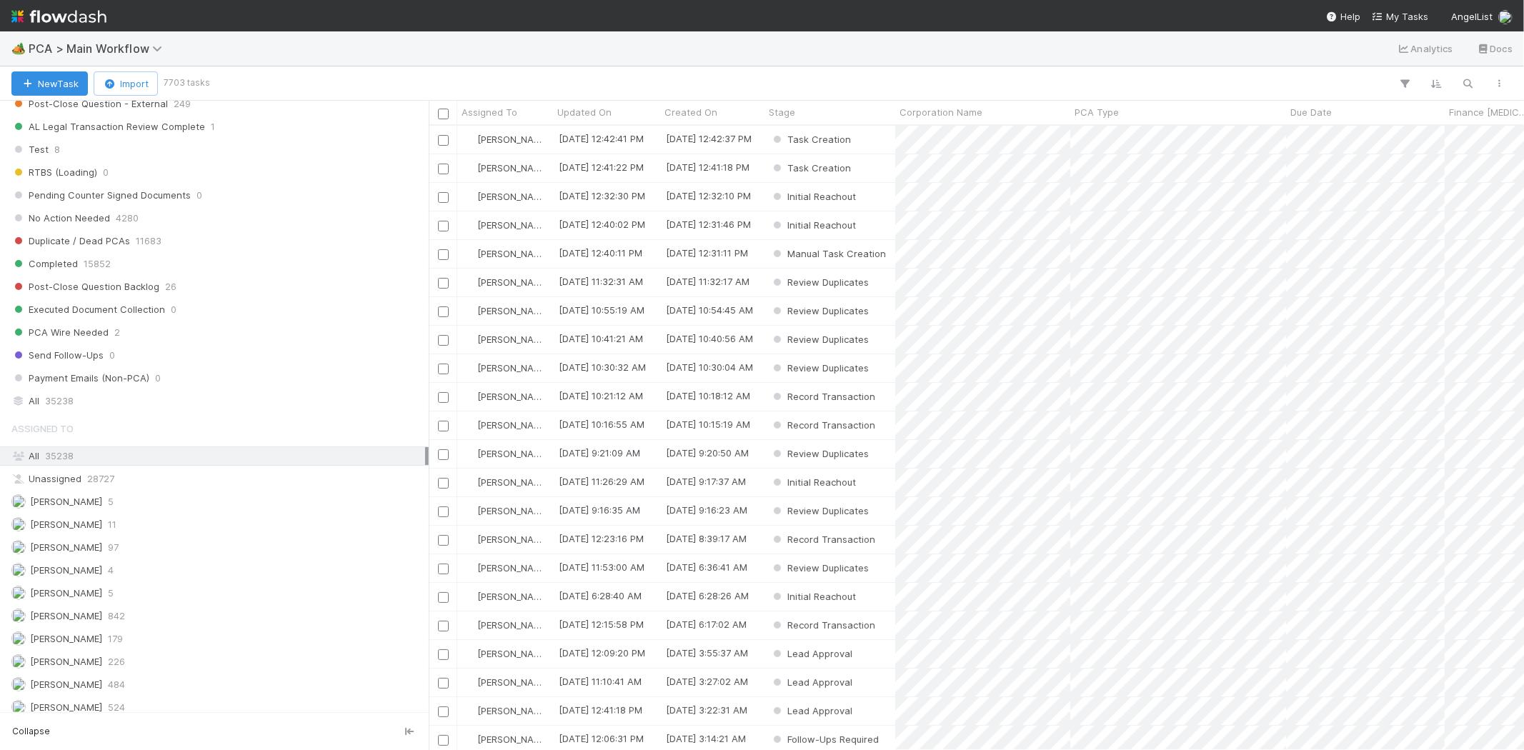
scroll to position [1429, 0]
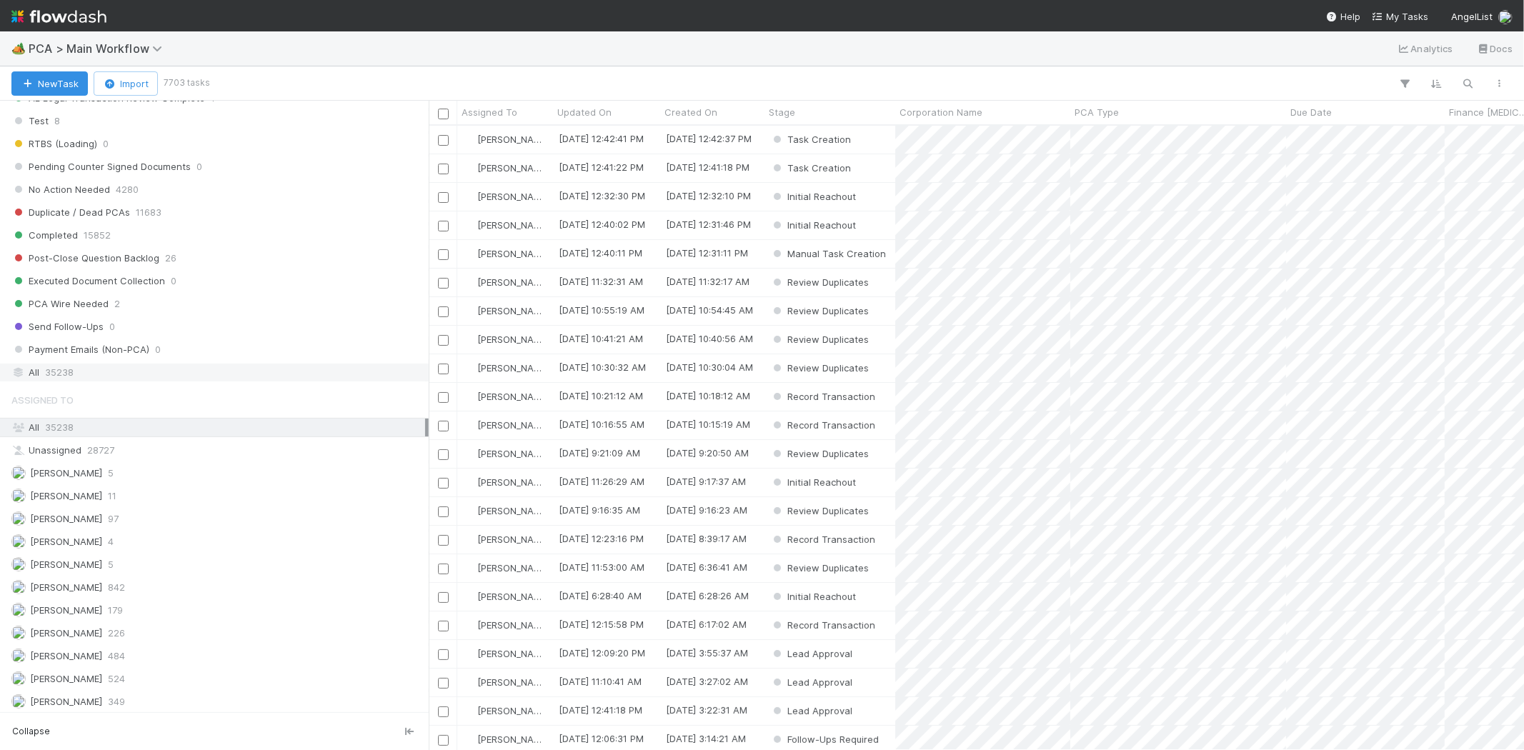
click at [94, 381] on div "All 35238" at bounding box center [218, 373] width 414 height 18
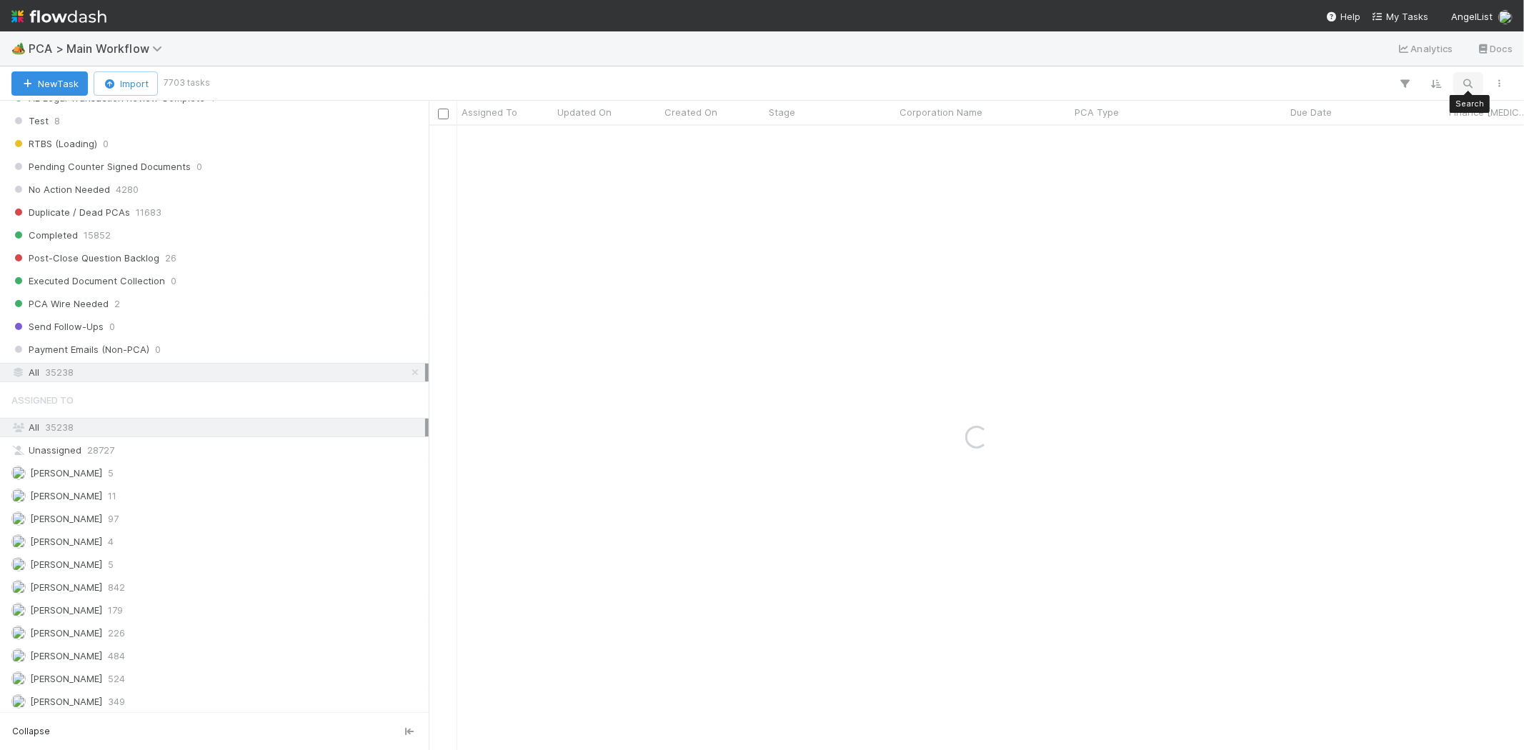
click at [1479, 86] on button "button" at bounding box center [1469, 83] width 26 height 19
click at [1479, 86] on div at bounding box center [762, 375] width 1524 height 750
click at [1474, 84] on icon "button" at bounding box center [1469, 83] width 14 height 13
type input "primestack"
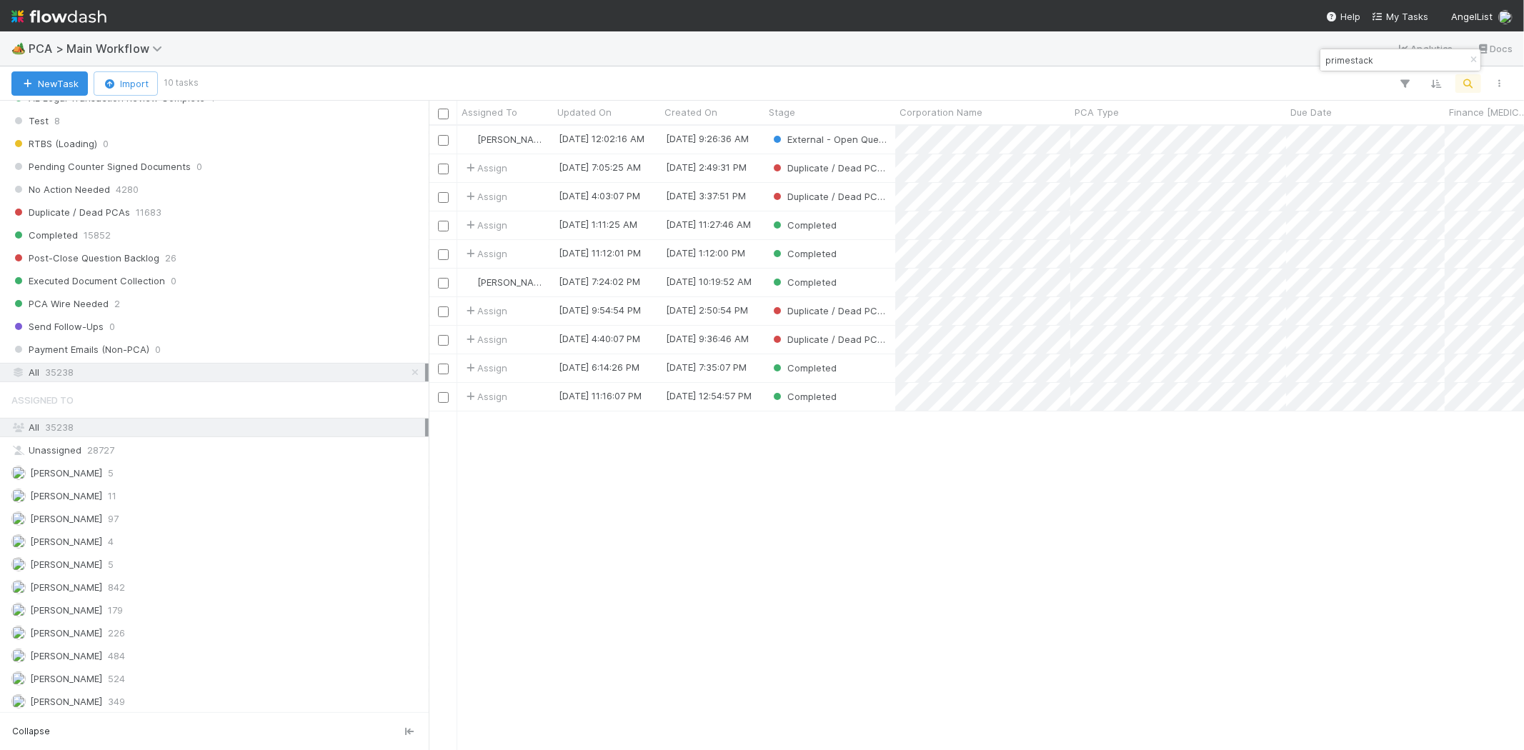
scroll to position [613, 1083]
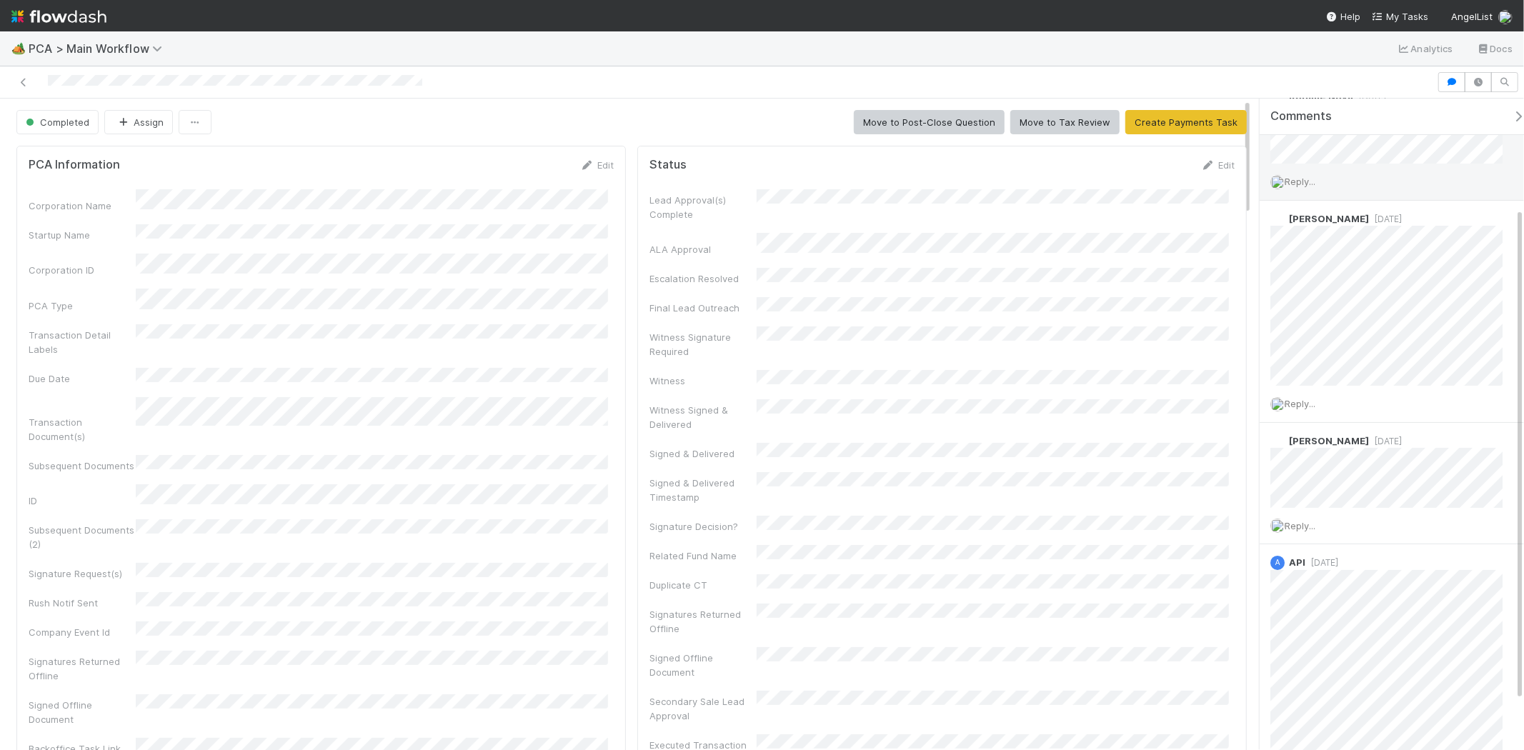
scroll to position [209, 0]
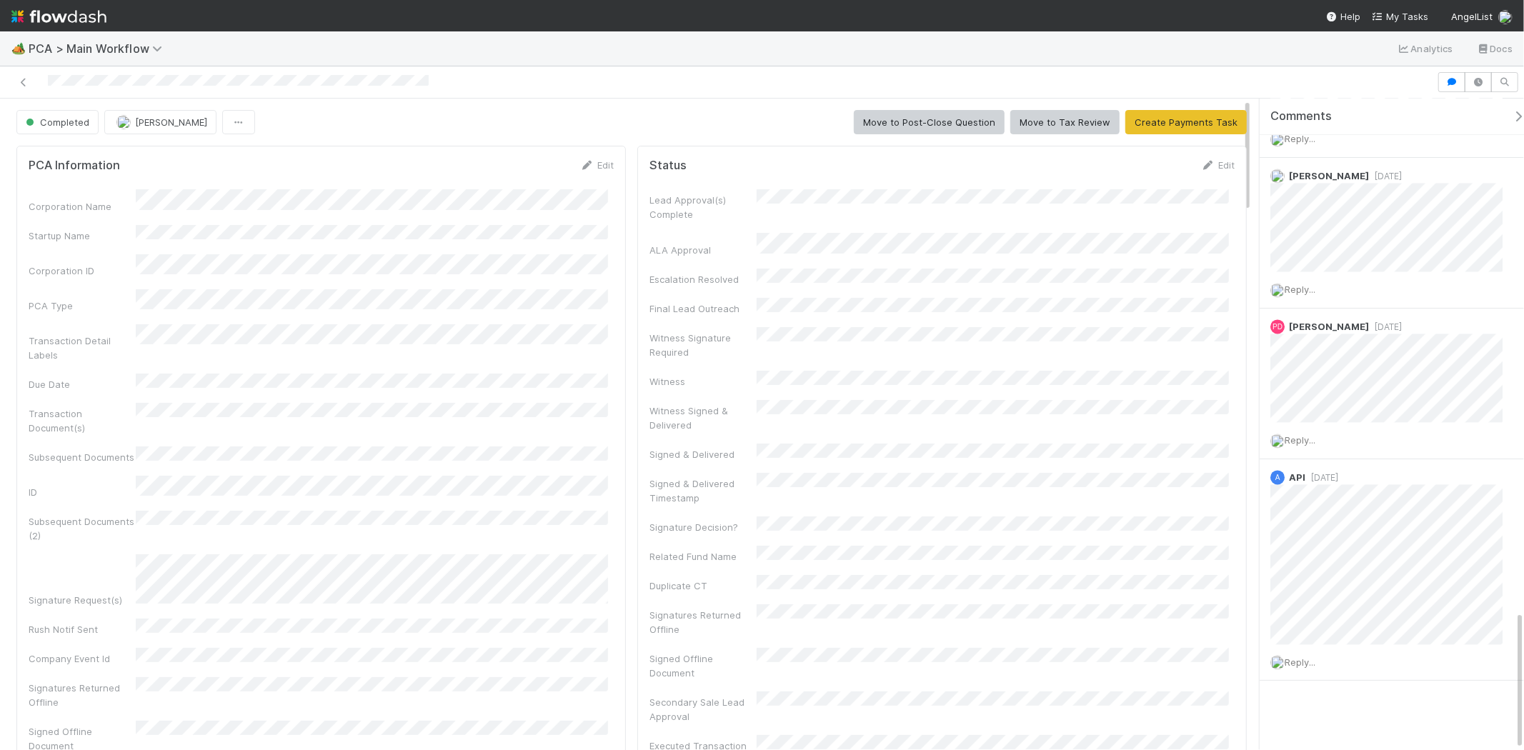
scroll to position [2389, 0]
click at [867, 124] on button "Move to Post-Close Question" at bounding box center [929, 122] width 151 height 24
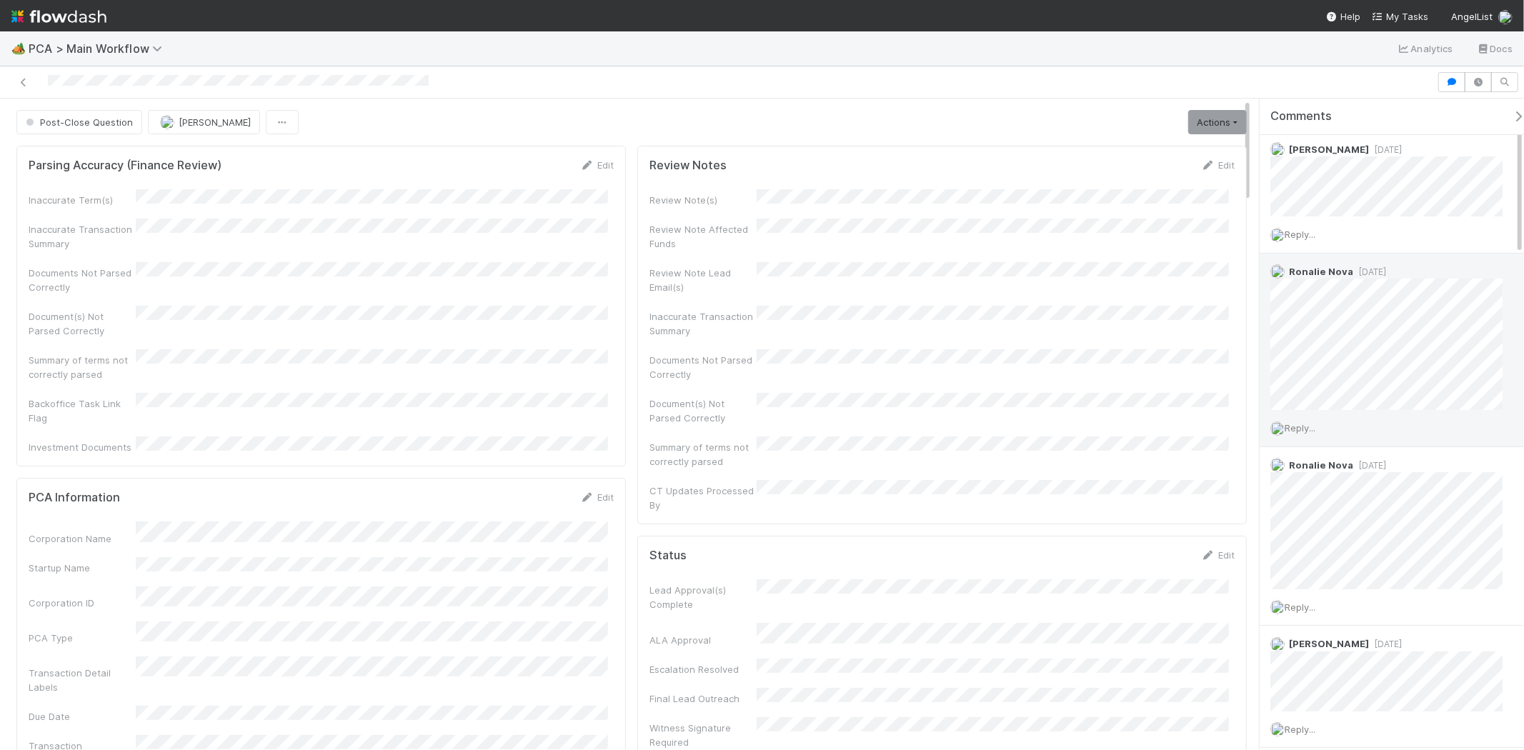
scroll to position [0, 0]
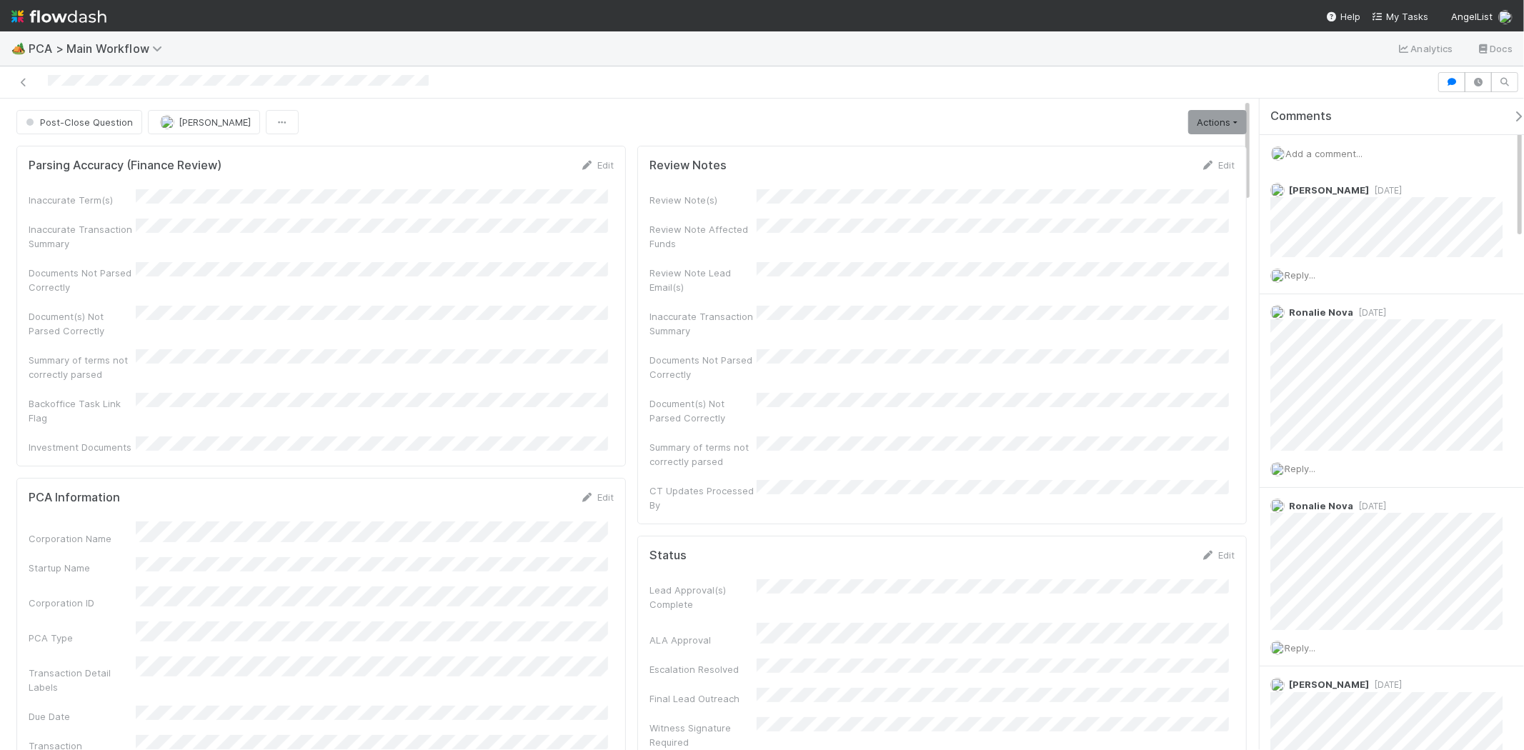
click at [1340, 145] on div "Add a comment..." at bounding box center [1398, 153] width 277 height 37
click at [1344, 150] on span "Add a comment..." at bounding box center [1324, 153] width 77 height 11
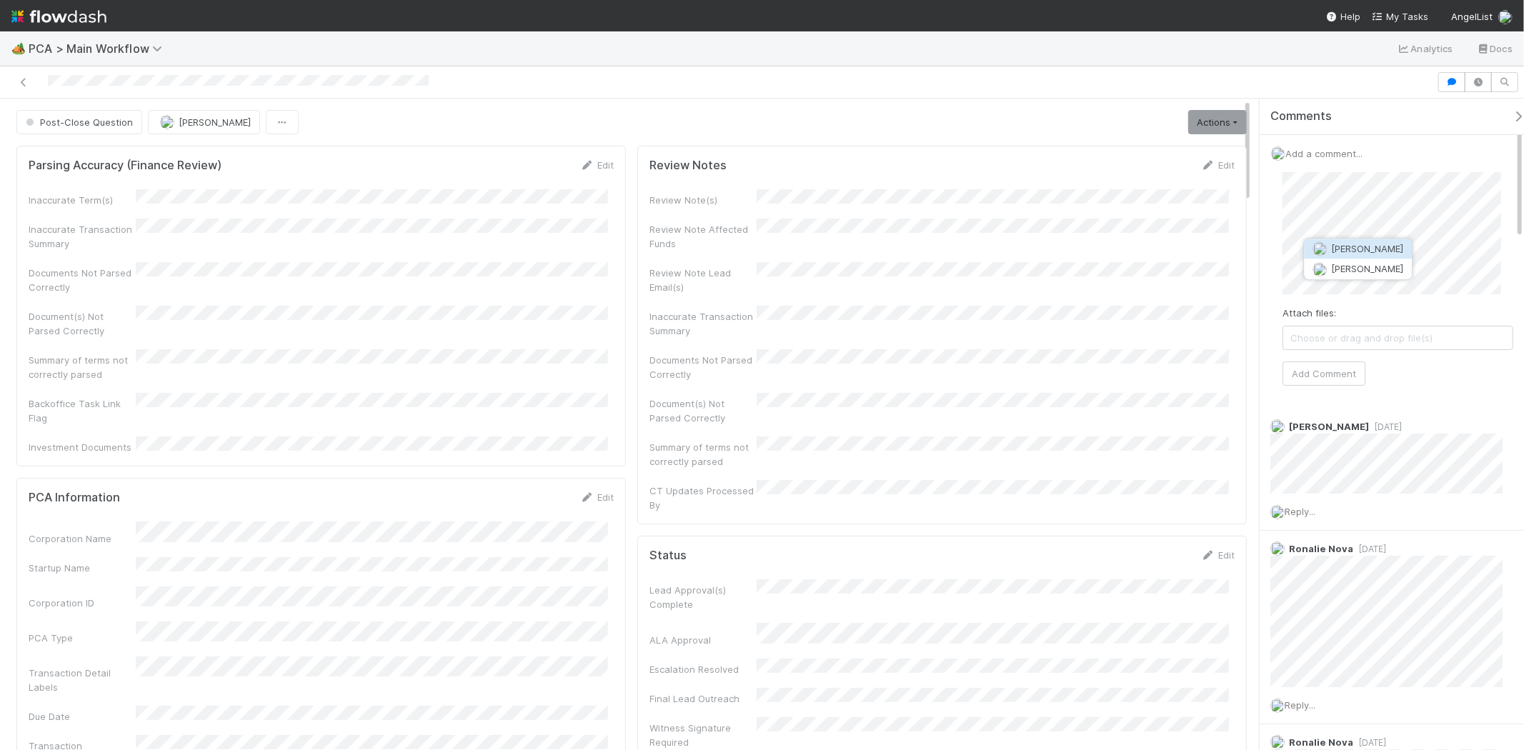
click at [1345, 251] on span "[PERSON_NAME]" at bounding box center [1367, 248] width 72 height 11
click at [1372, 295] on button "[PERSON_NAME]" at bounding box center [1437, 289] width 108 height 20
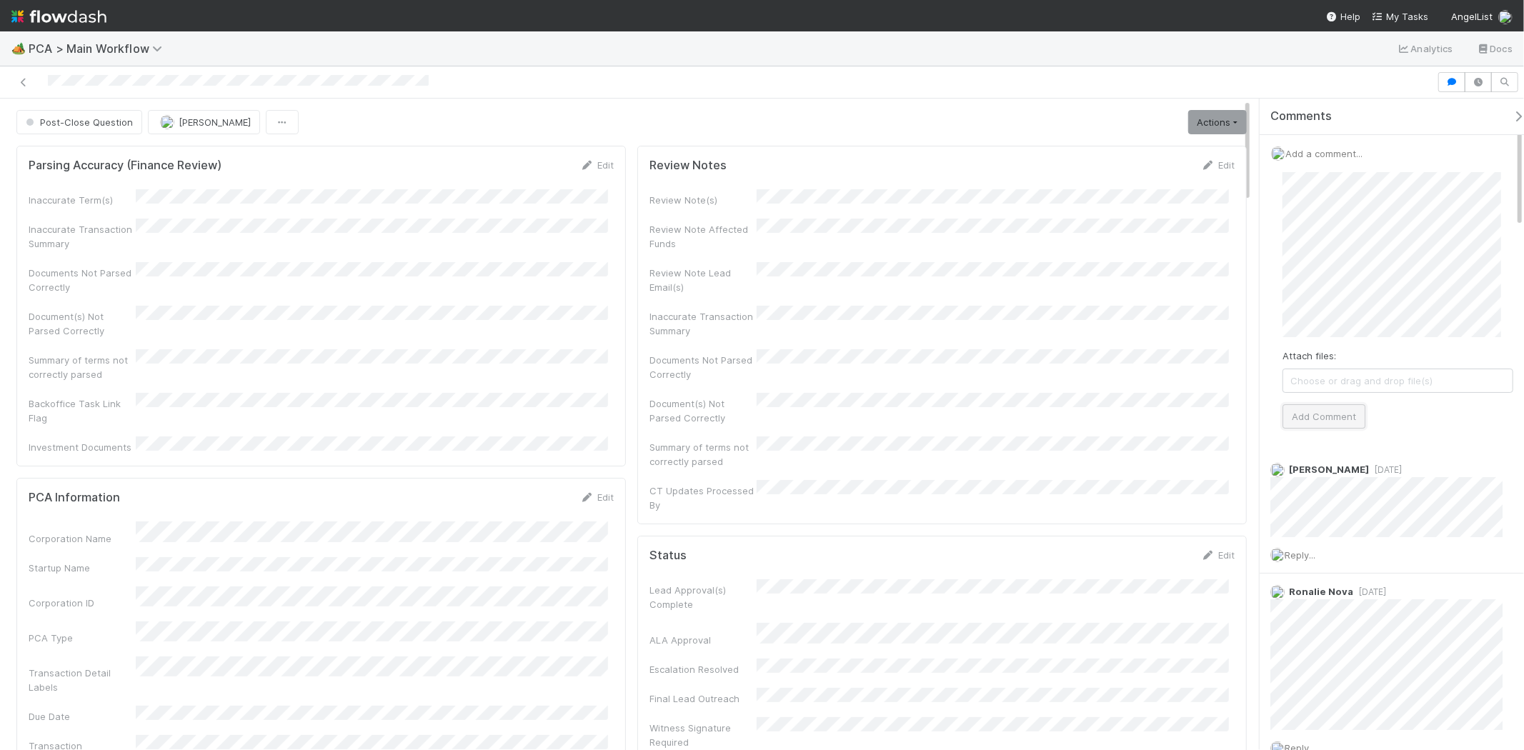
click at [1330, 409] on button "Add Comment" at bounding box center [1324, 417] width 83 height 24
